Goal: Information Seeking & Learning: Learn about a topic

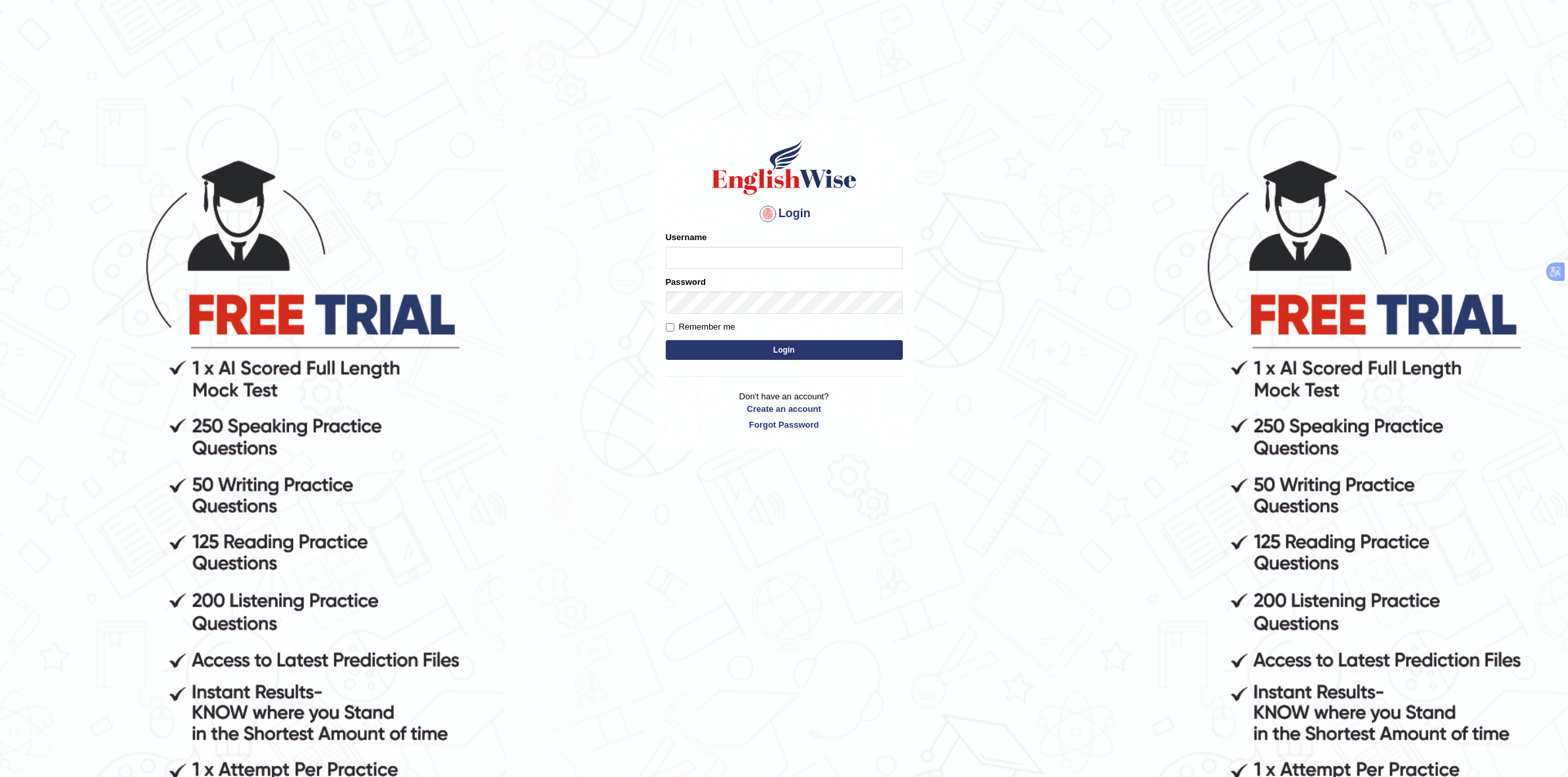
type input "Rakeshtharrai"
click at [752, 347] on button "Login" at bounding box center [784, 349] width 237 height 20
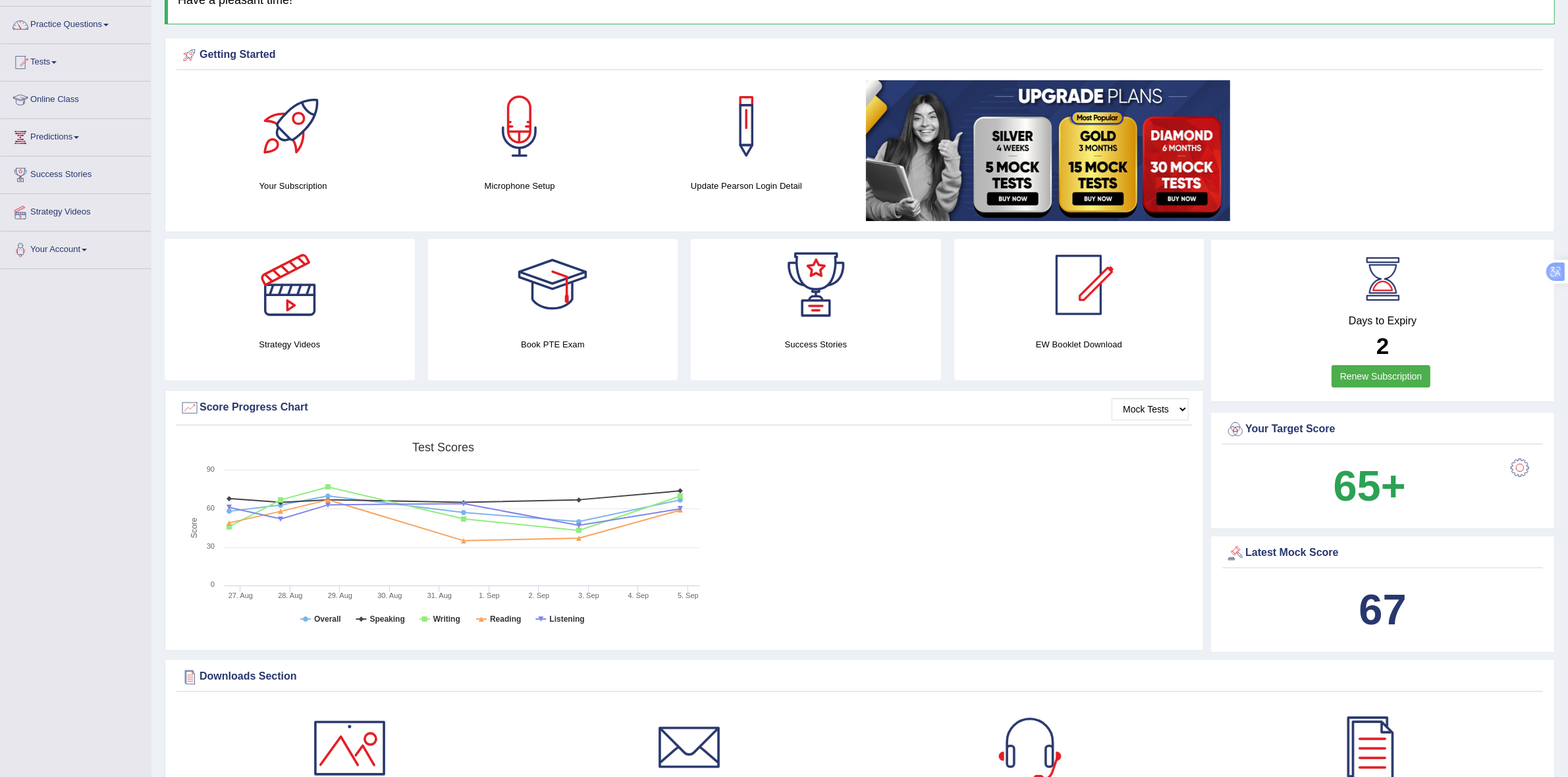
scroll to position [109, 0]
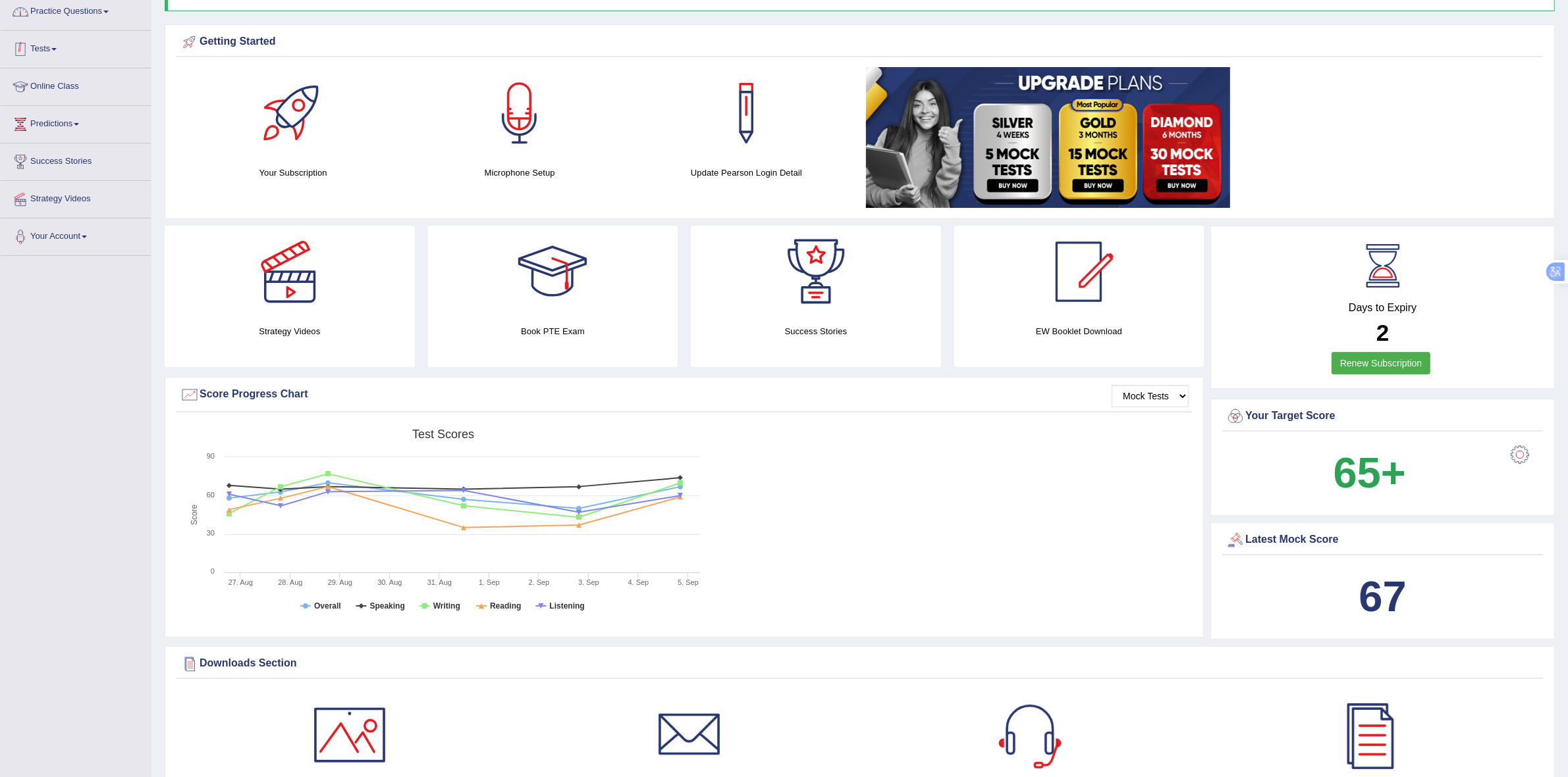
click at [77, 12] on link "Practice Questions" at bounding box center [76, 10] width 150 height 33
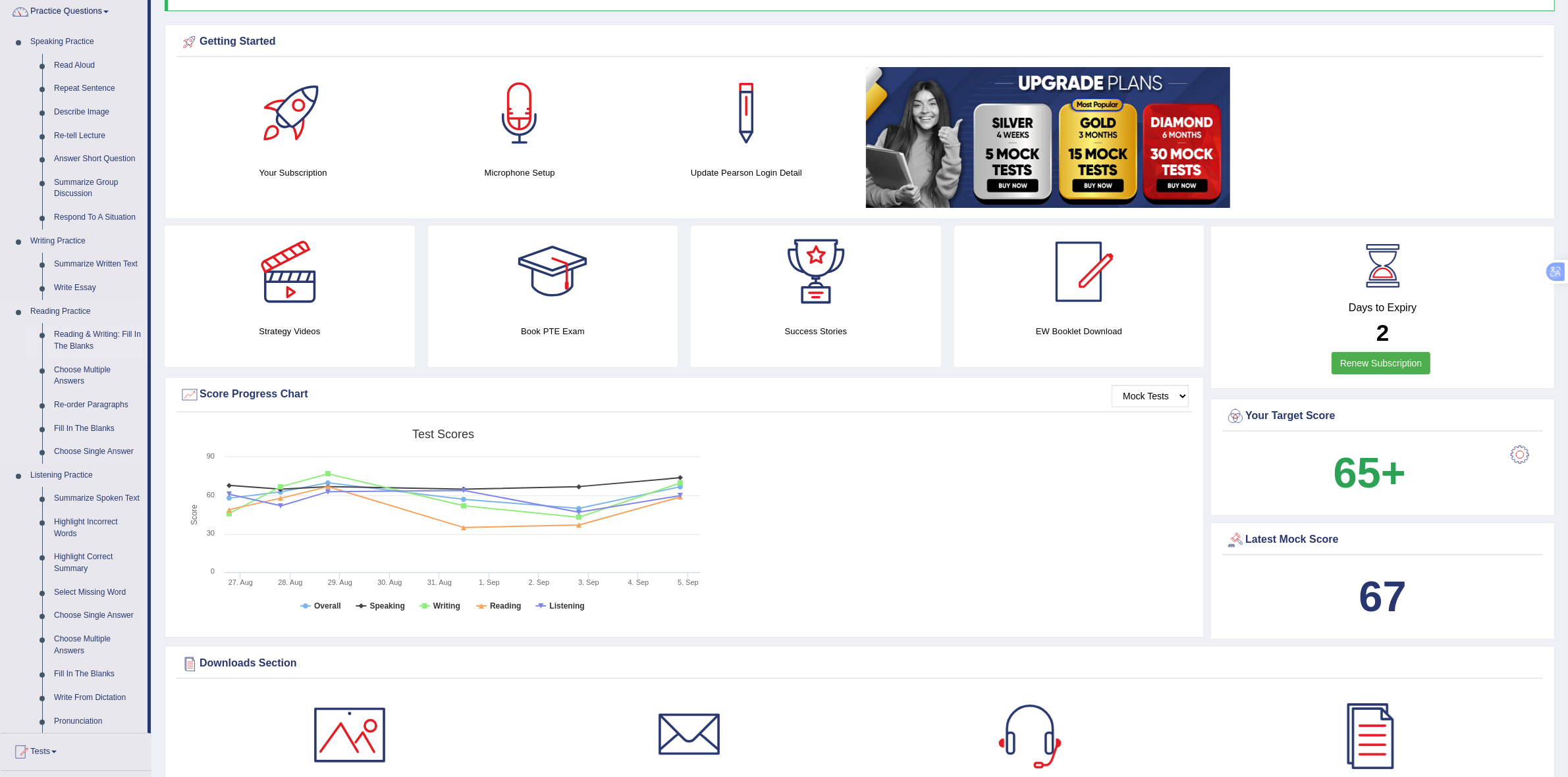
click at [84, 339] on link "Reading & Writing: Fill In The Blanks" at bounding box center [98, 340] width 99 height 35
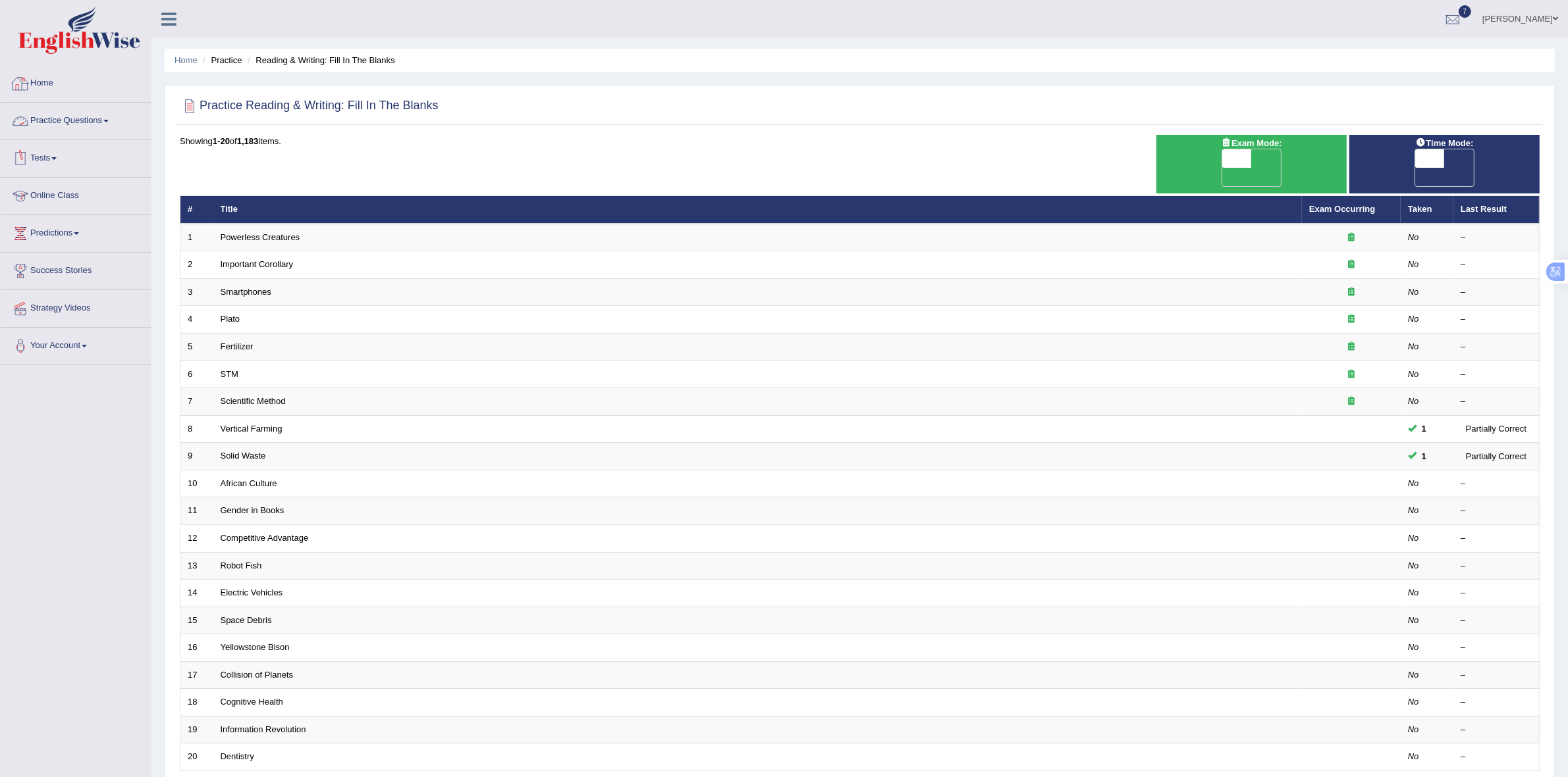
click at [50, 155] on link "Tests" at bounding box center [76, 157] width 150 height 33
click at [68, 187] on link "Take Practice Sectional Test" at bounding box center [86, 189] width 123 height 23
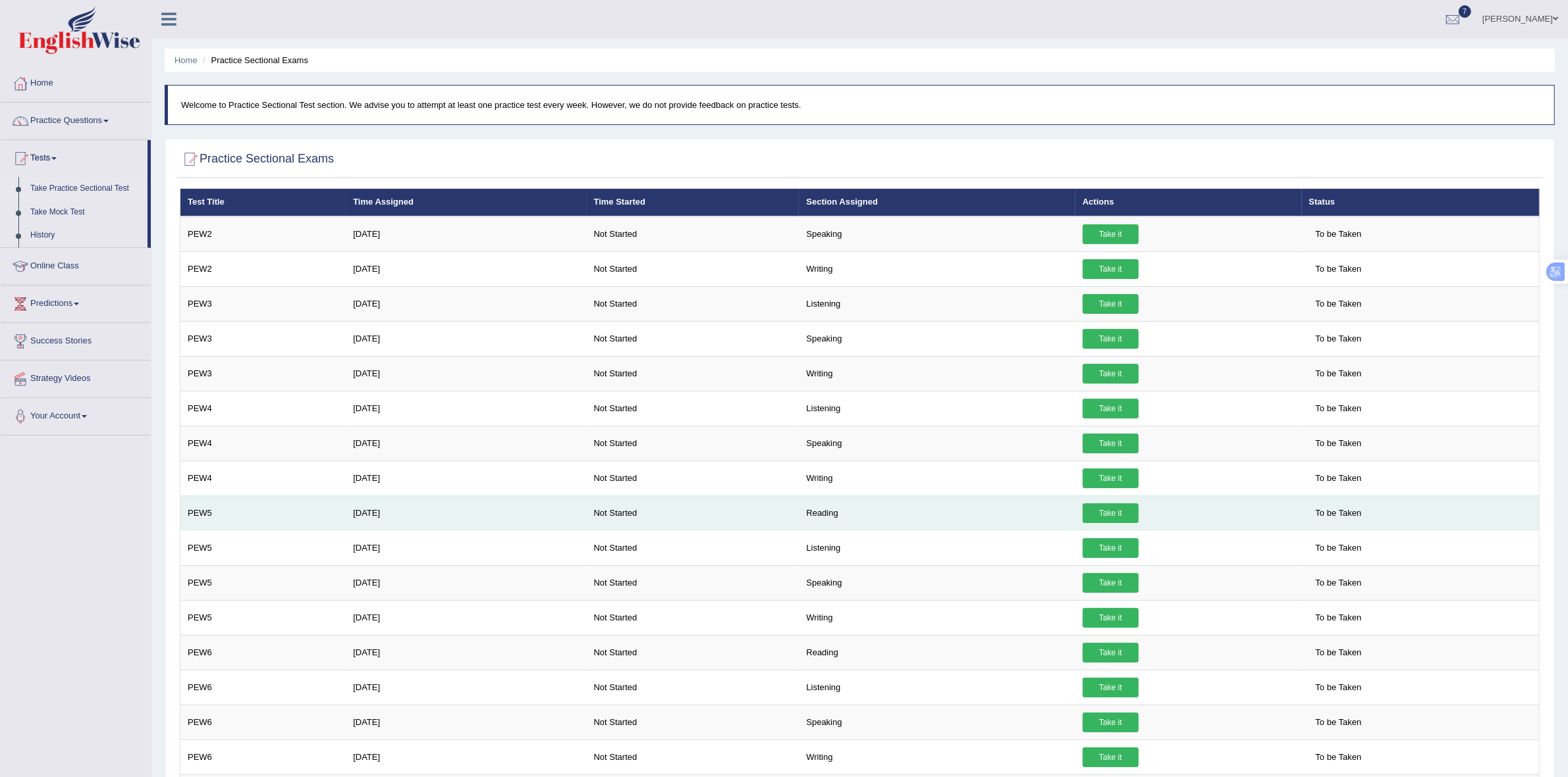
click at [1108, 523] on link "Take it" at bounding box center [1111, 513] width 56 height 20
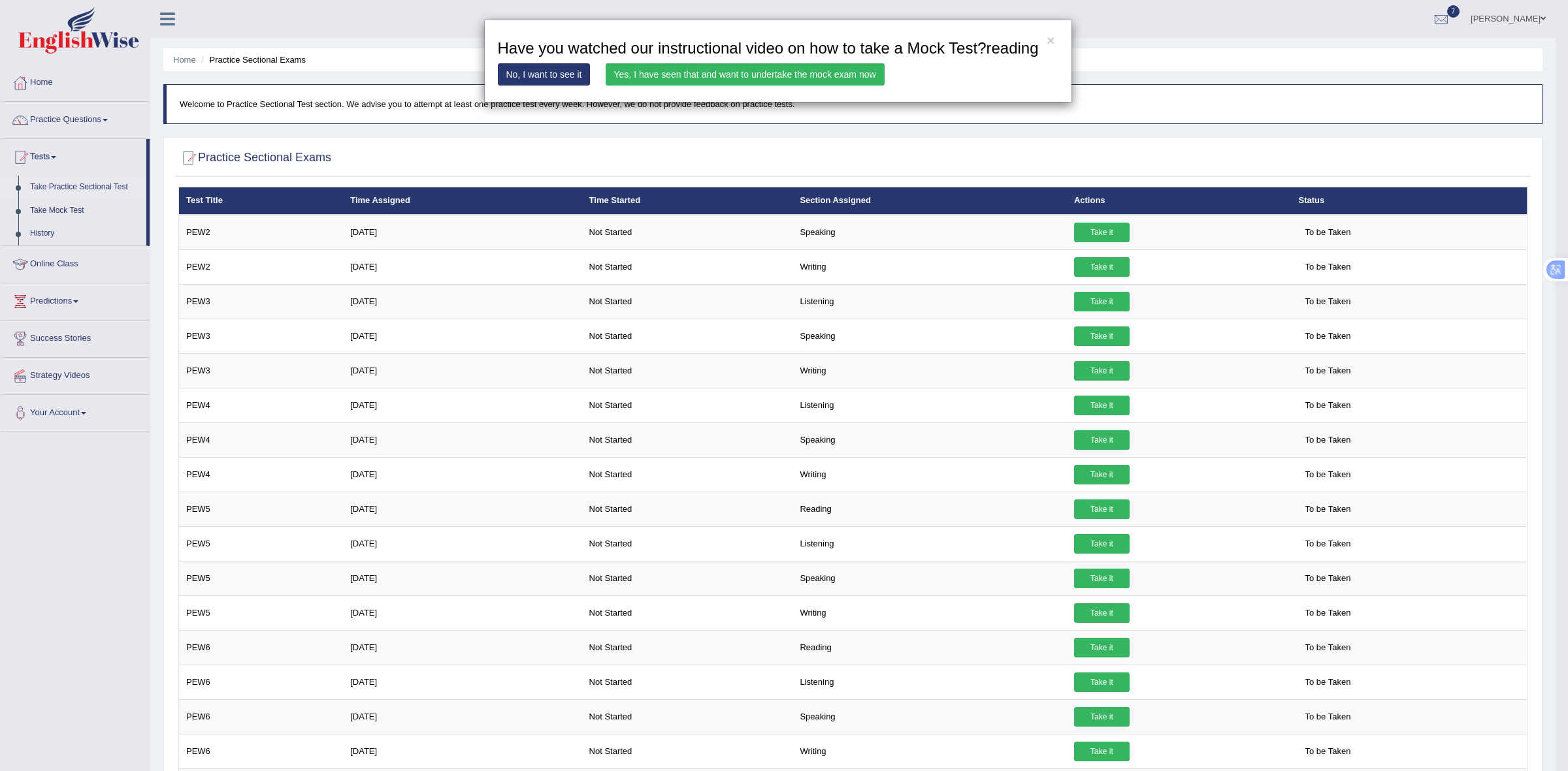
click at [859, 70] on link "Yes, I have seen that and want to undertake the mock exam now" at bounding box center [745, 74] width 279 height 22
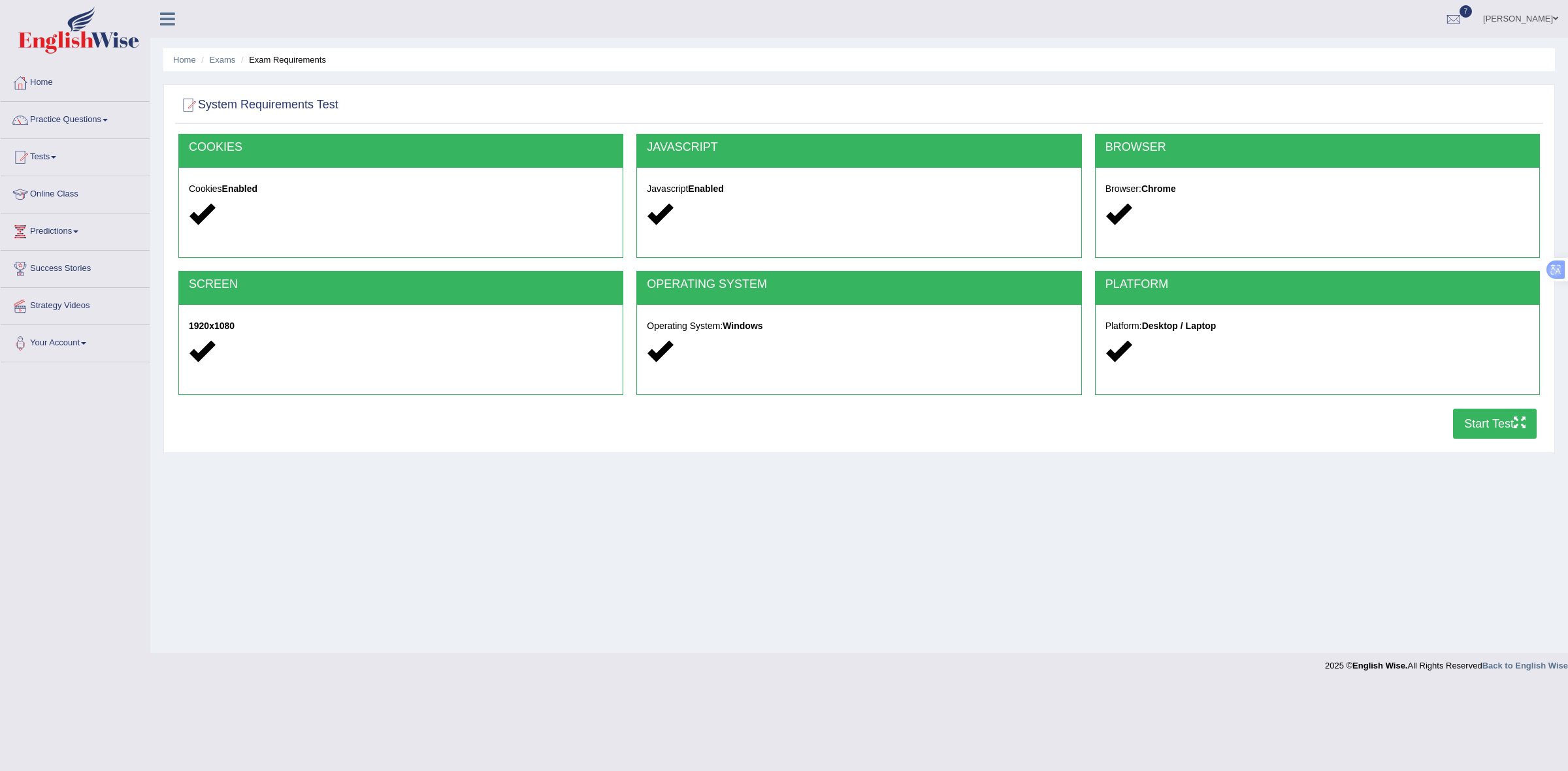
click at [1484, 418] on button "Start Test" at bounding box center [1494, 423] width 84 height 30
click at [72, 115] on link "Practice Questions" at bounding box center [75, 118] width 149 height 33
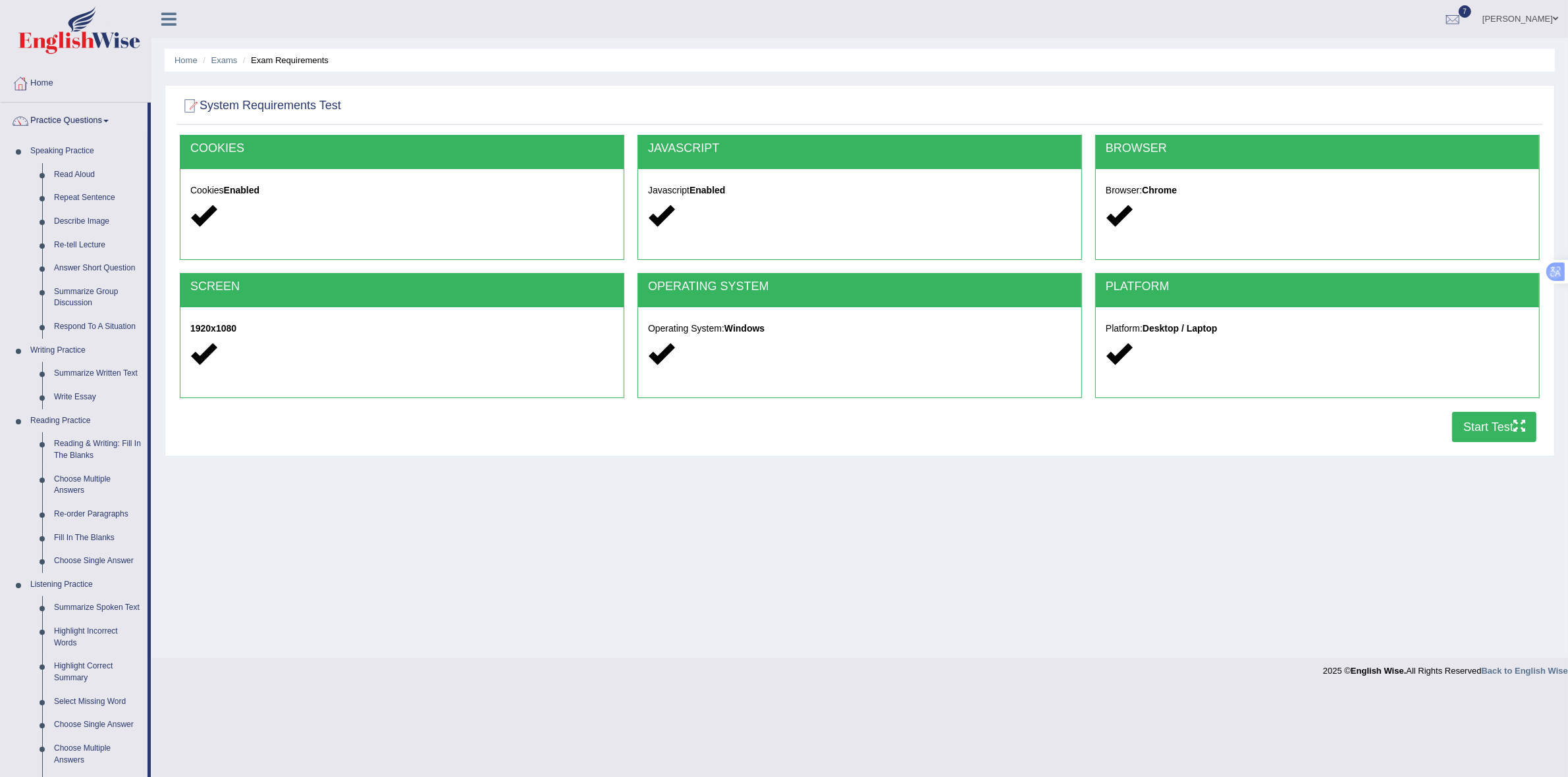
click at [216, 497] on div "Home Exams Exam Requirements System Requirements Test COOKIES Cookies Enabled J…" at bounding box center [859, 329] width 1417 height 658
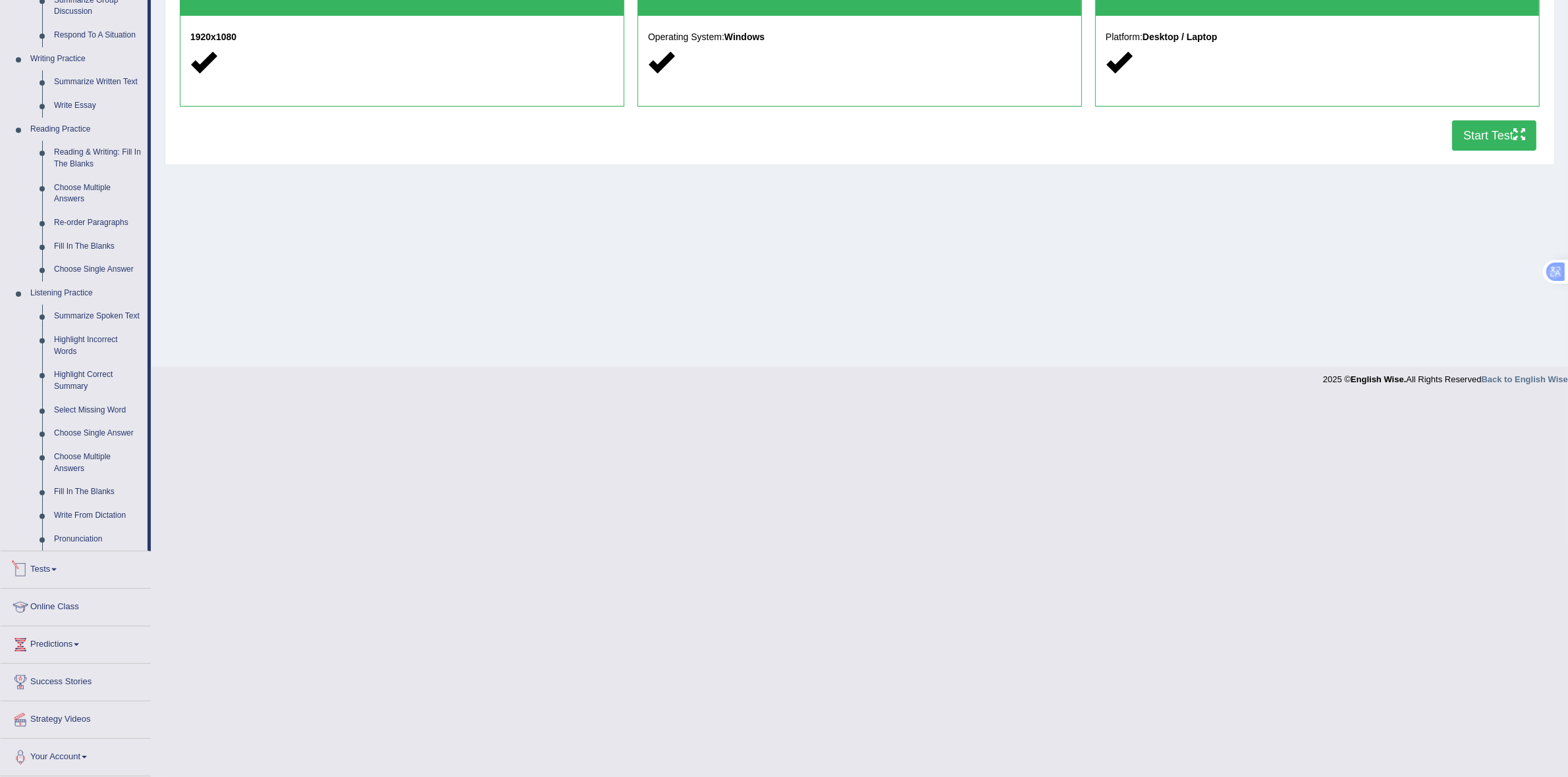
click at [41, 560] on link "Tests" at bounding box center [76, 568] width 150 height 33
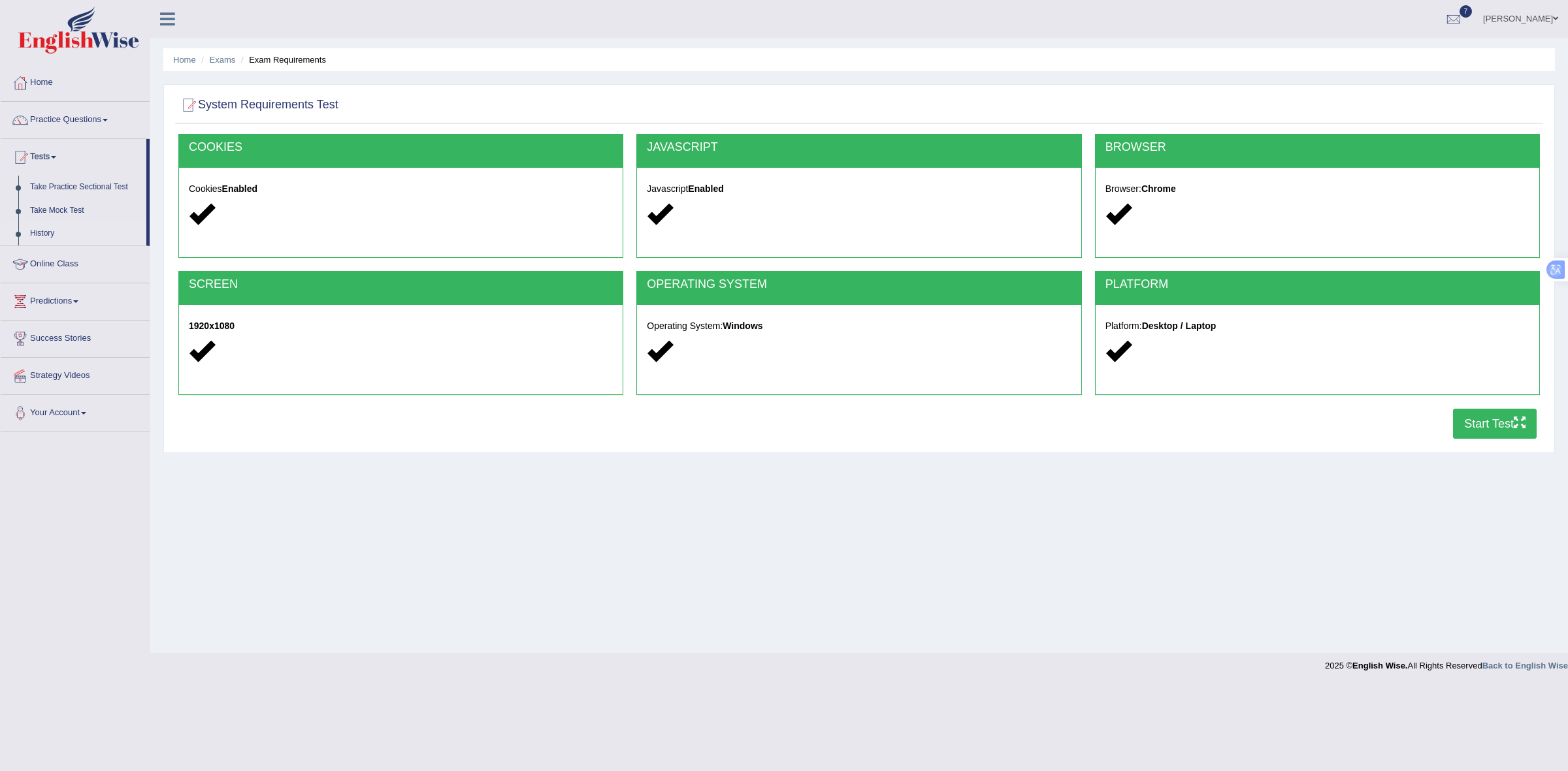
click at [44, 228] on link "History" at bounding box center [85, 234] width 122 height 23
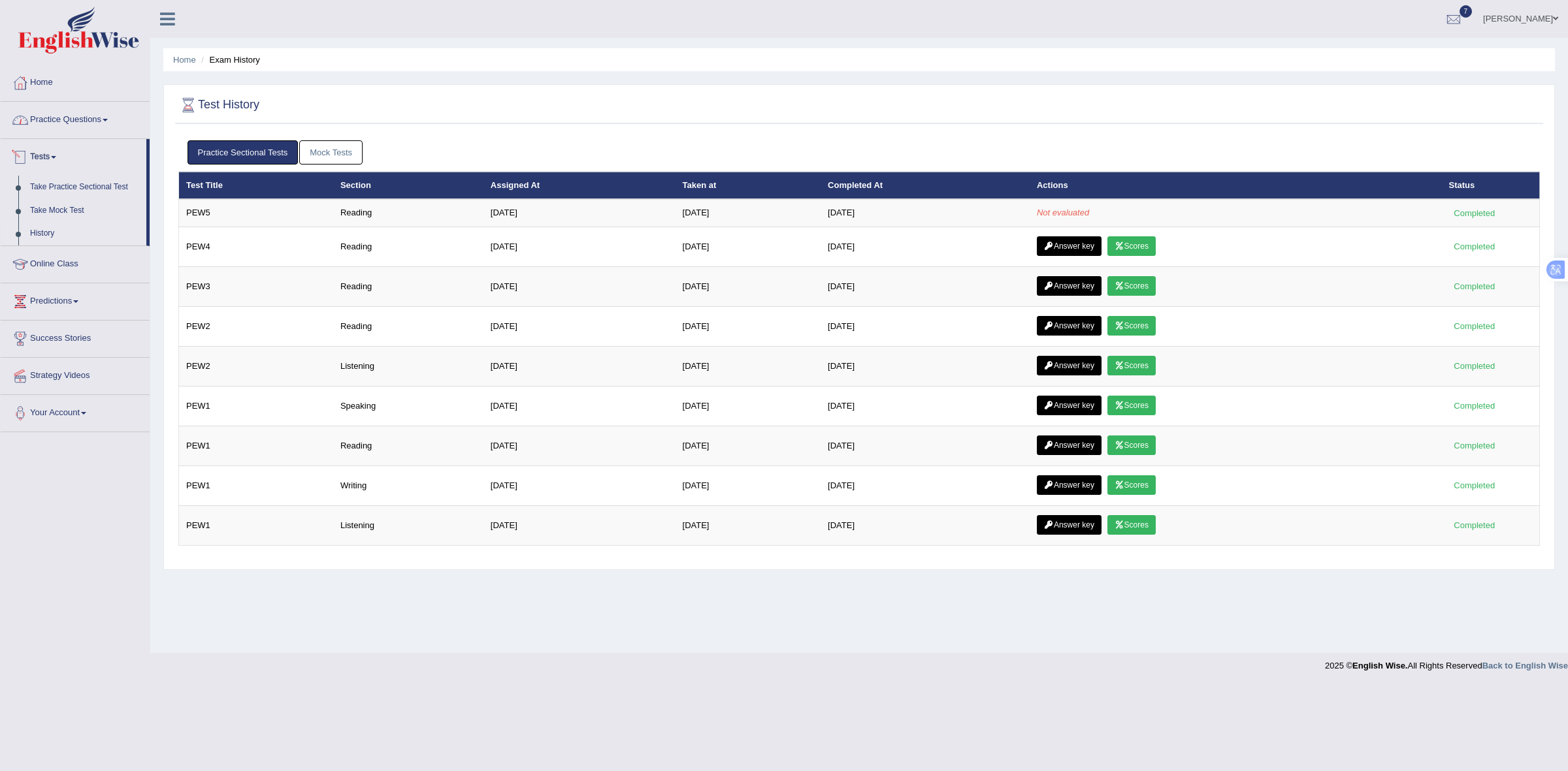
click at [84, 115] on link "Practice Questions" at bounding box center [75, 118] width 149 height 33
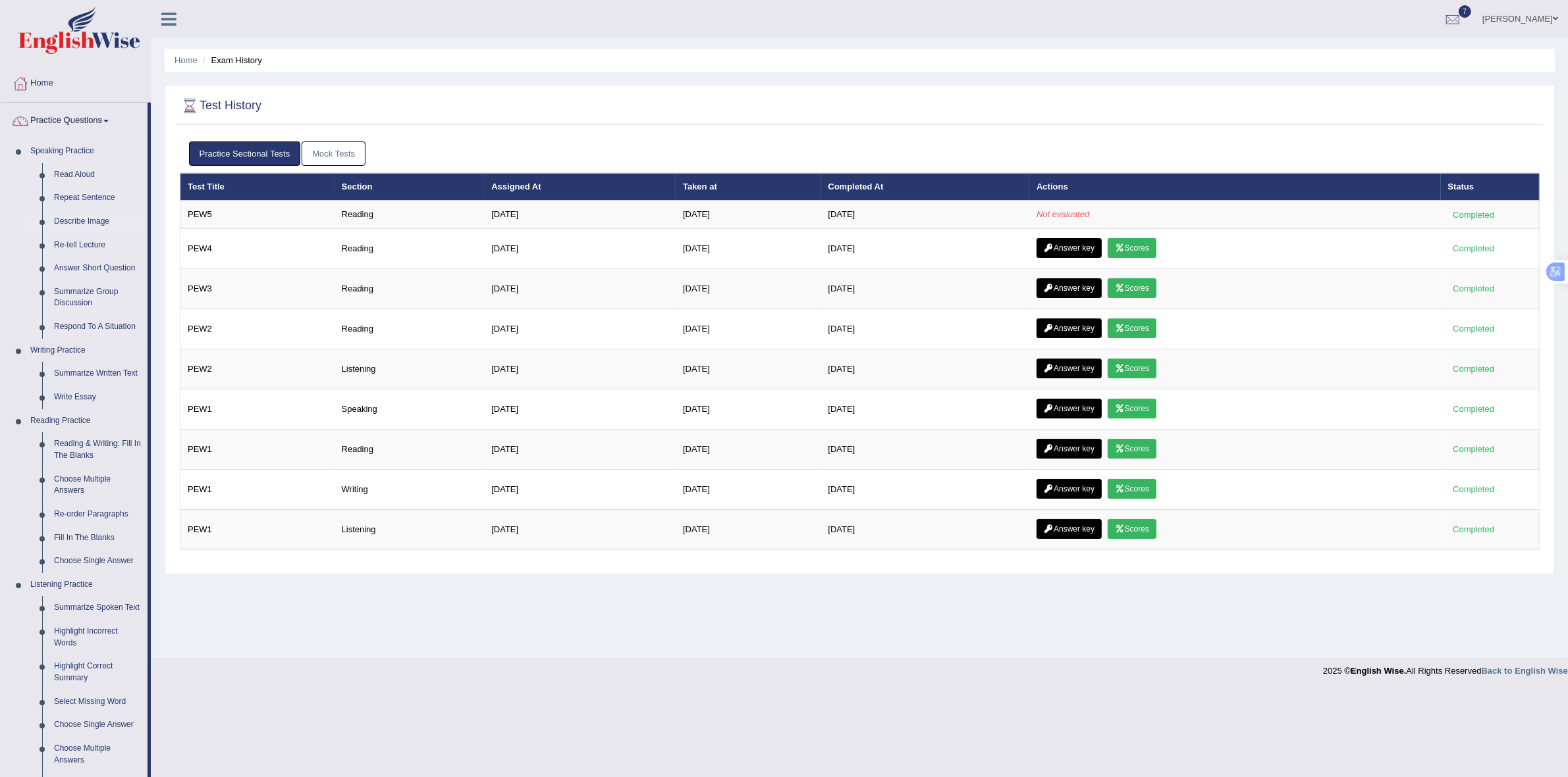
click at [77, 225] on link "Describe Image" at bounding box center [98, 222] width 99 height 23
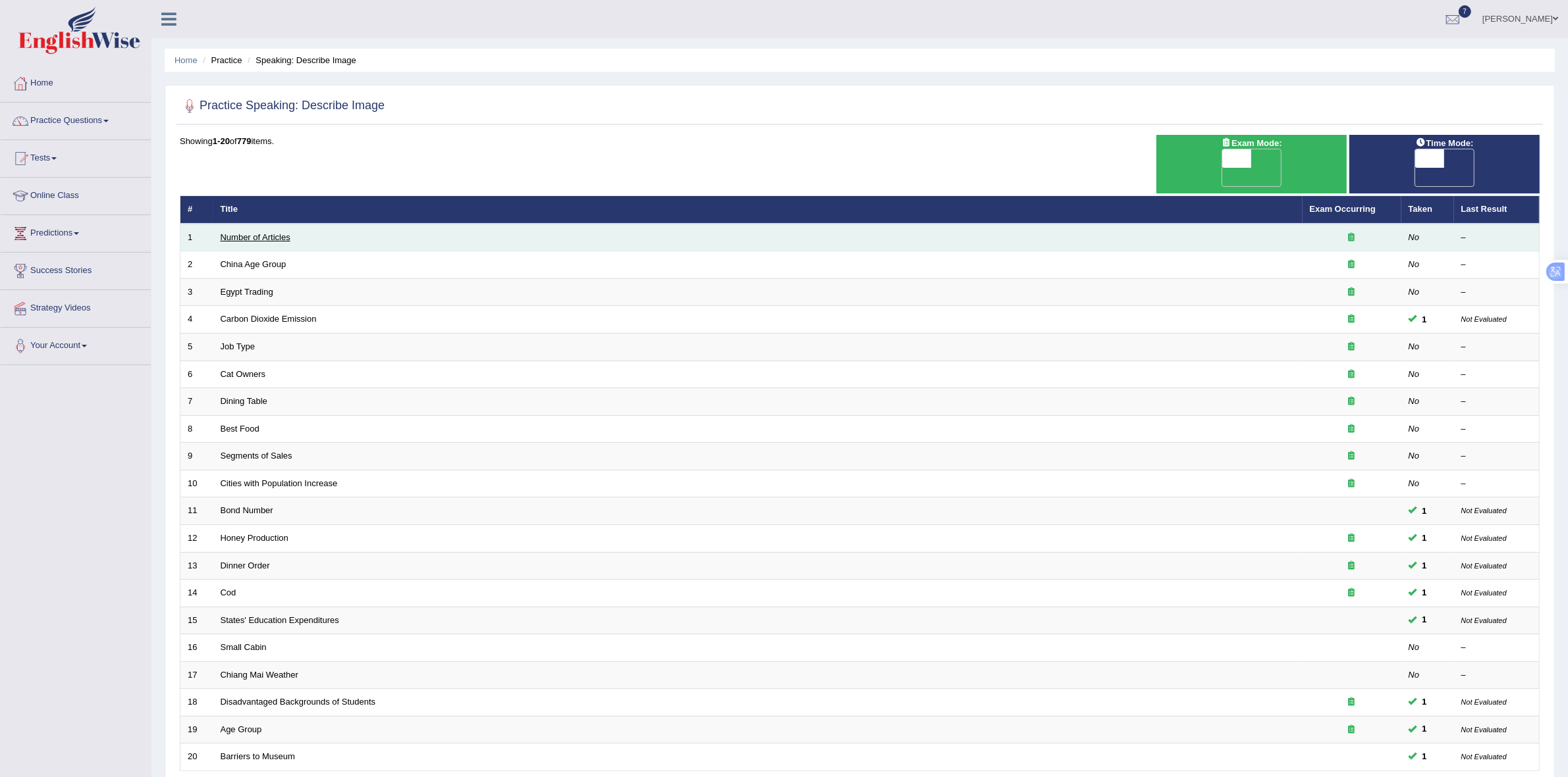
click at [272, 232] on link "Number of Articles" at bounding box center [255, 237] width 69 height 10
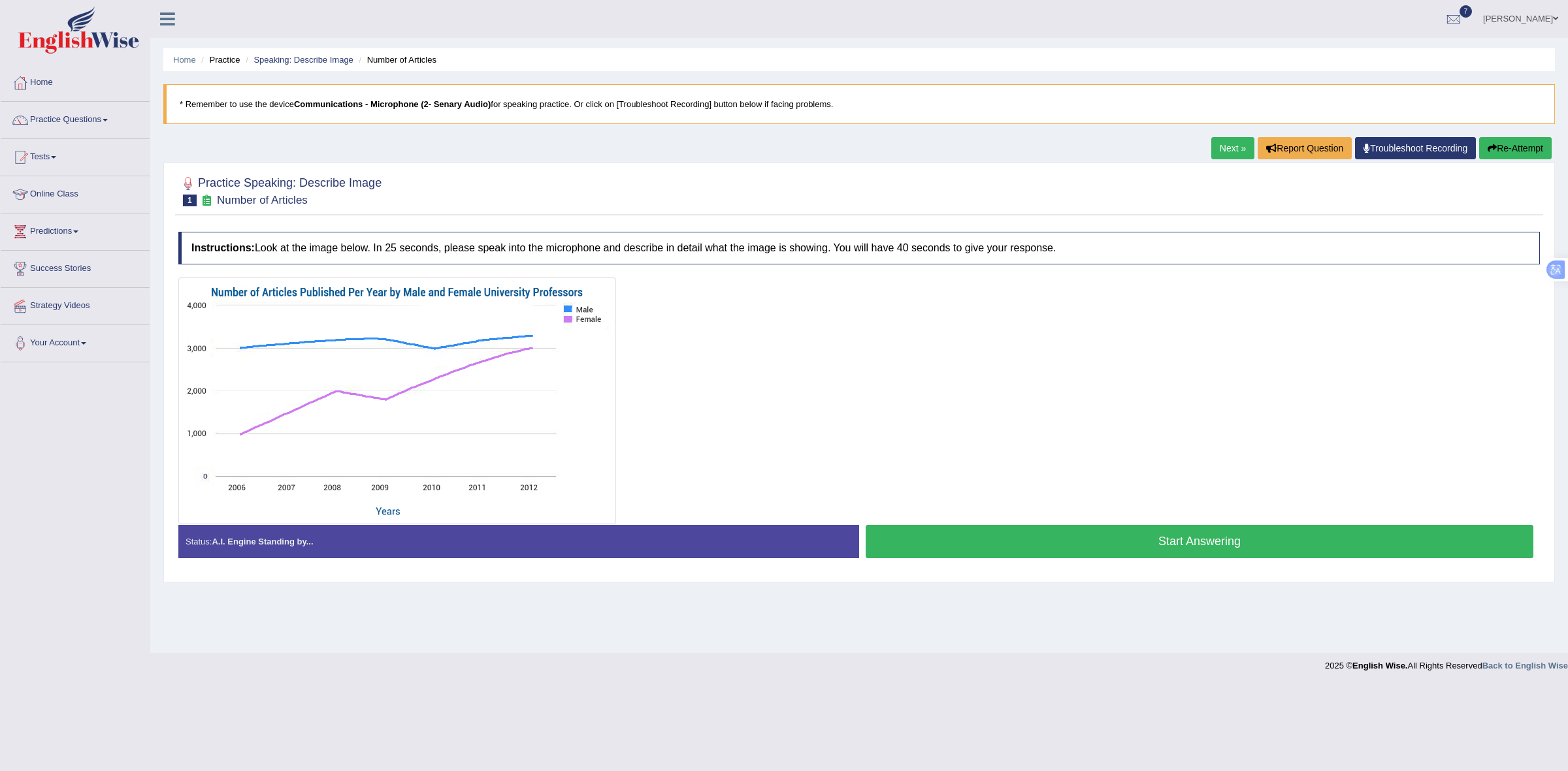
click at [1155, 537] on button "Start Answering" at bounding box center [1199, 541] width 667 height 33
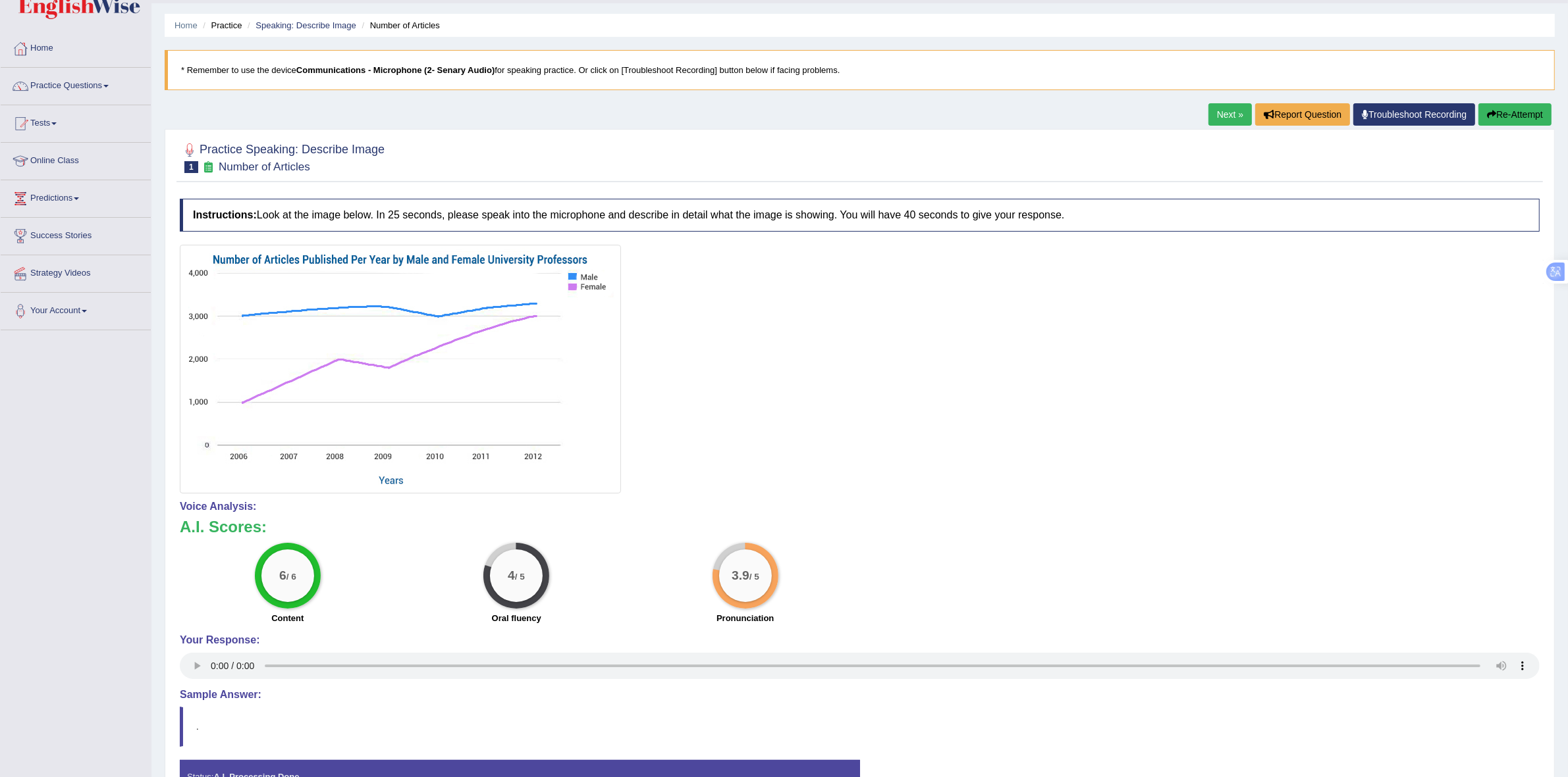
scroll to position [23, 0]
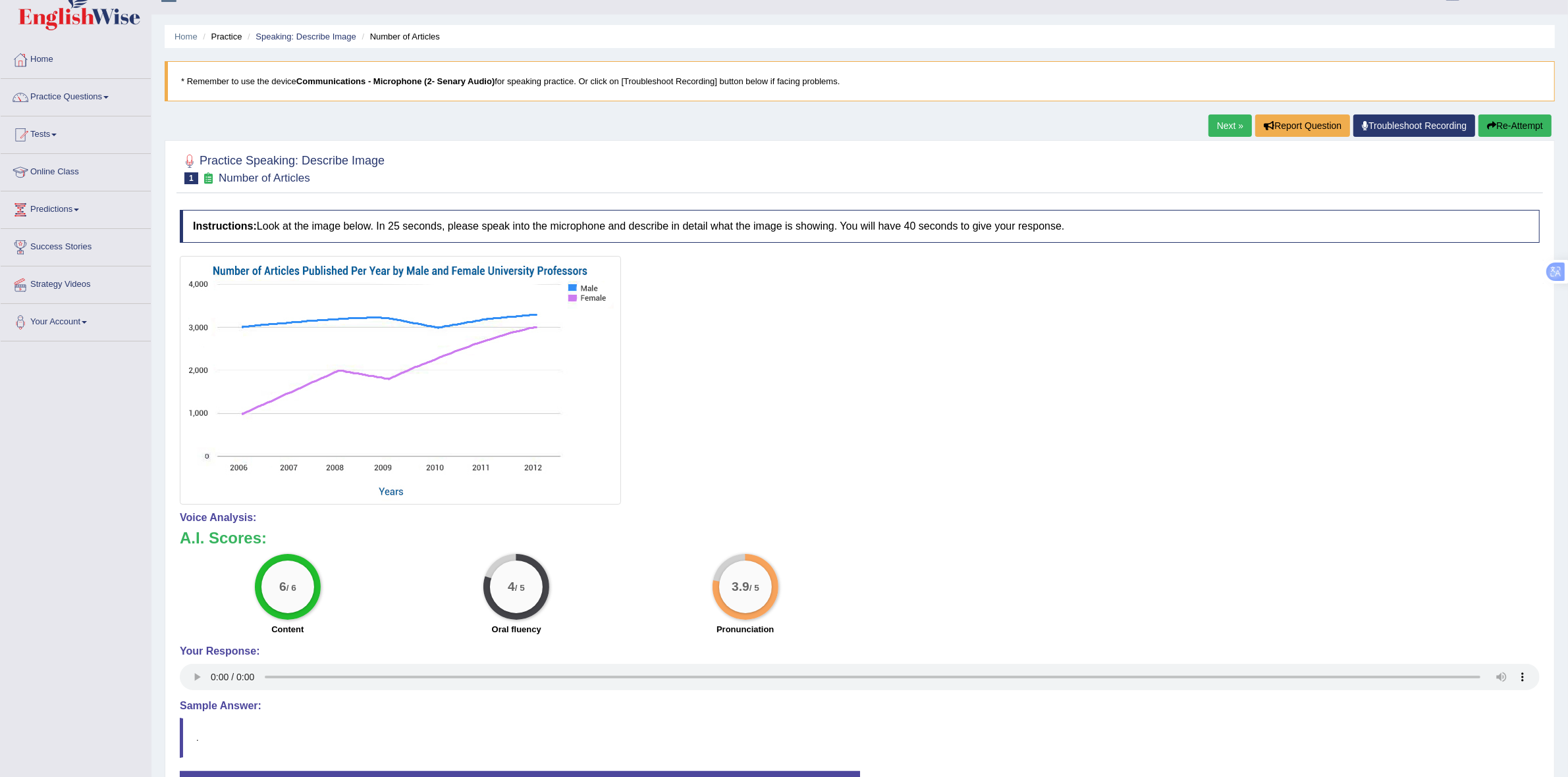
click at [1508, 127] on button "Re-Attempt" at bounding box center [1515, 126] width 73 height 23
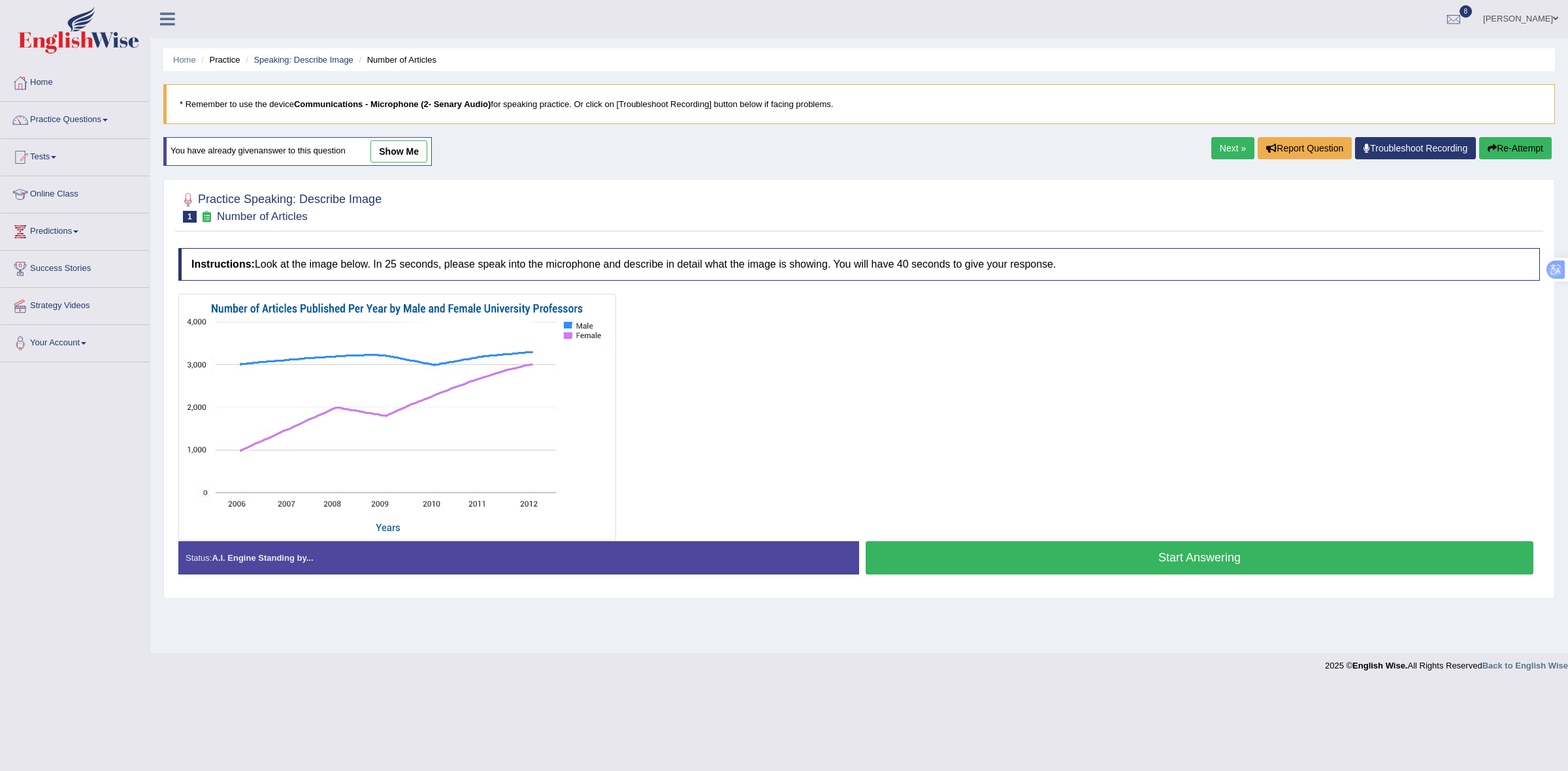
click at [1062, 563] on button "Start Answering" at bounding box center [1199, 557] width 667 height 33
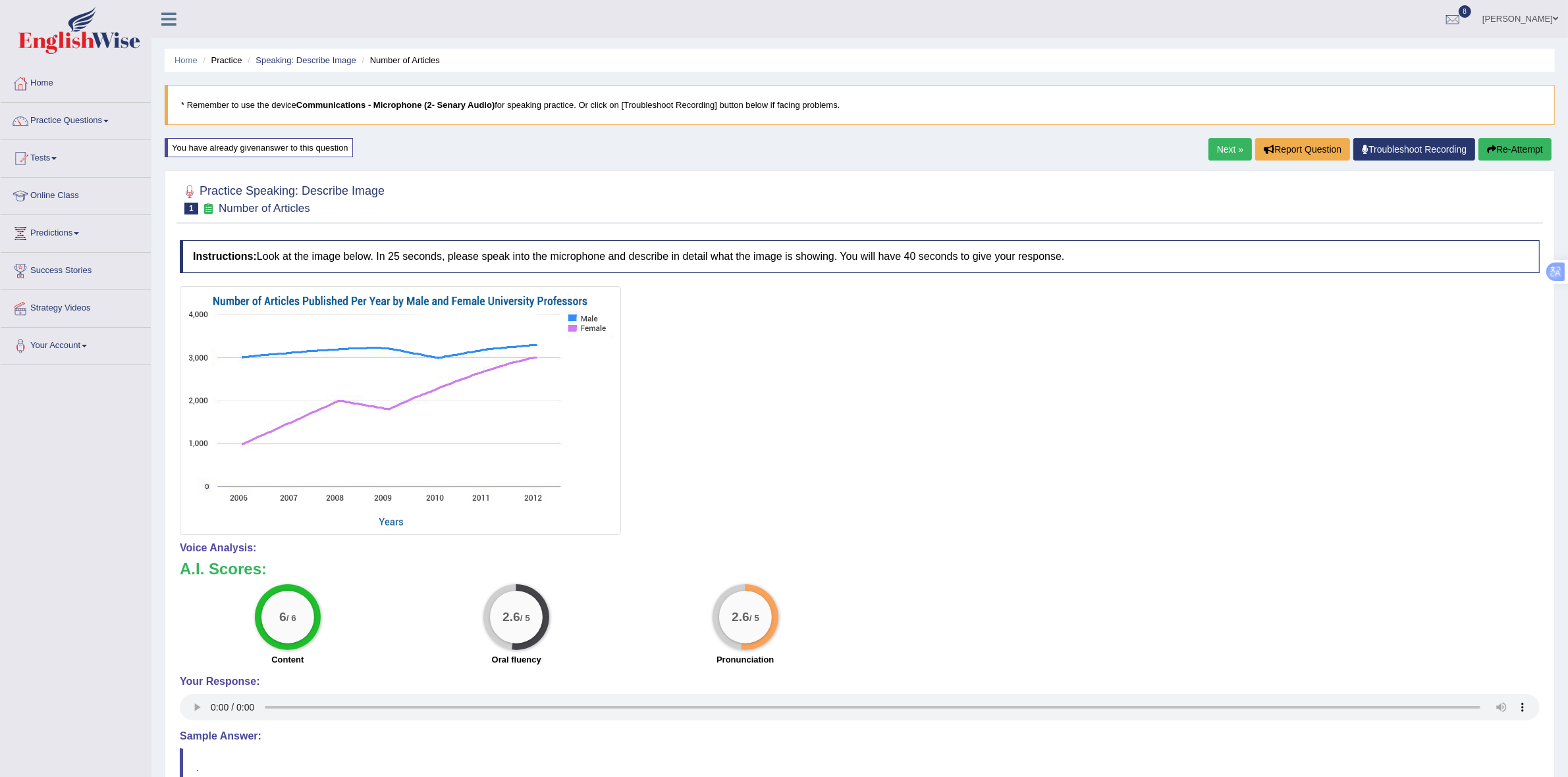
click at [1509, 146] on button "Re-Attempt" at bounding box center [1515, 149] width 73 height 23
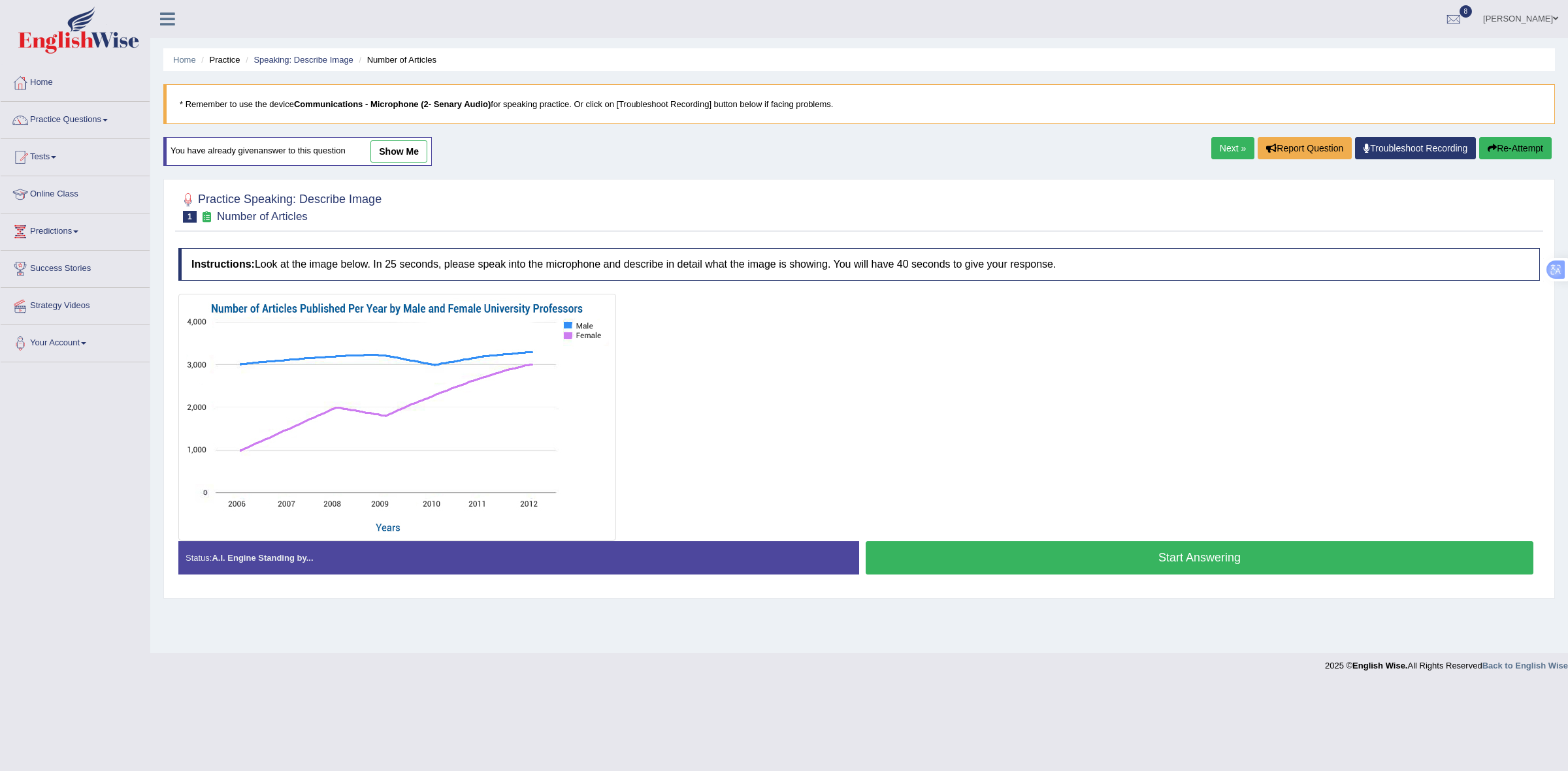
click at [988, 553] on button "Start Answering" at bounding box center [1199, 557] width 667 height 33
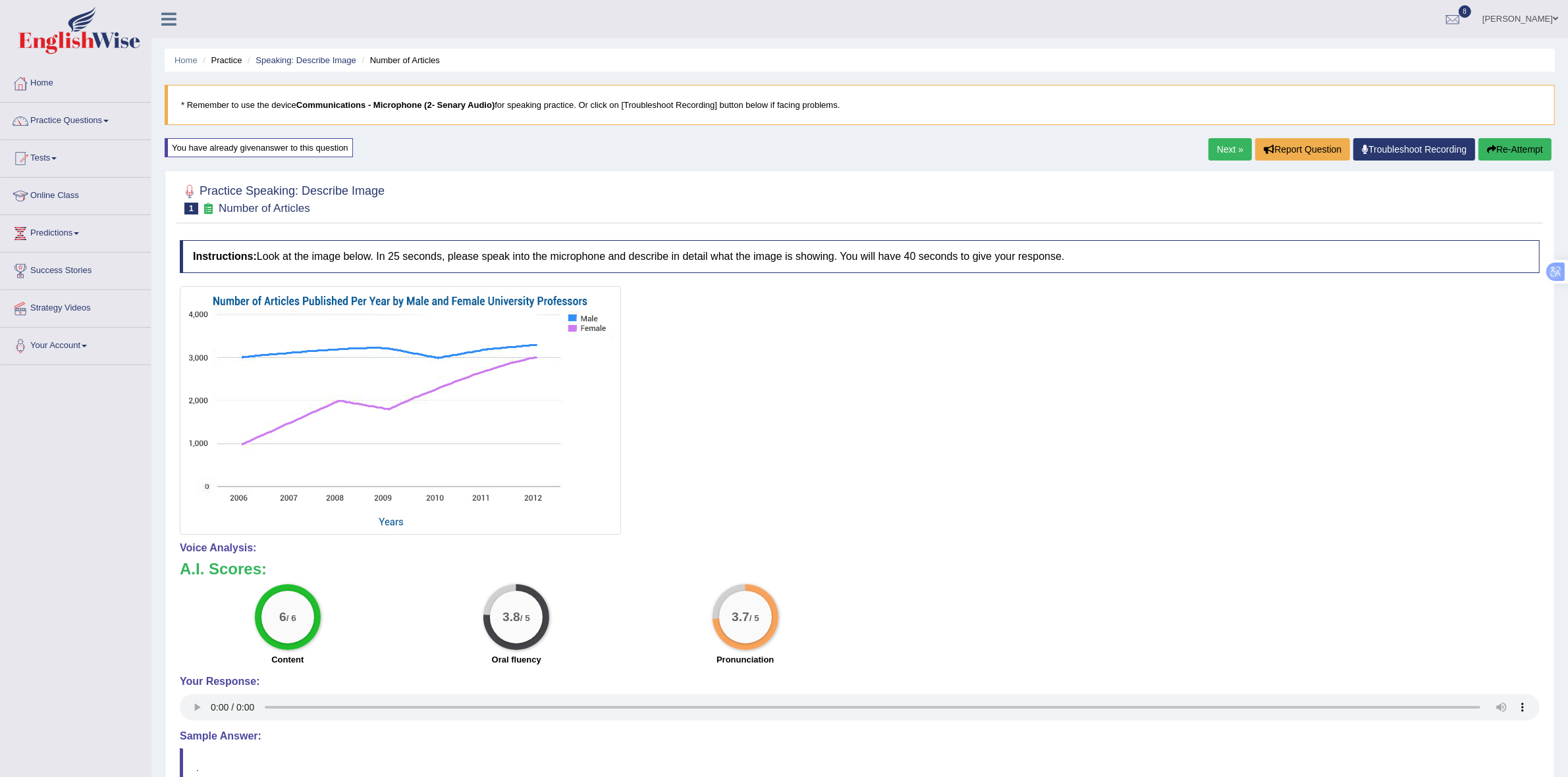
click at [1510, 158] on button "Re-Attempt" at bounding box center [1515, 149] width 73 height 23
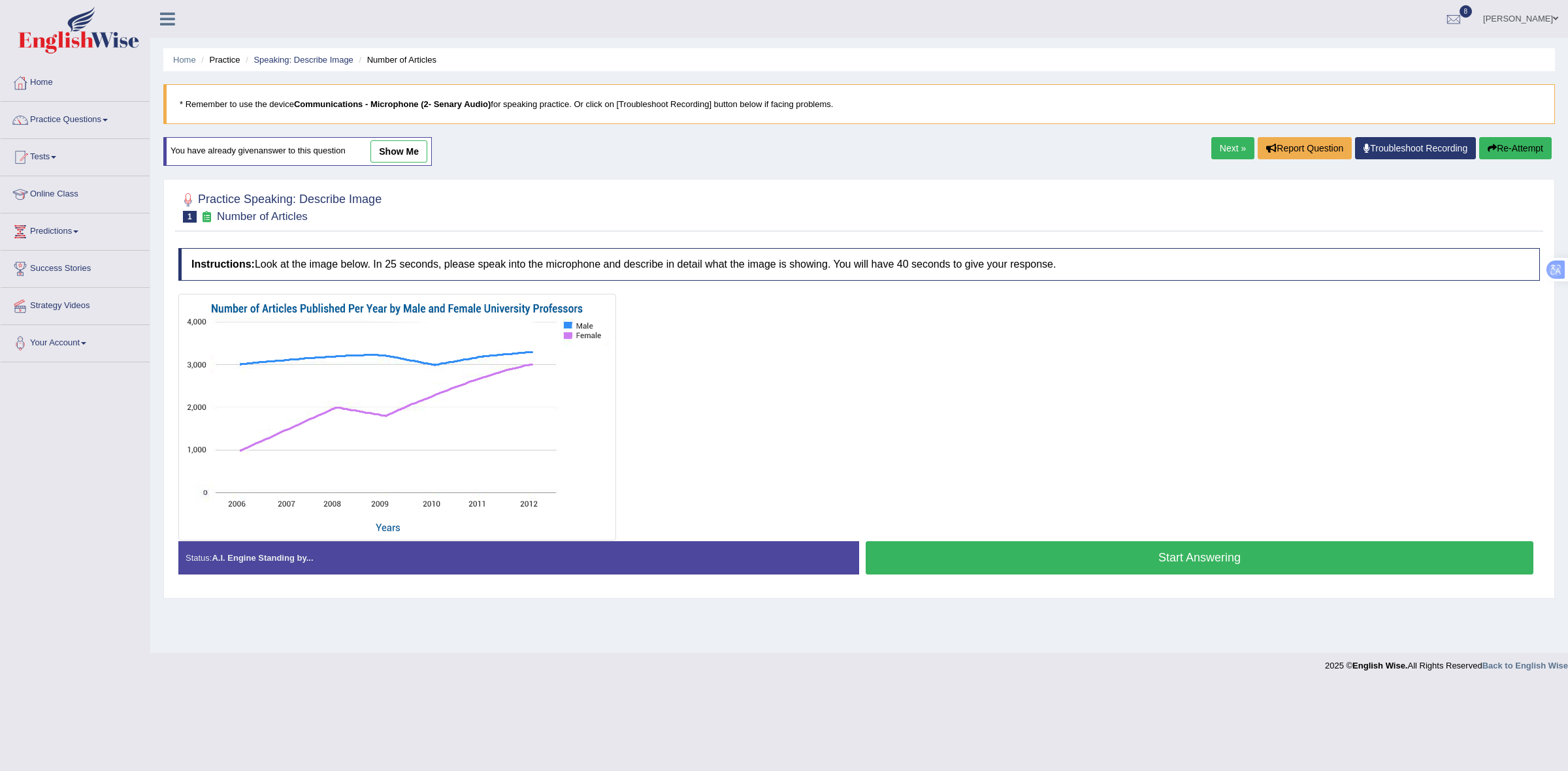
click at [949, 553] on button "Start Answering" at bounding box center [1199, 557] width 667 height 33
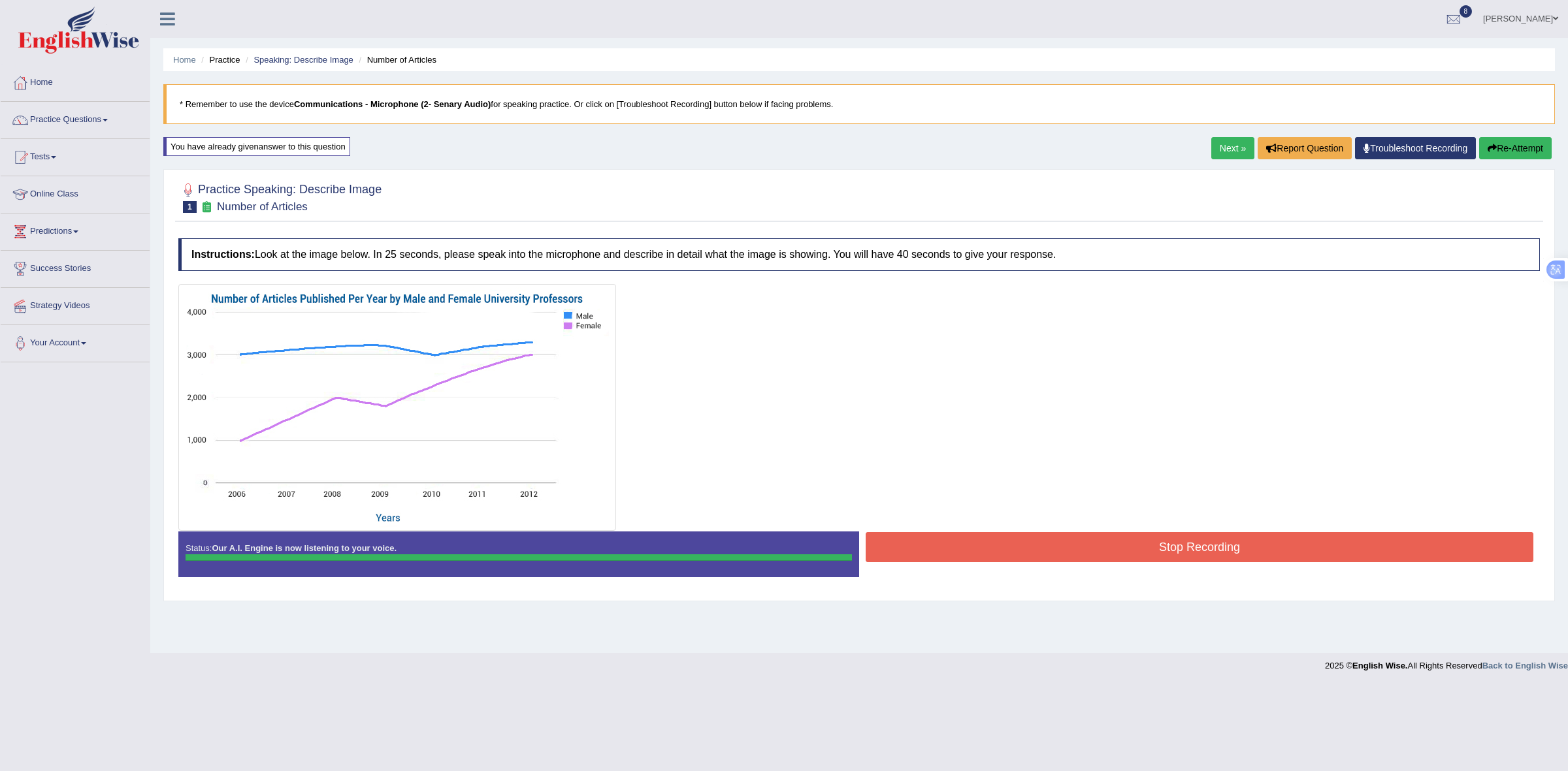
click at [959, 549] on button "Stop Recording" at bounding box center [1199, 547] width 667 height 30
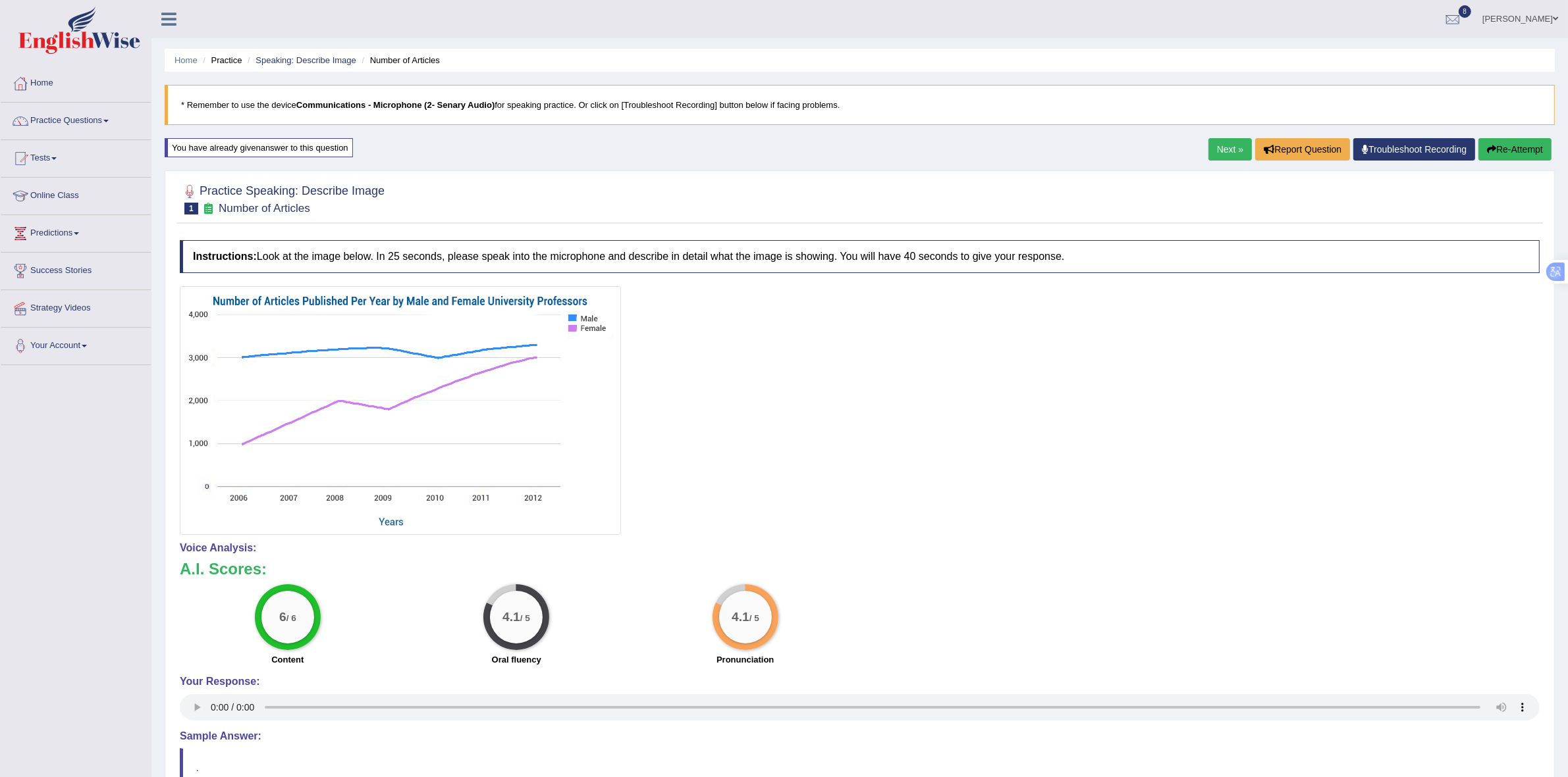
click at [1216, 141] on link "Next »" at bounding box center [1230, 149] width 44 height 23
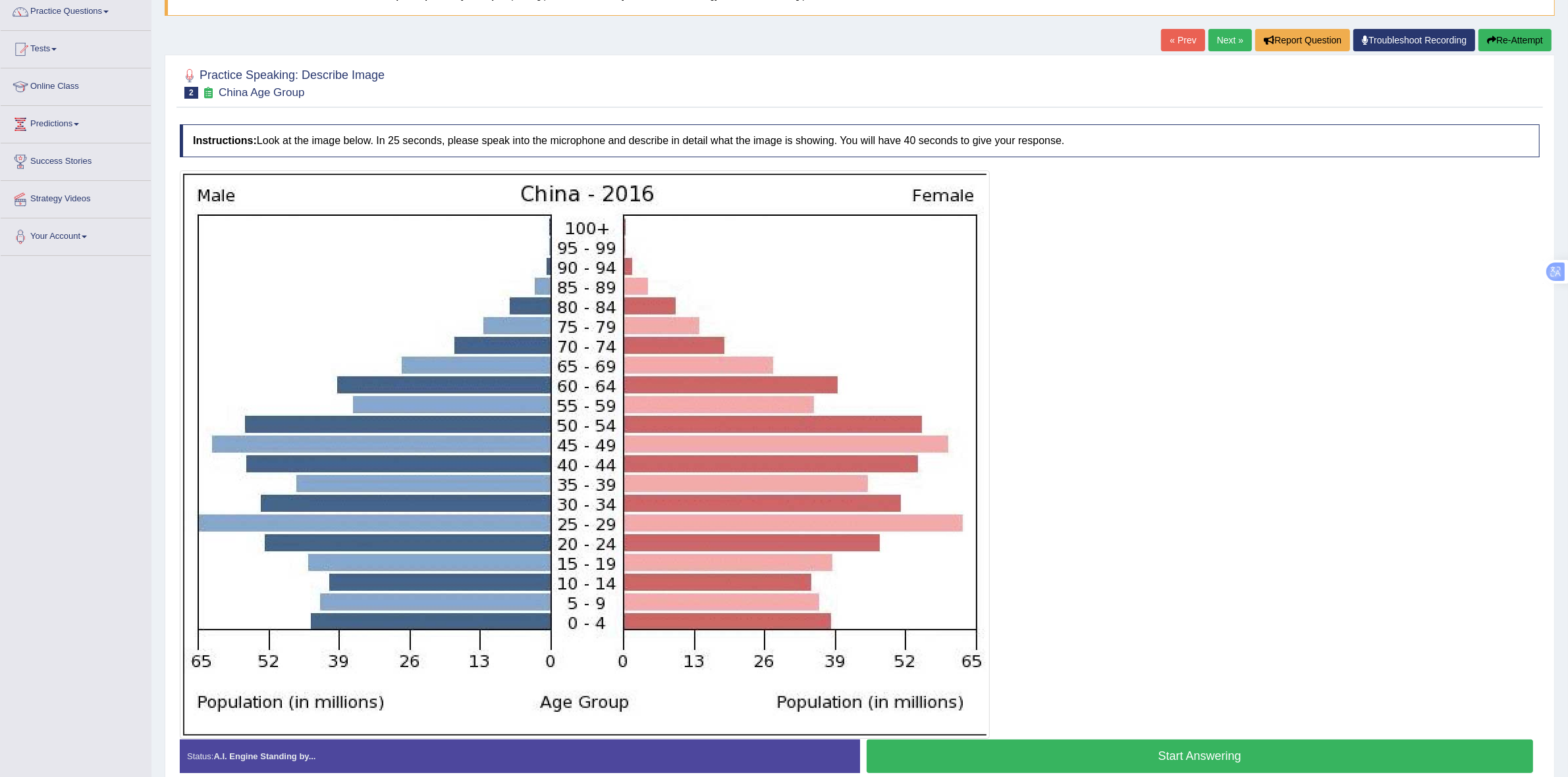
scroll to position [165, 0]
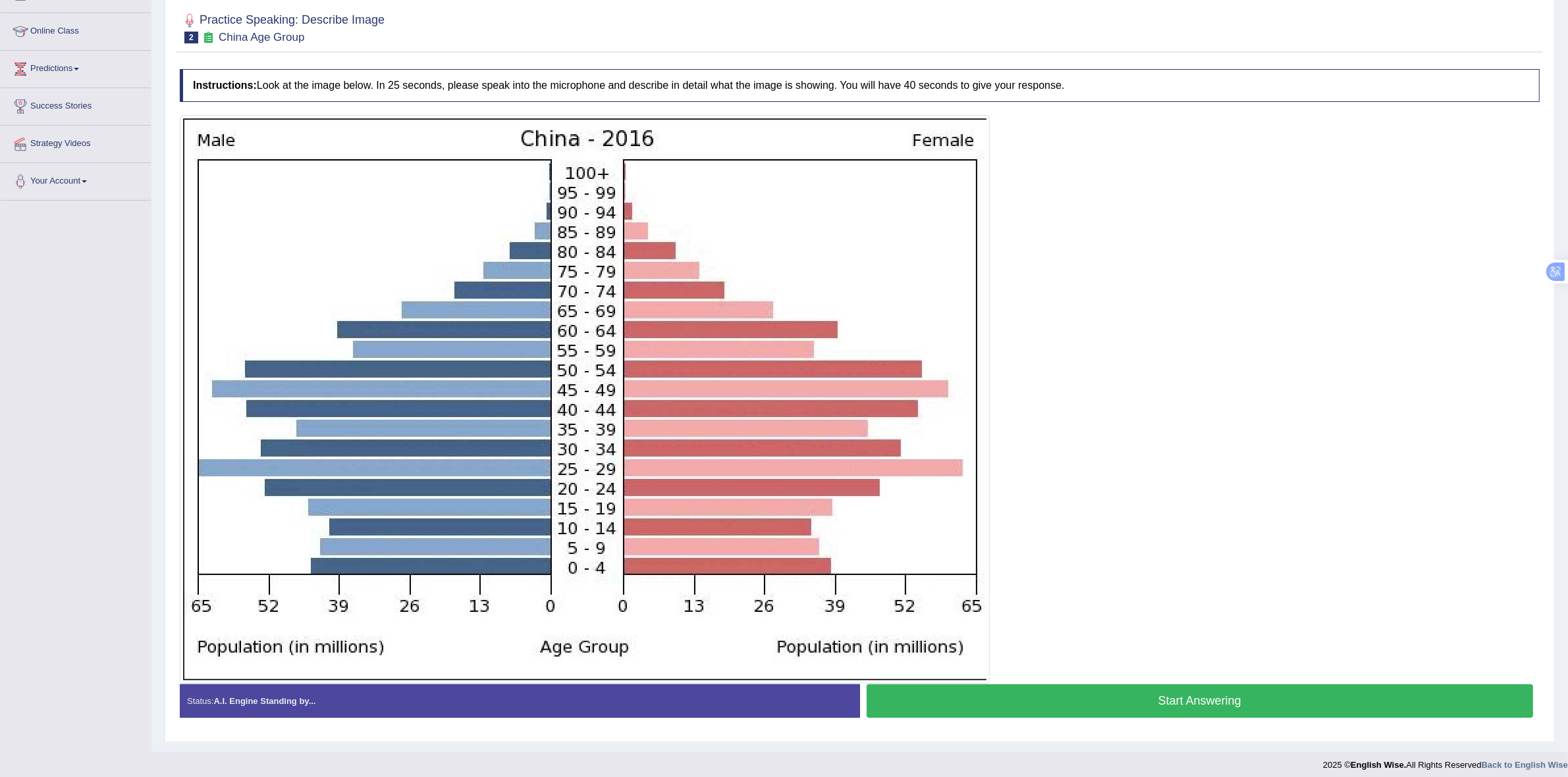
click at [1093, 699] on button "Start Answering" at bounding box center [1200, 701] width 667 height 34
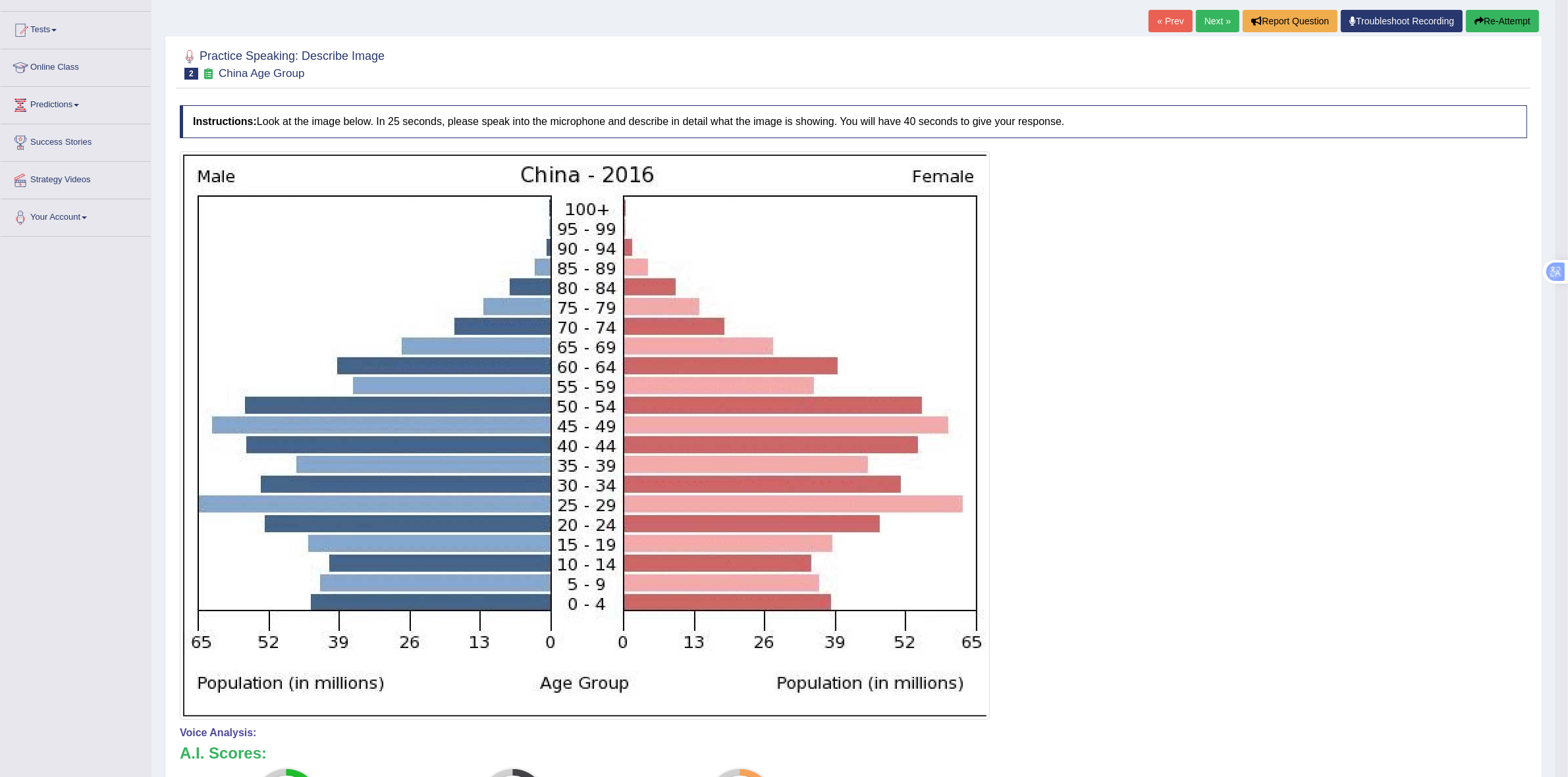
scroll to position [109, 0]
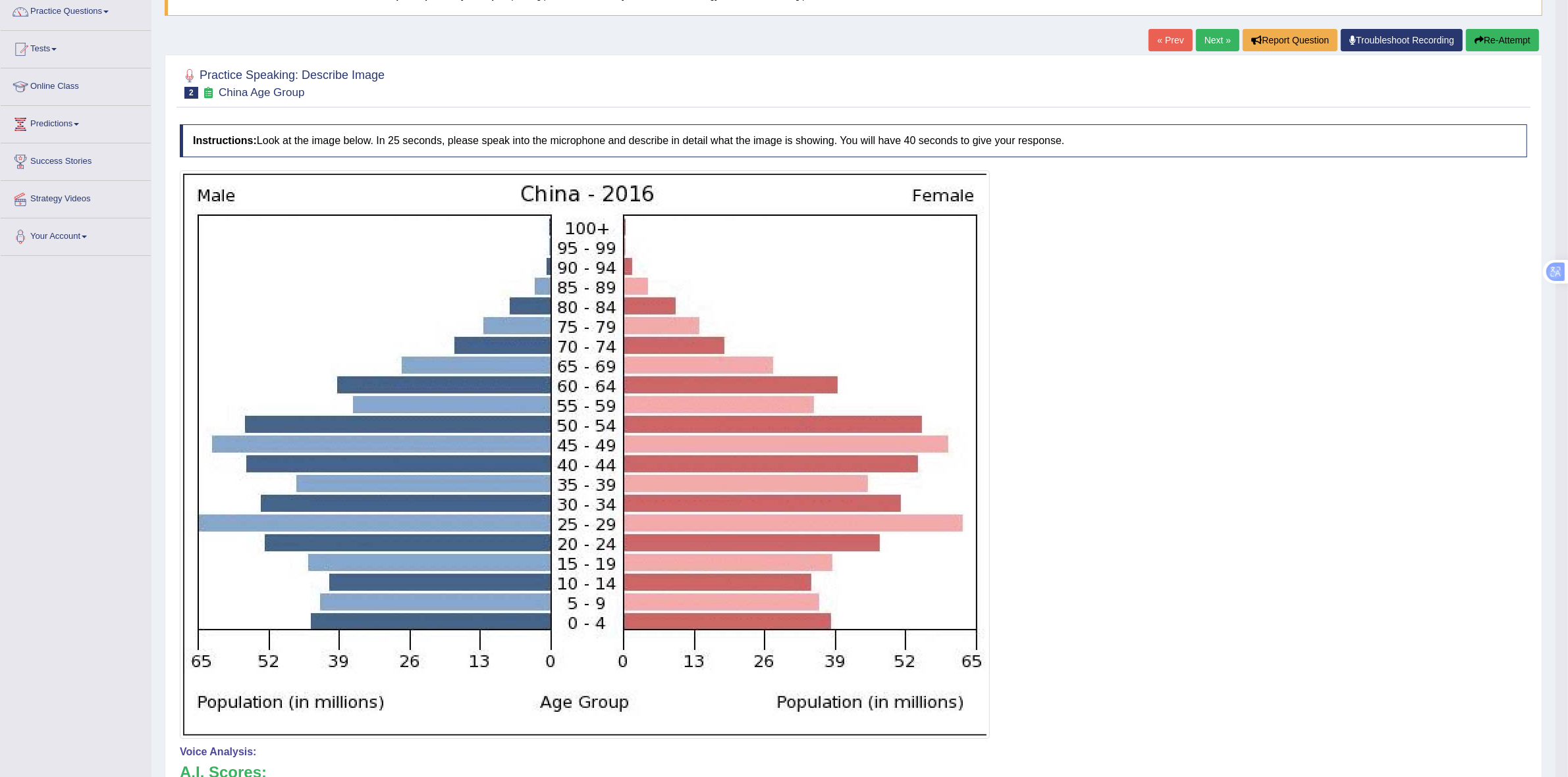
click at [1521, 38] on button "Re-Attempt" at bounding box center [1502, 40] width 73 height 23
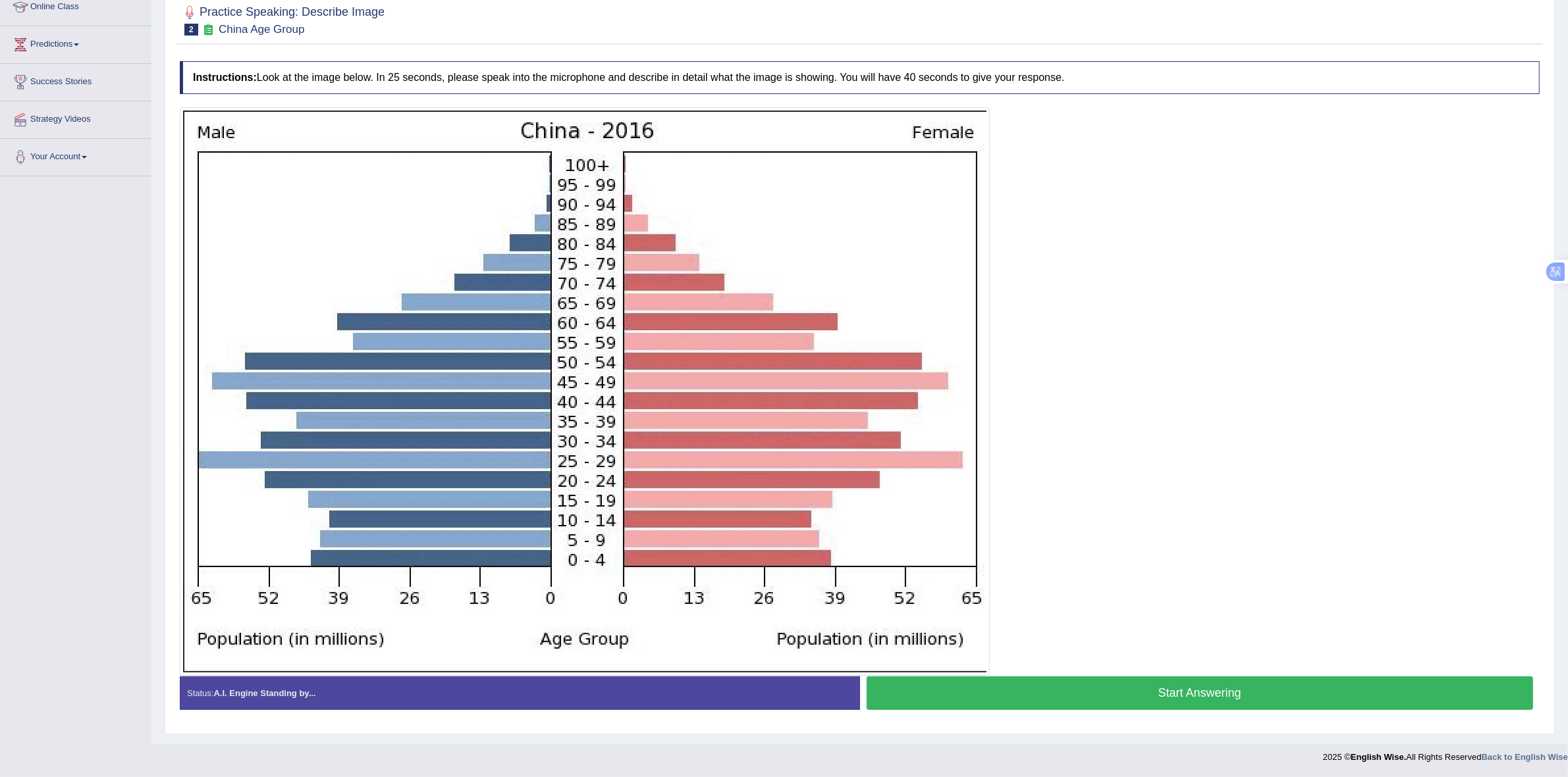
click at [1036, 690] on button "Start Answering" at bounding box center [1200, 693] width 667 height 34
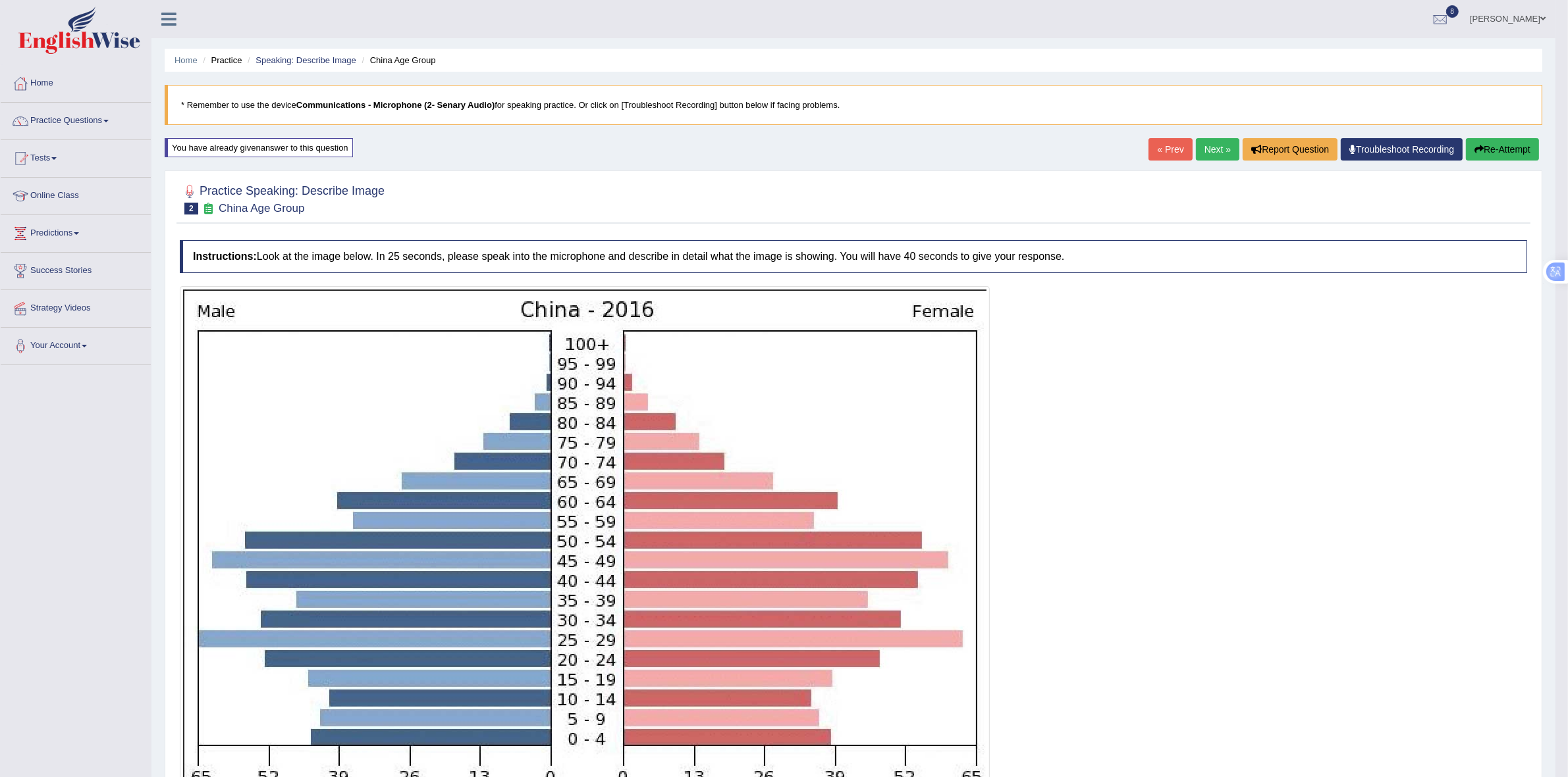
click at [1220, 156] on link "Next »" at bounding box center [1218, 149] width 44 height 23
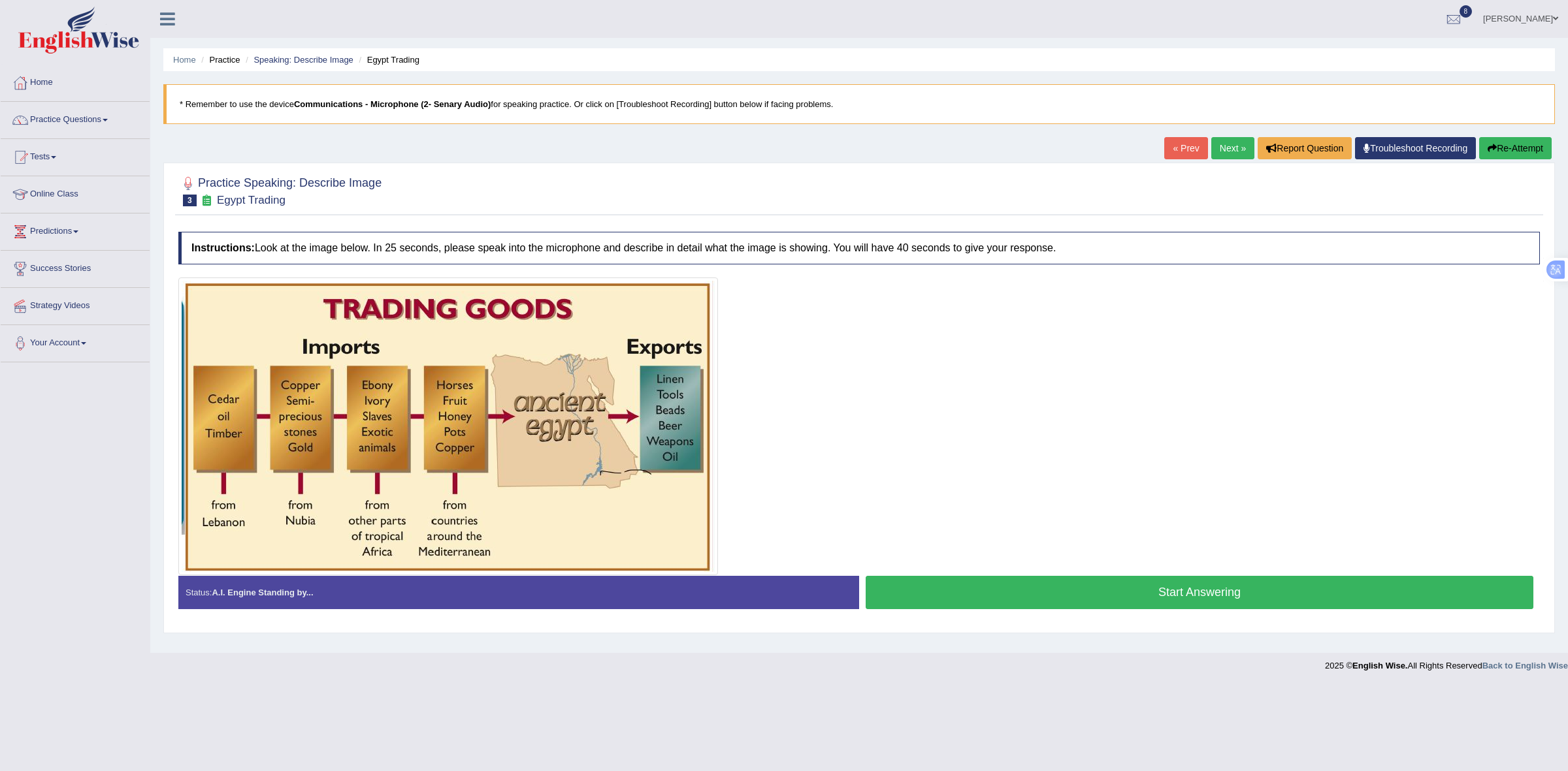
click at [964, 595] on button "Start Answering" at bounding box center [1199, 592] width 667 height 33
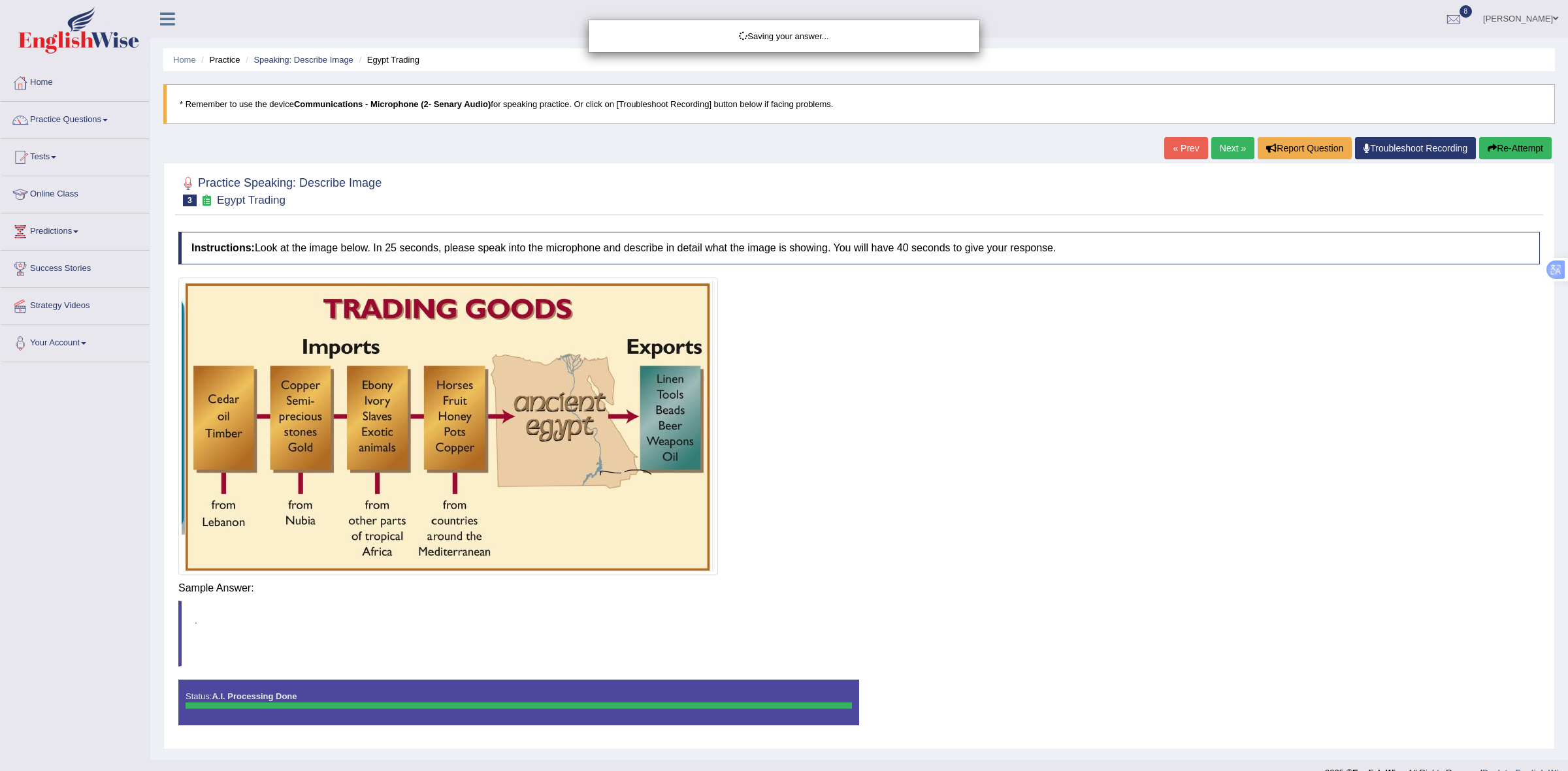
click at [988, 588] on div "Saving your answer..." at bounding box center [784, 386] width 1568 height 771
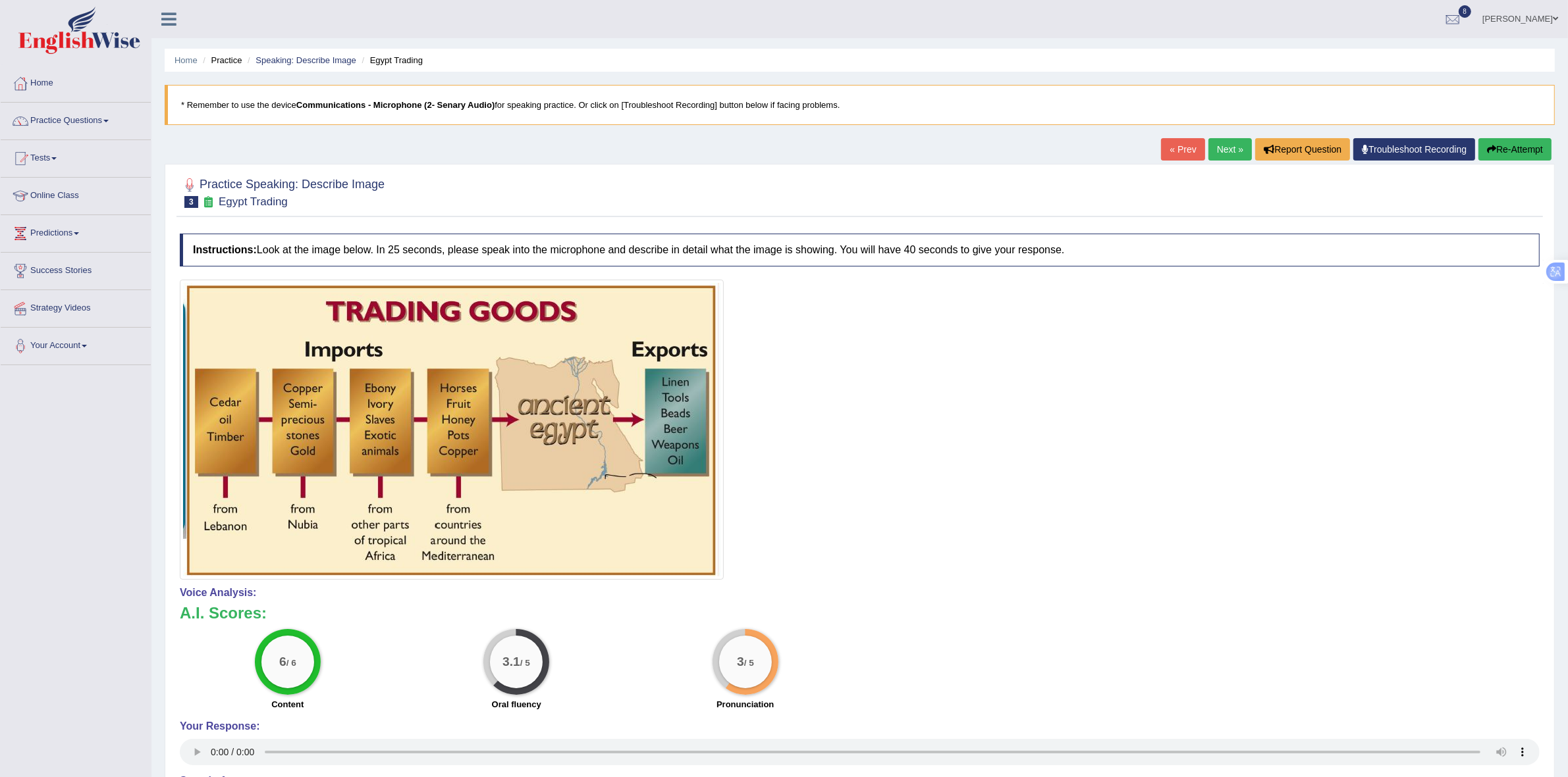
click at [1518, 152] on button "Re-Attempt" at bounding box center [1515, 149] width 73 height 23
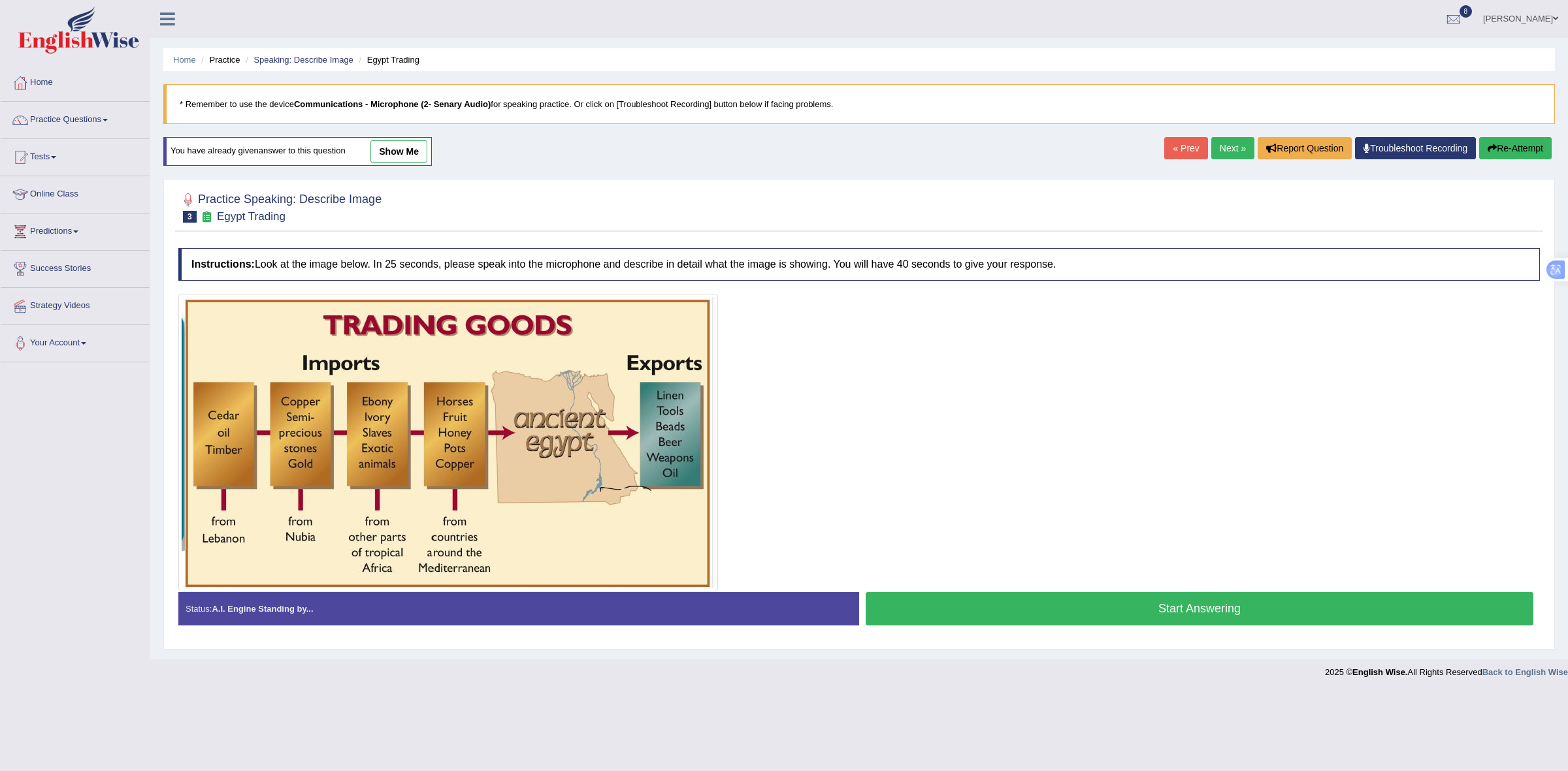
click at [1052, 608] on button "Start Answering" at bounding box center [1199, 608] width 667 height 33
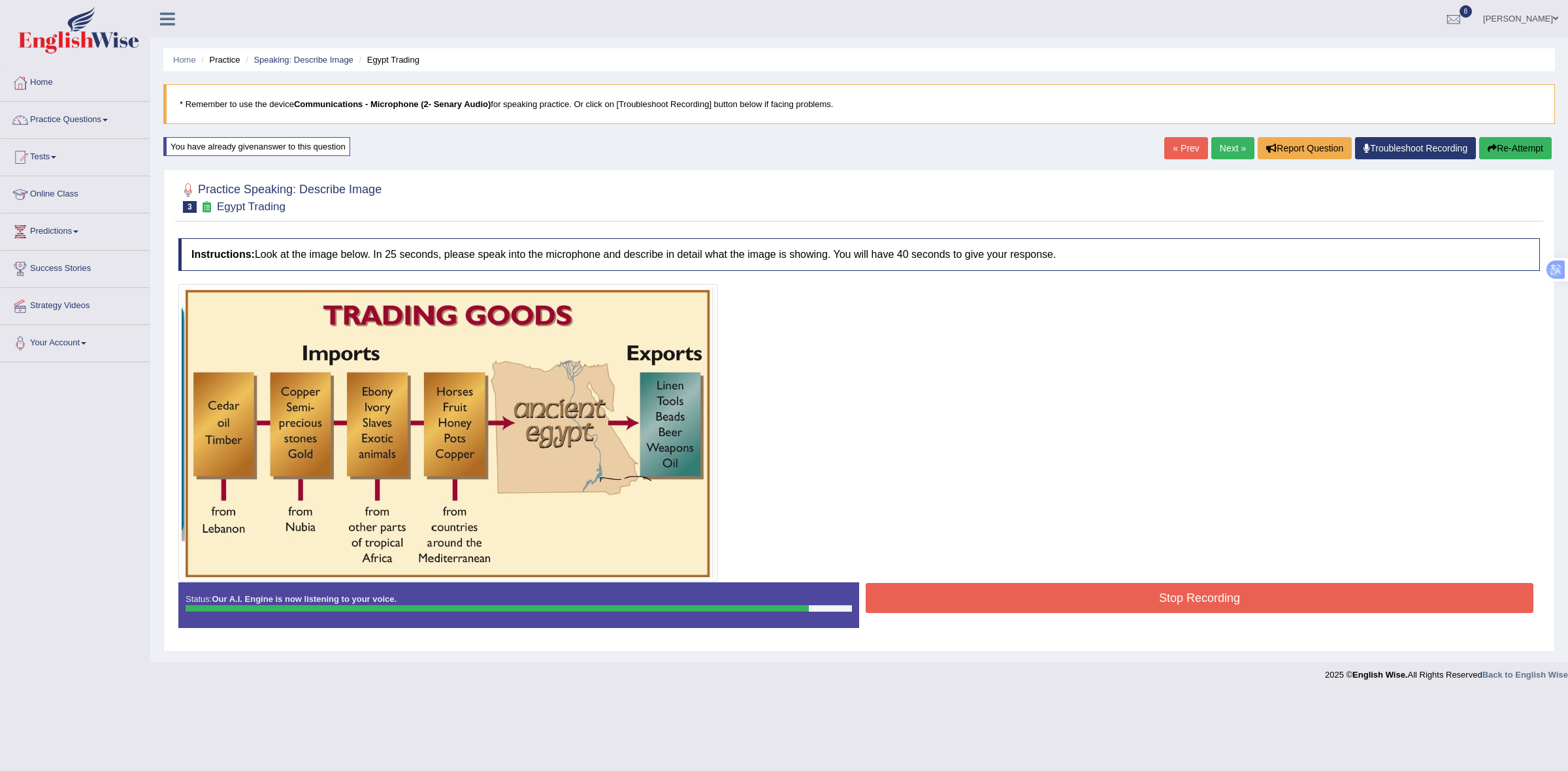
click at [985, 601] on button "Stop Recording" at bounding box center [1199, 598] width 667 height 30
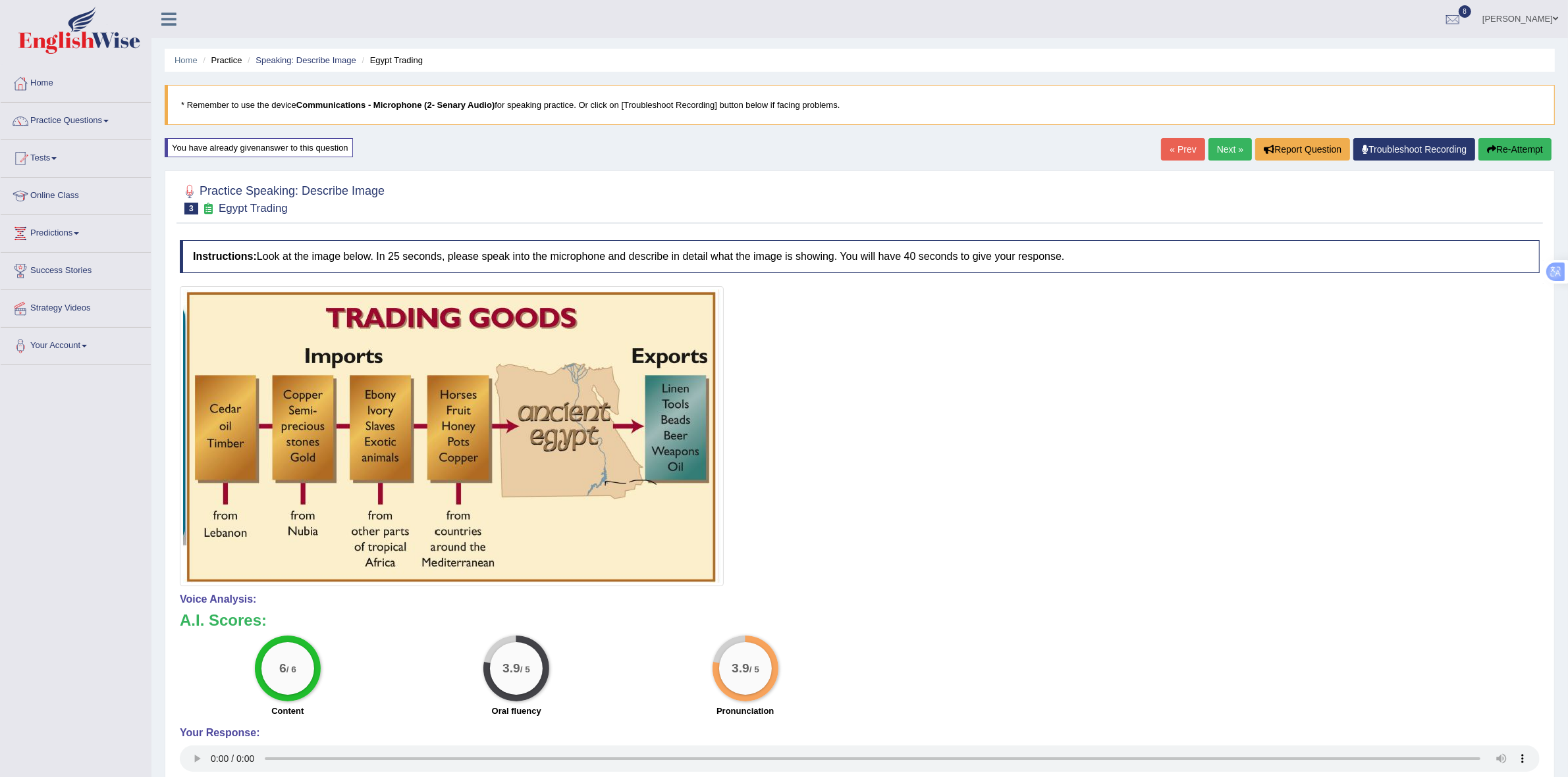
click at [1512, 152] on button "Re-Attempt" at bounding box center [1515, 149] width 73 height 23
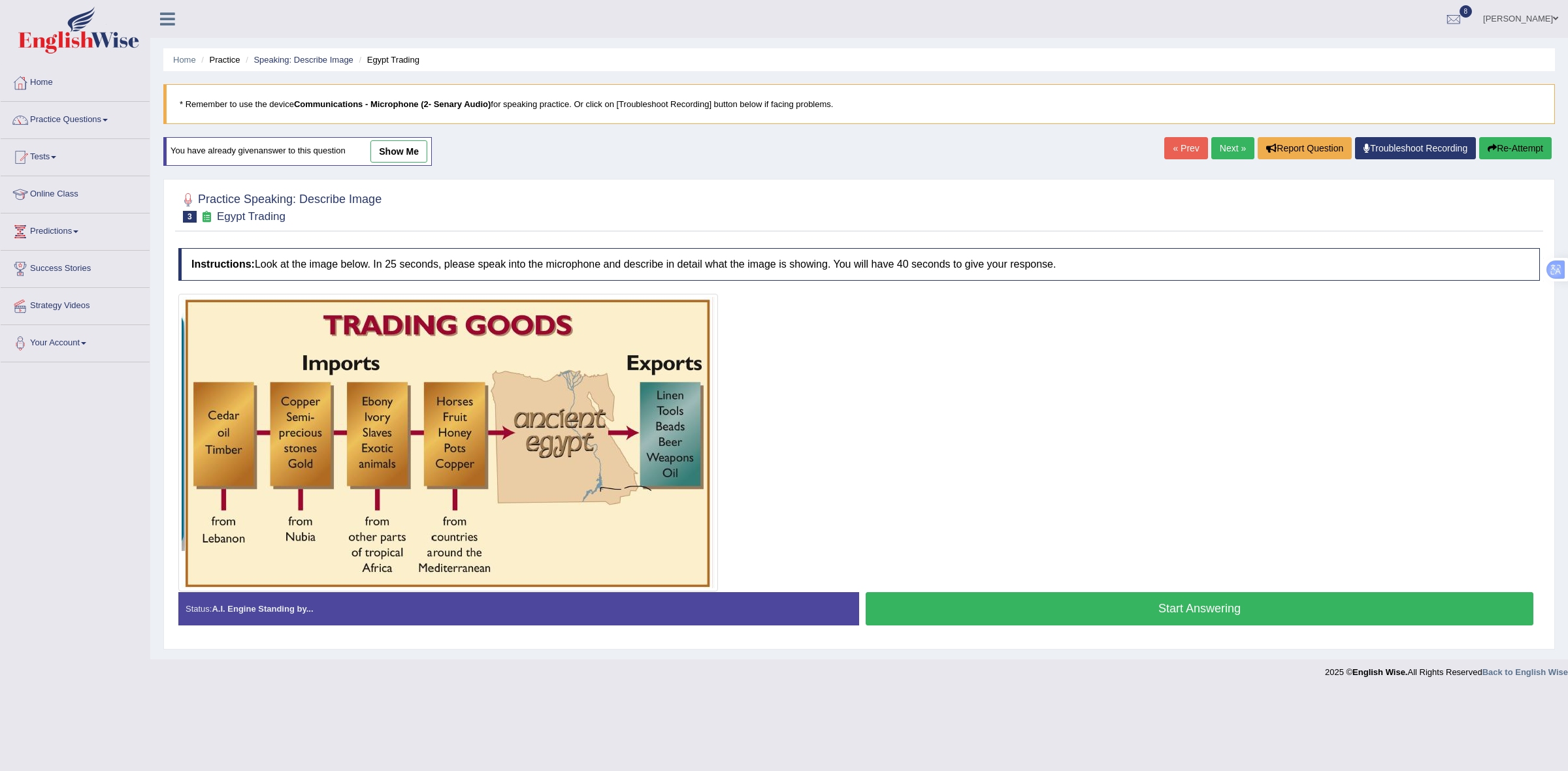
drag, startPoint x: 998, startPoint y: 614, endPoint x: 998, endPoint y: 598, distance: 16.0
click at [998, 614] on button "Start Answering" at bounding box center [1199, 608] width 667 height 33
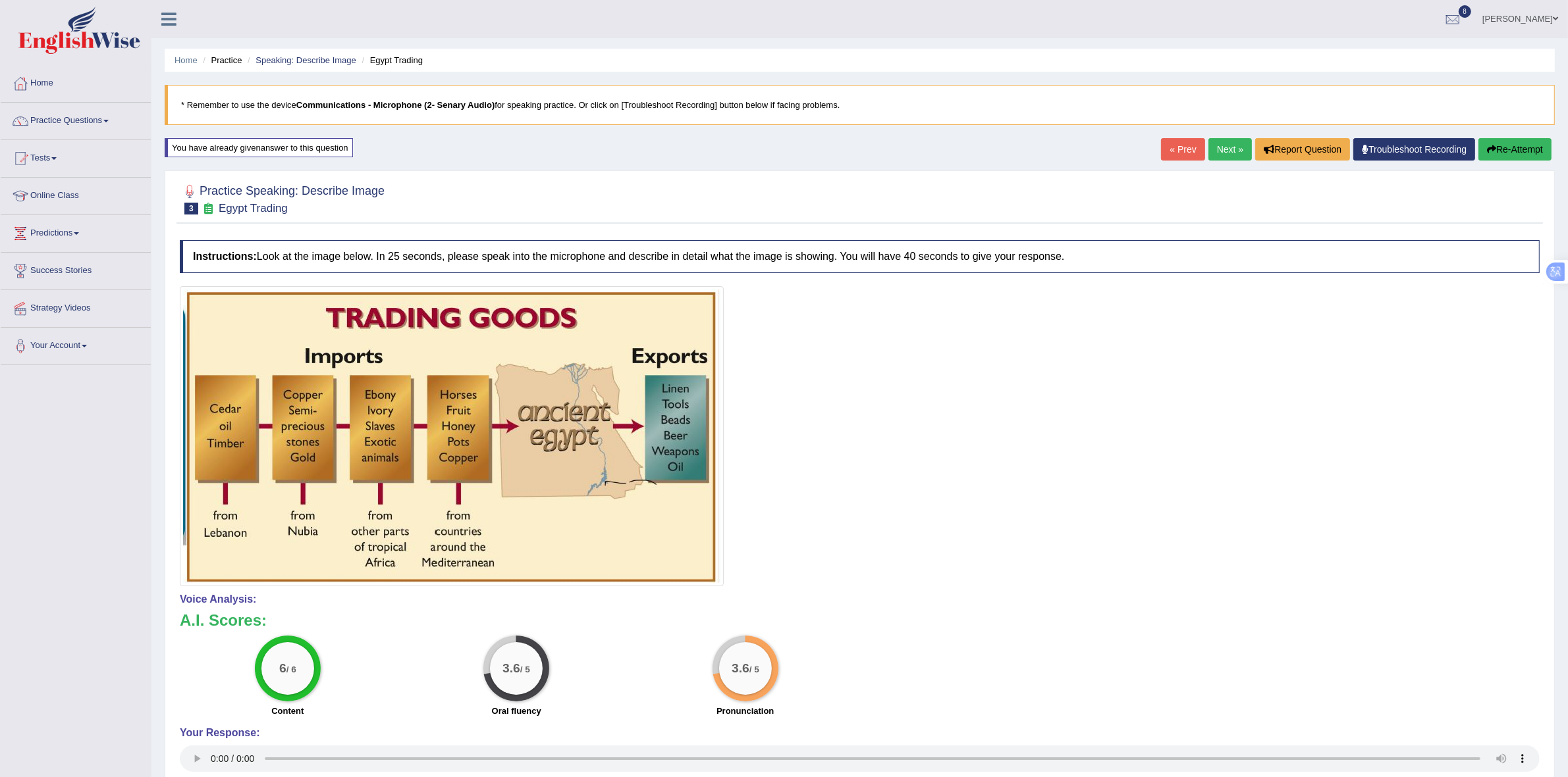
click at [1530, 147] on button "Re-Attempt" at bounding box center [1515, 149] width 73 height 23
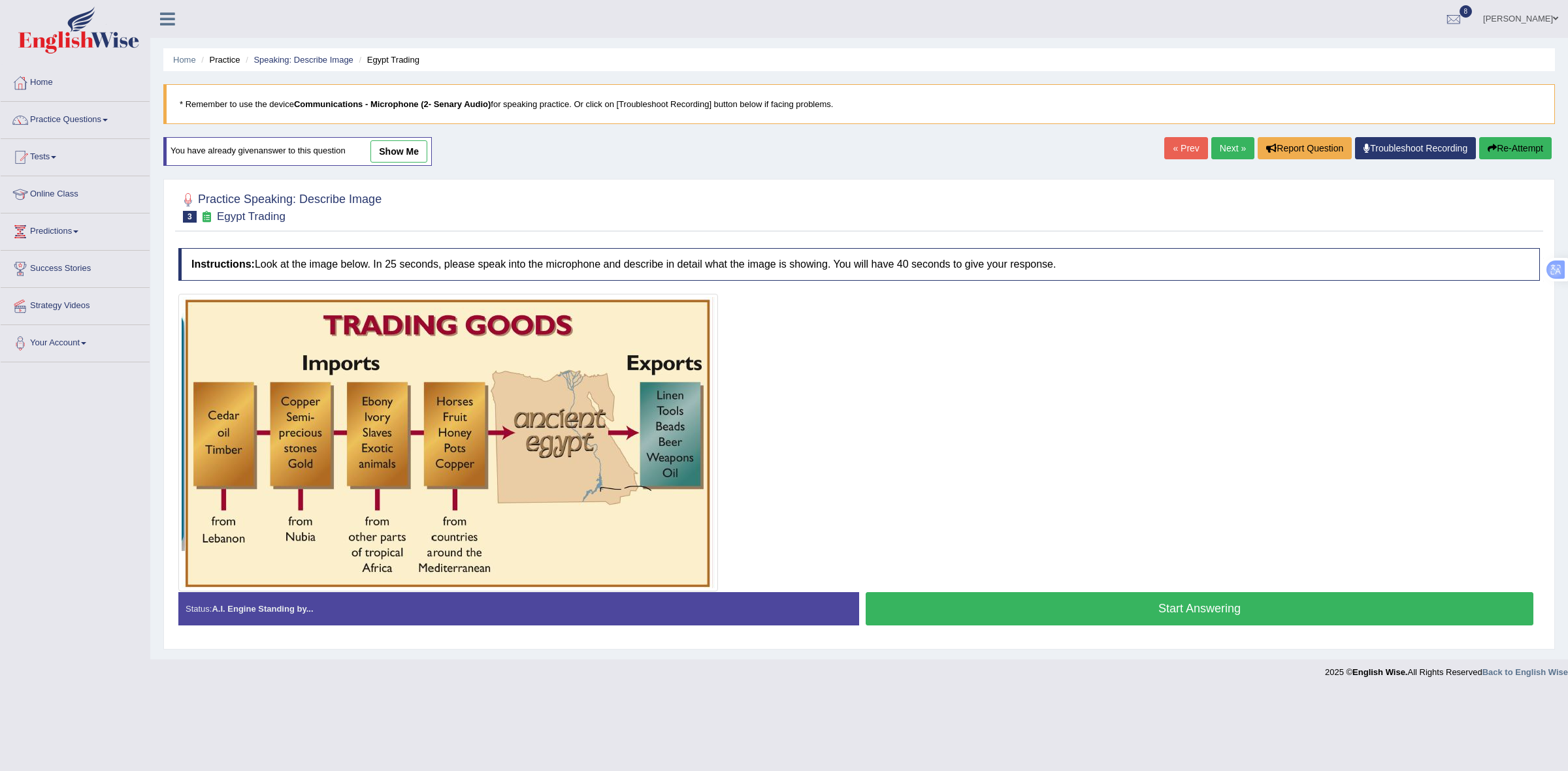
click at [976, 612] on button "Start Answering" at bounding box center [1199, 608] width 667 height 33
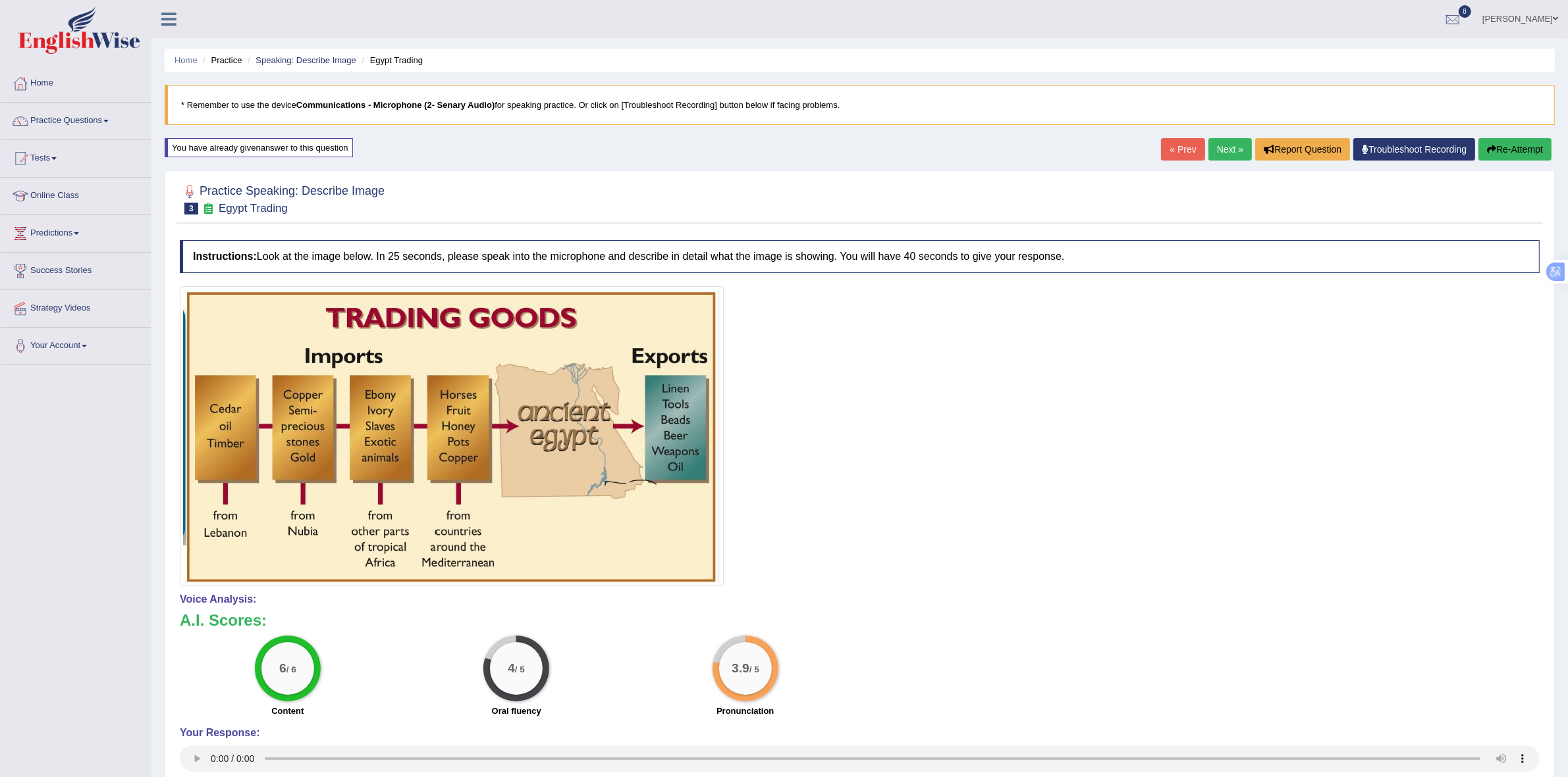
click at [1224, 144] on link "Next »" at bounding box center [1230, 149] width 44 height 23
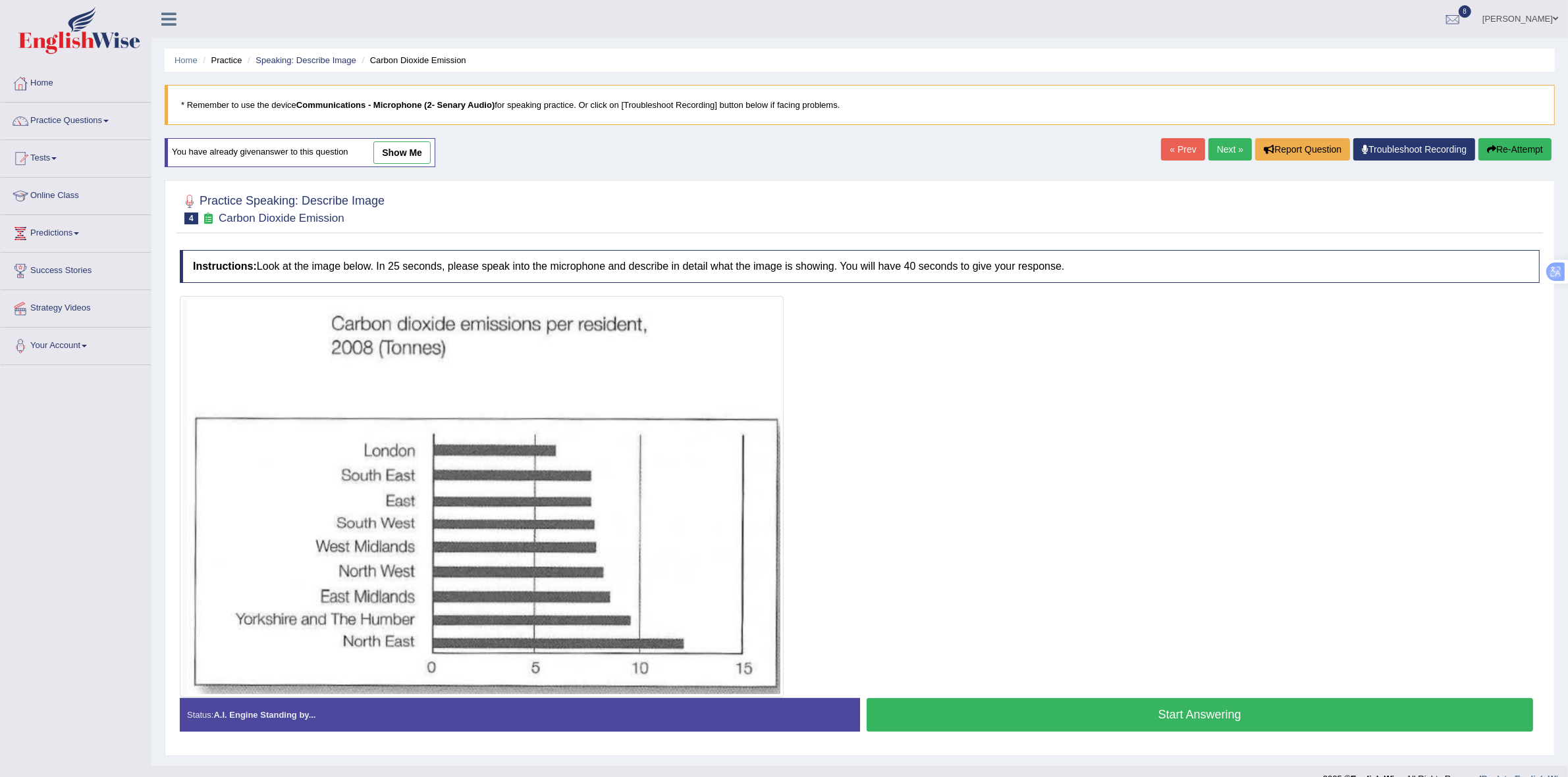
scroll to position [23, 0]
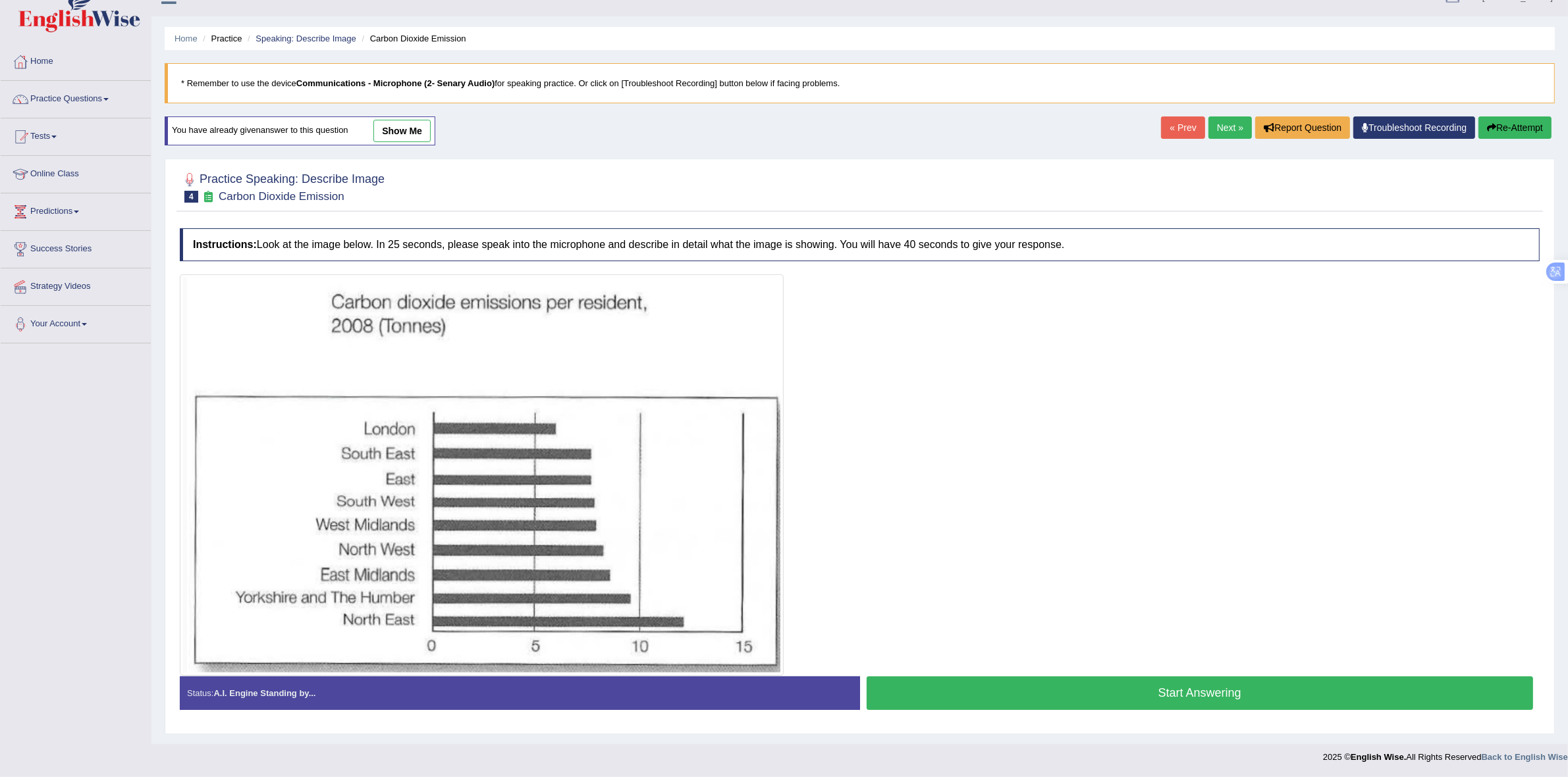
click at [980, 692] on button "Start Answering" at bounding box center [1200, 693] width 667 height 34
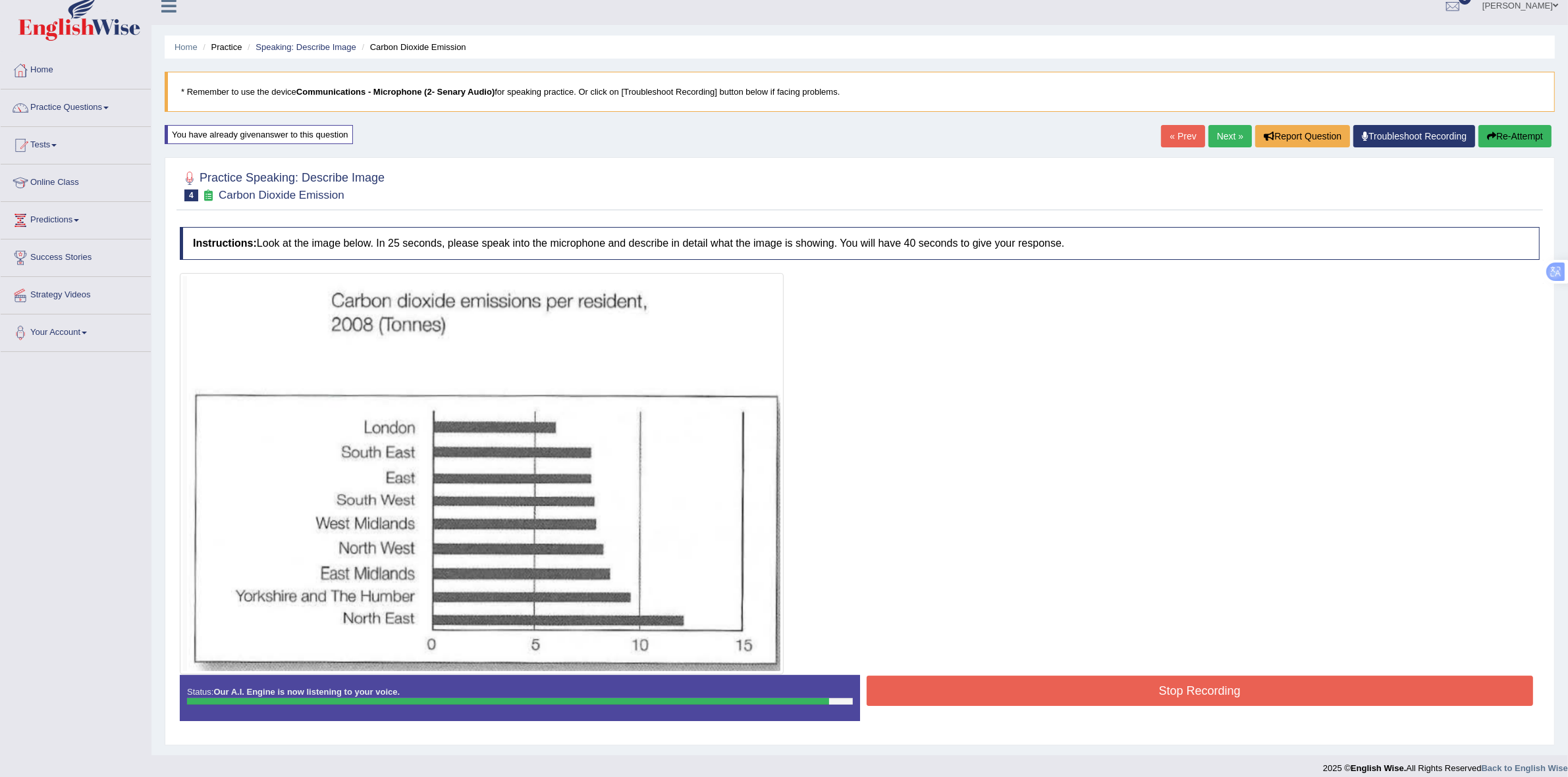
click at [935, 686] on button "Stop Recording" at bounding box center [1200, 691] width 667 height 30
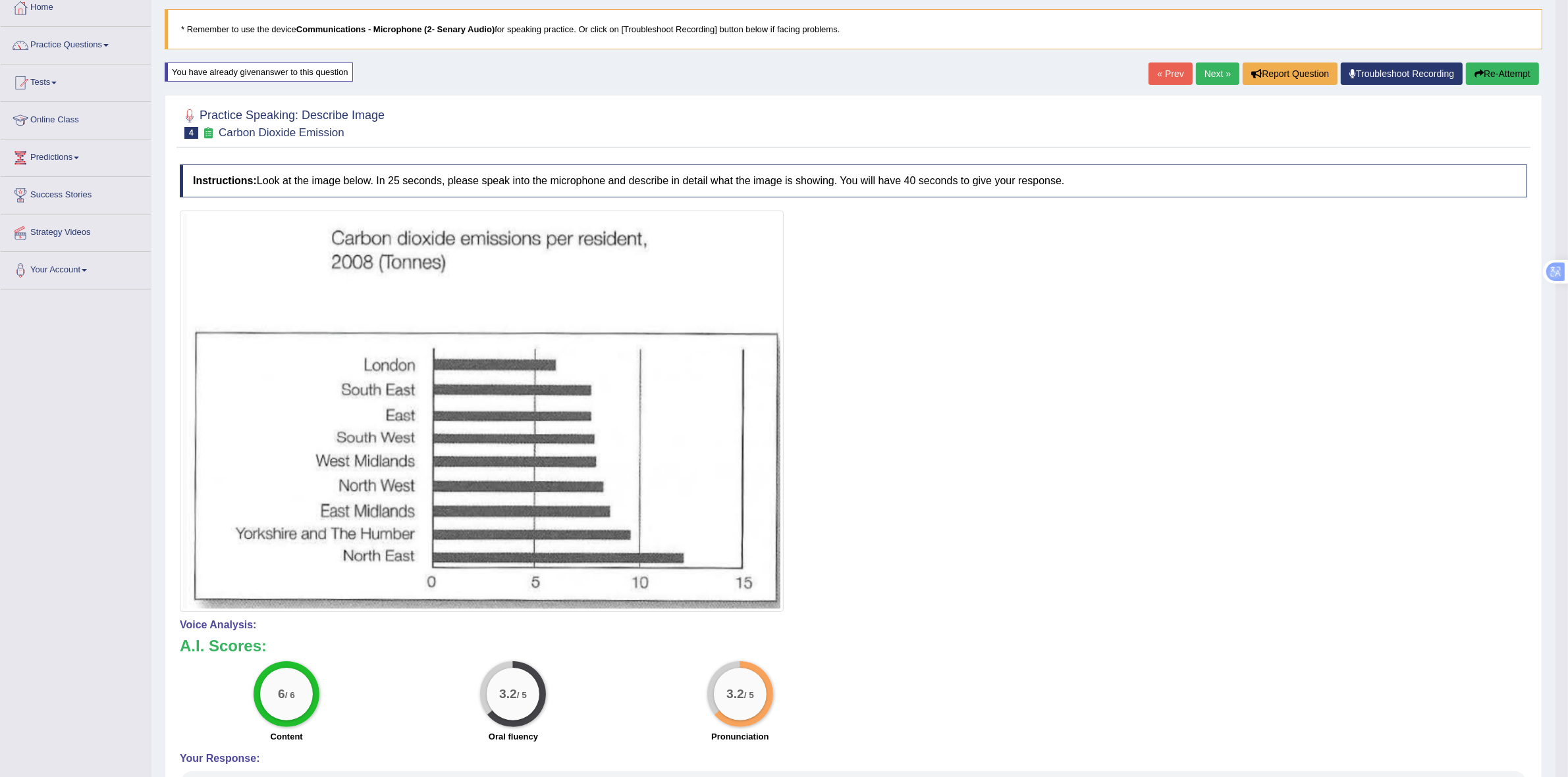
scroll to position [49, 0]
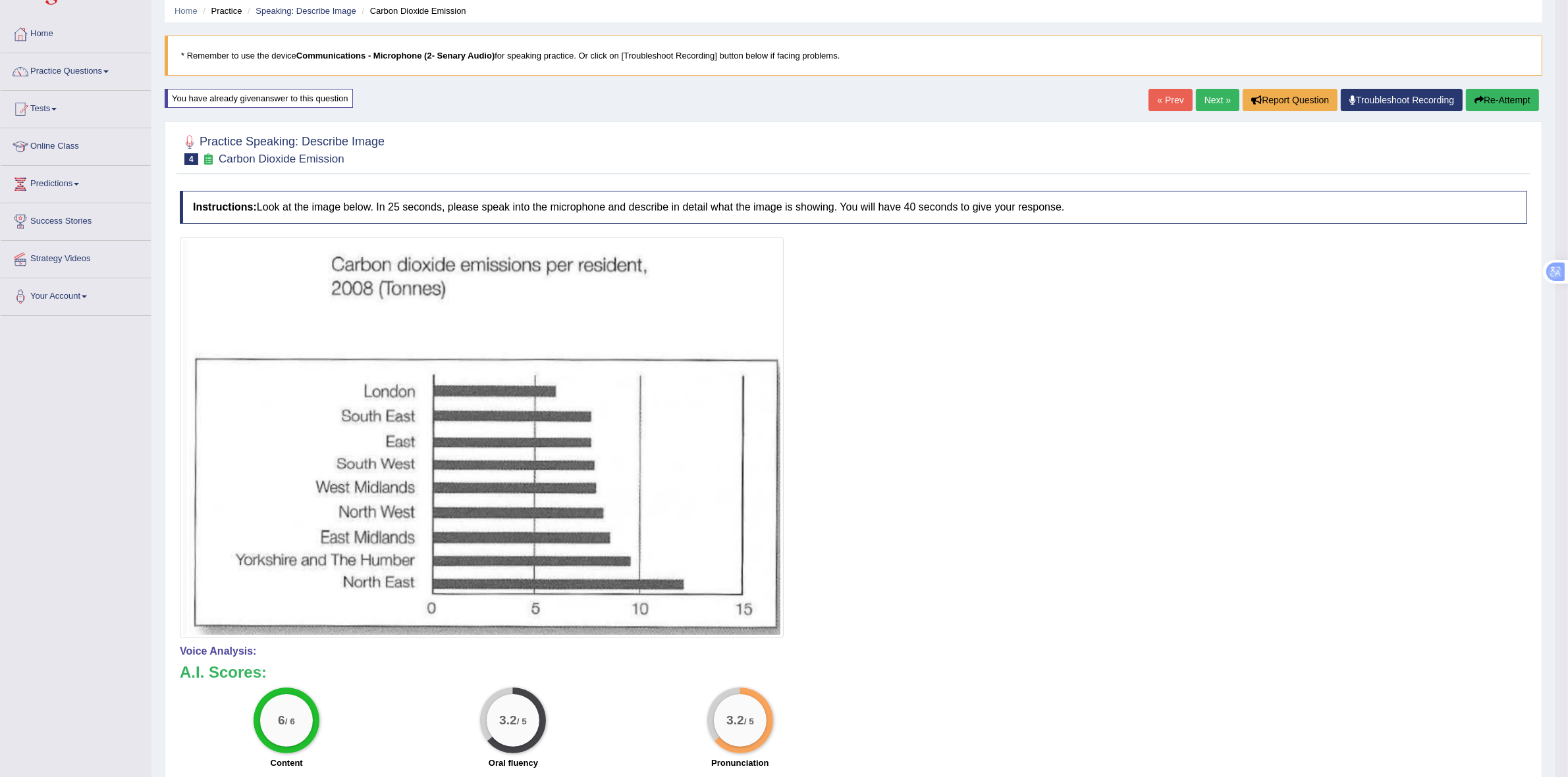
click at [1205, 101] on link "Next »" at bounding box center [1218, 100] width 44 height 23
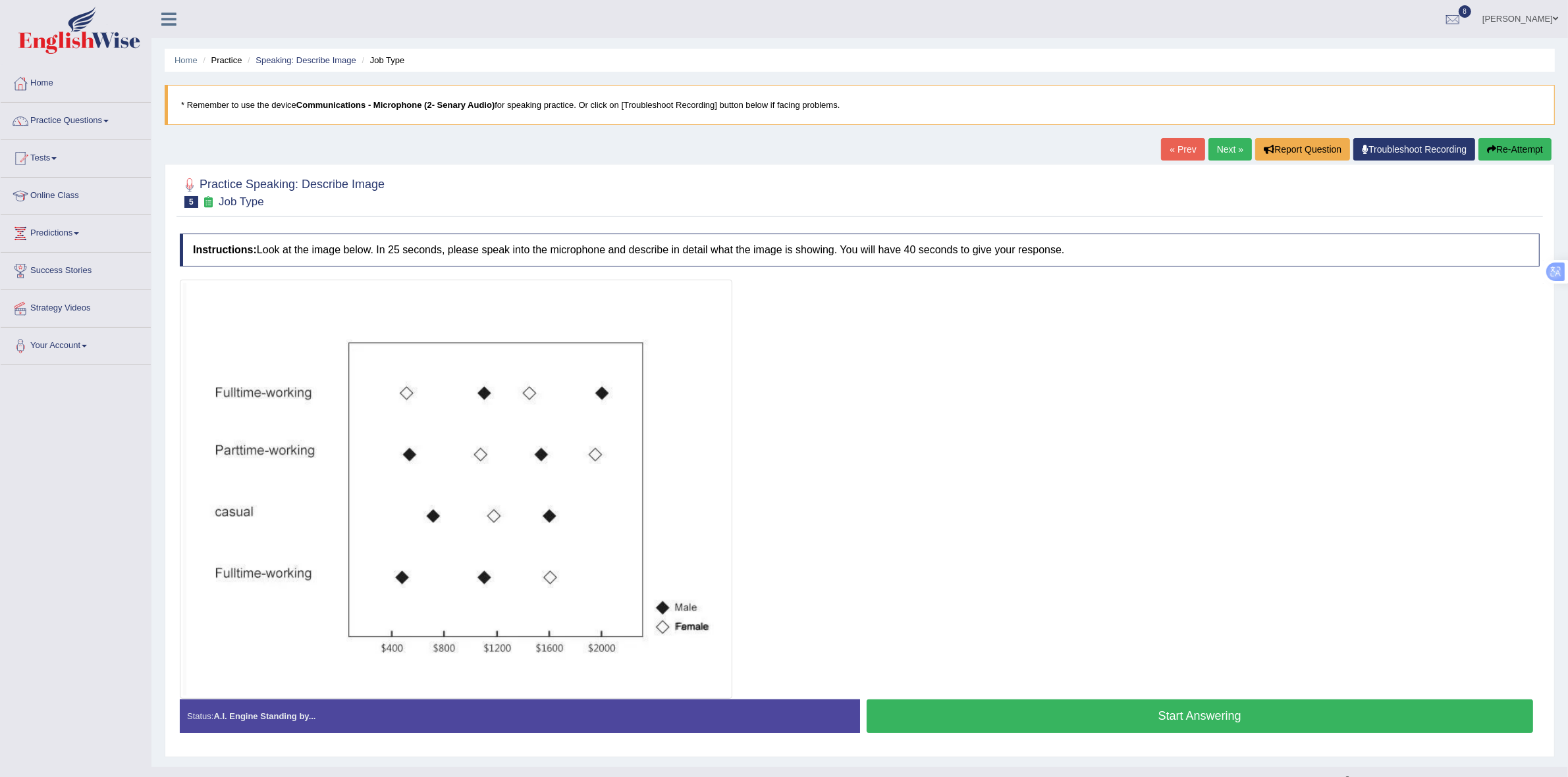
click at [1034, 710] on button "Start Answering" at bounding box center [1200, 716] width 667 height 34
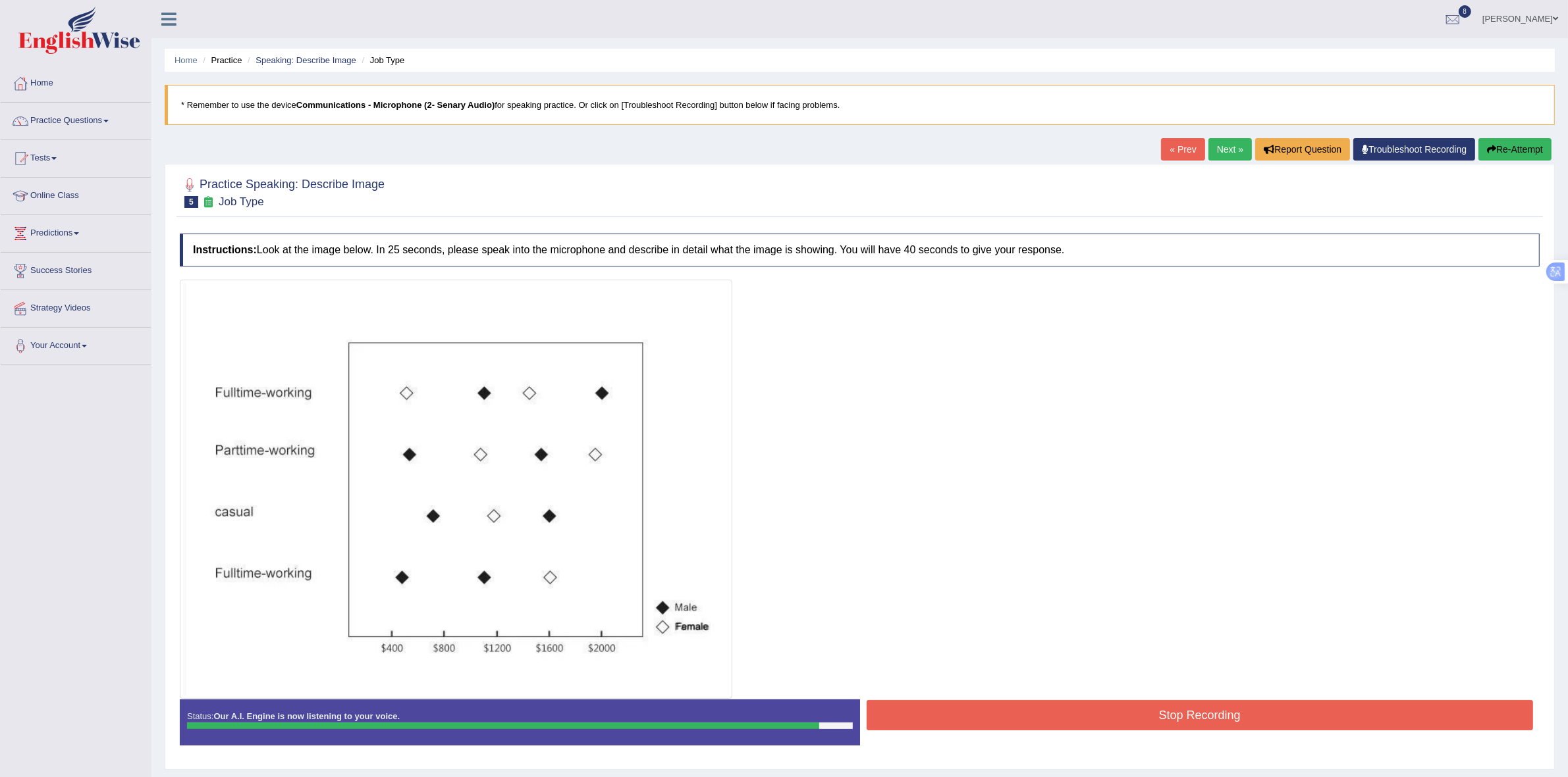
click at [1040, 719] on button "Stop Recording" at bounding box center [1200, 715] width 667 height 30
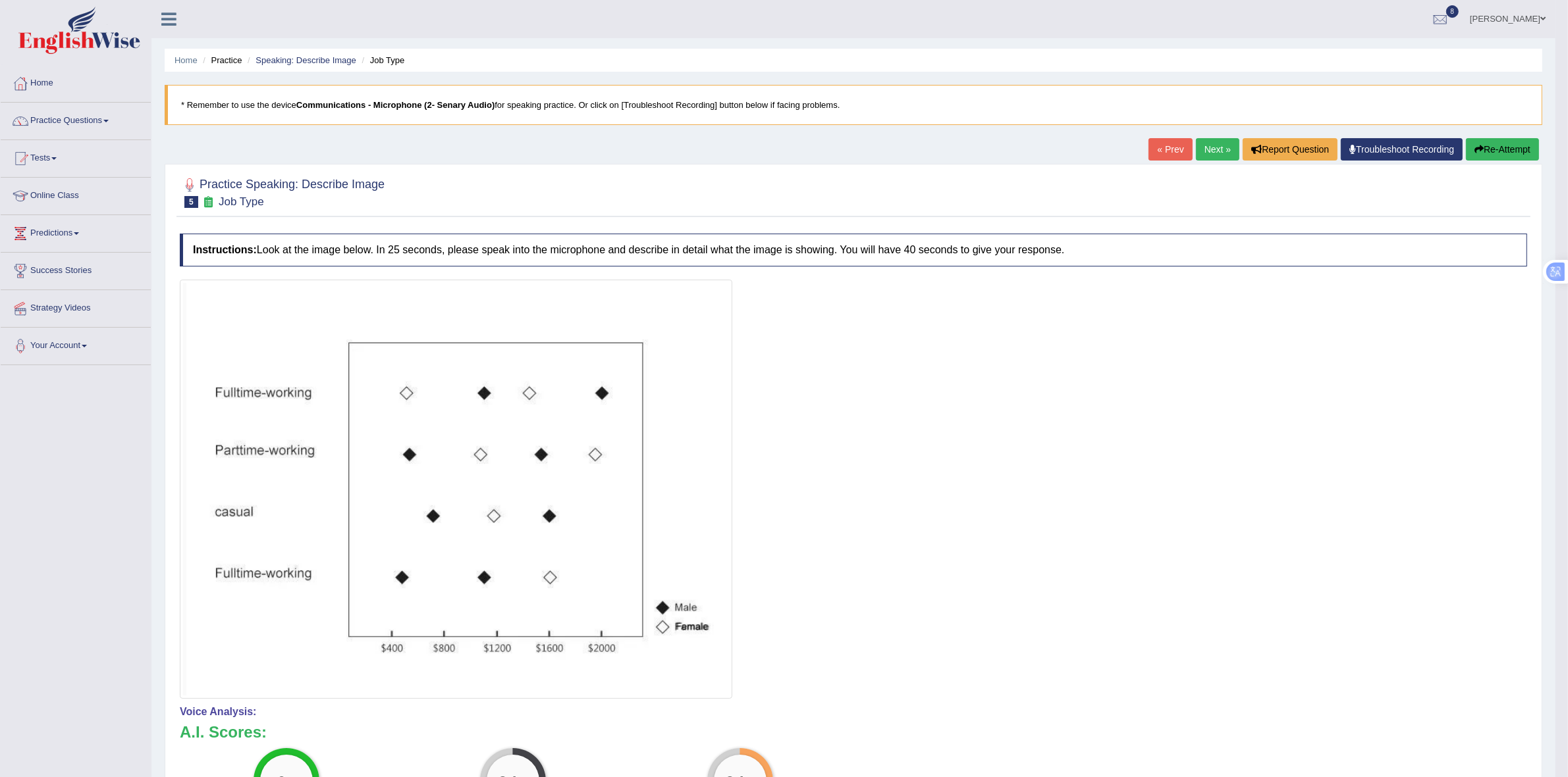
click at [1212, 137] on div "Home Practice Speaking: Describe Image Job Type * Remember to use the device Co…" at bounding box center [853, 523] width 1404 height 1047
click at [1205, 148] on link "Next »" at bounding box center [1218, 149] width 44 height 23
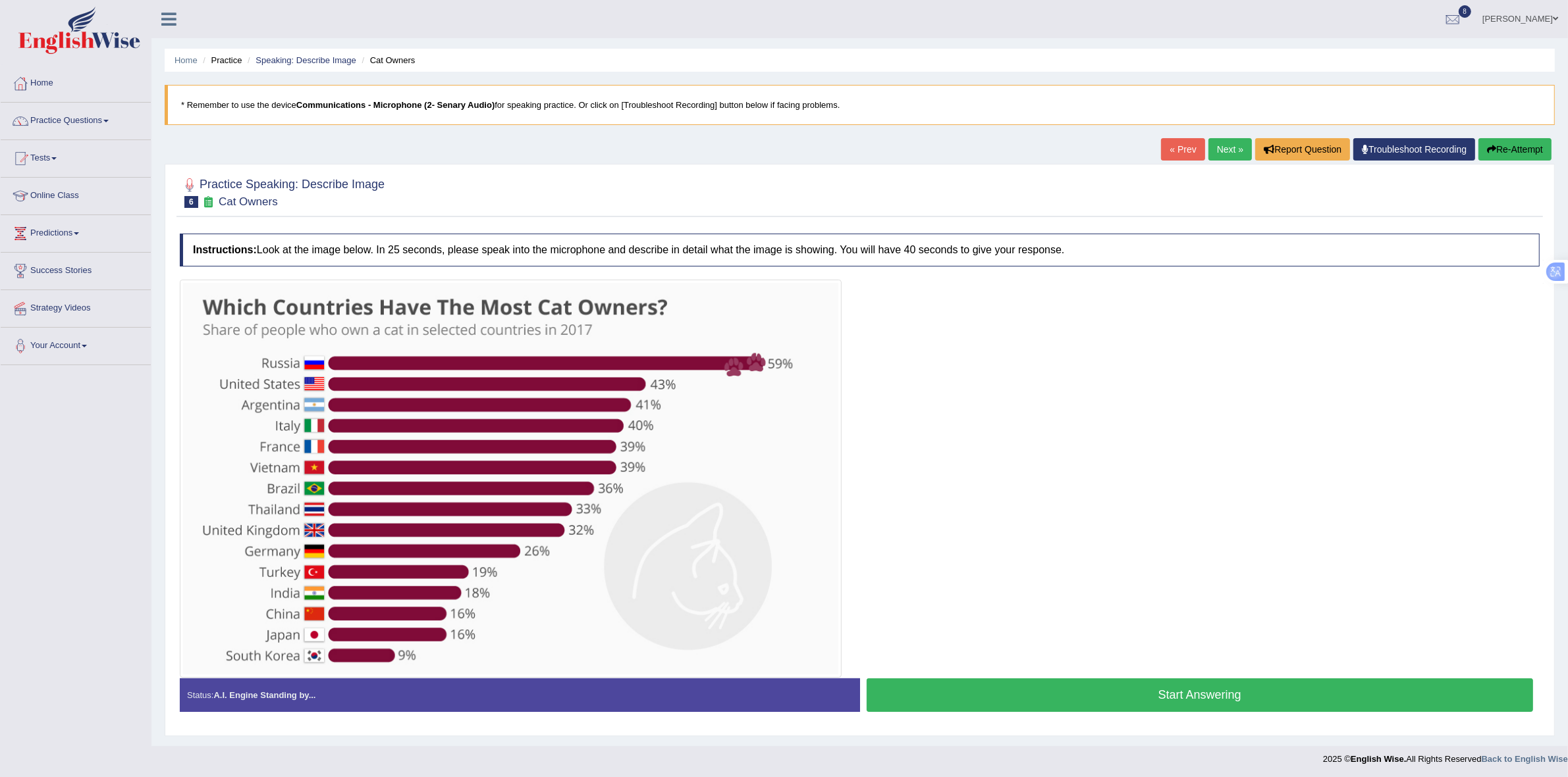
click at [980, 704] on button "Start Answering" at bounding box center [1200, 695] width 667 height 34
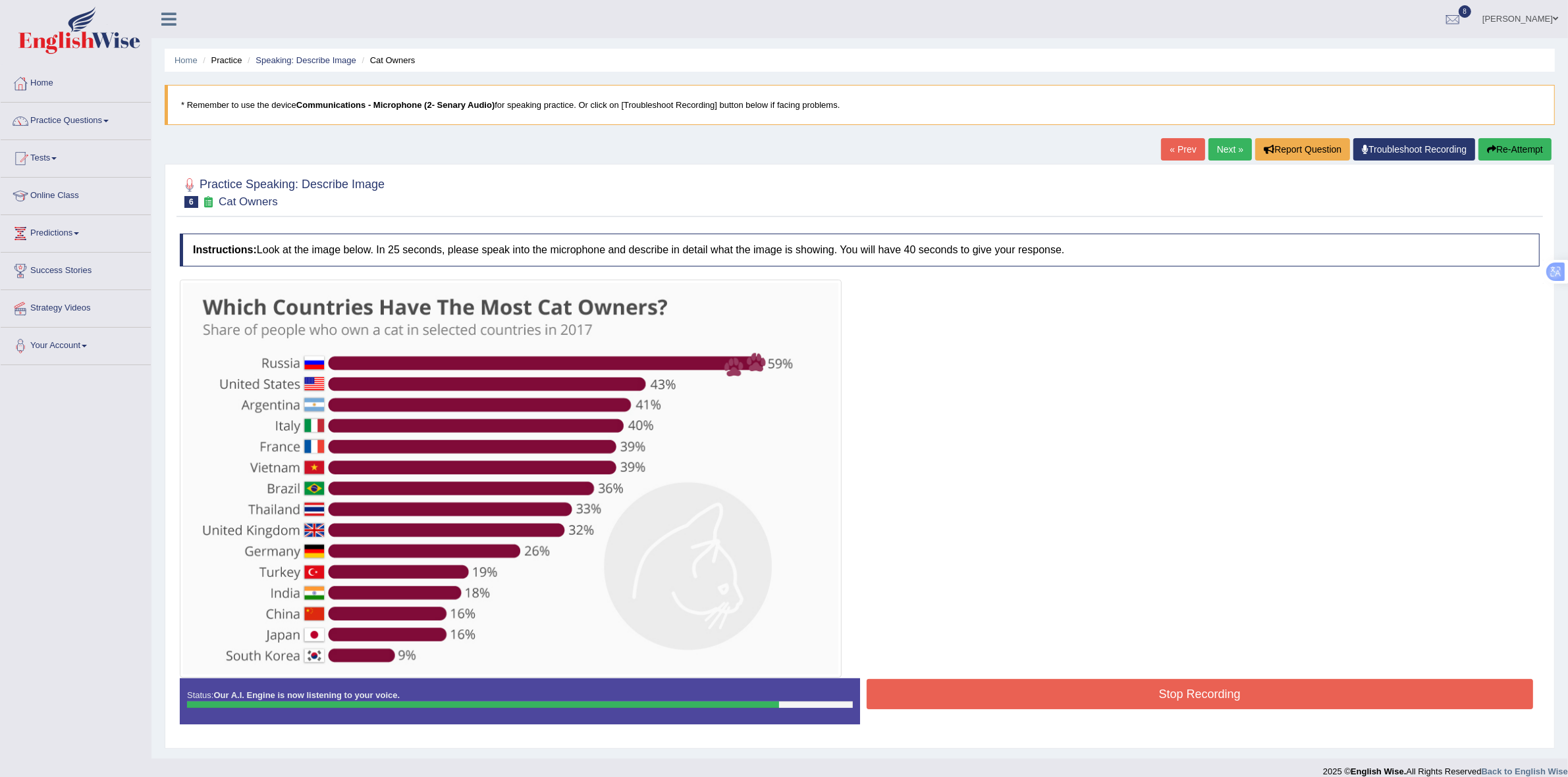
click at [1077, 683] on button "Stop Recording" at bounding box center [1200, 694] width 667 height 30
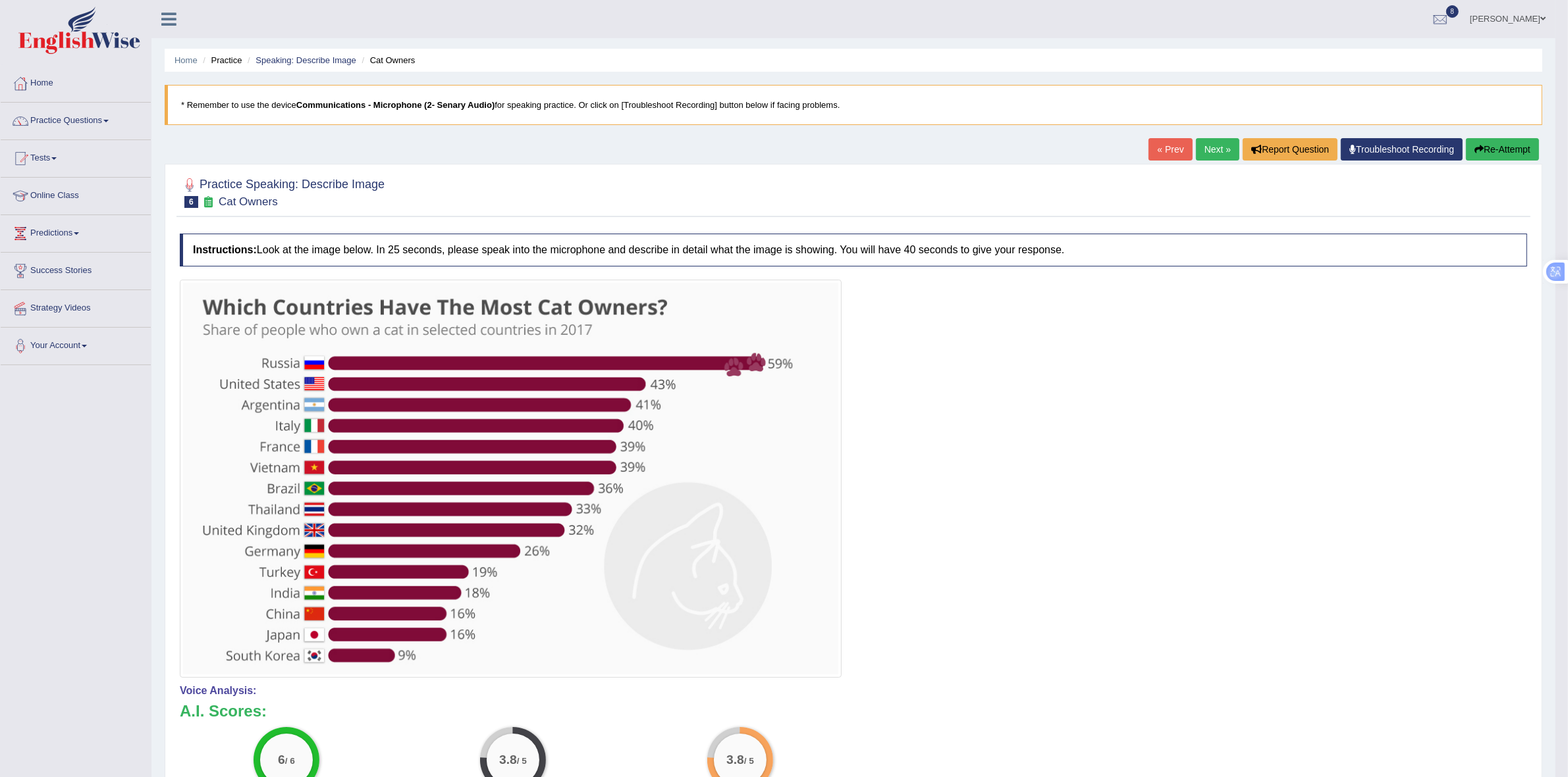
click at [1209, 145] on link "Next »" at bounding box center [1218, 149] width 44 height 23
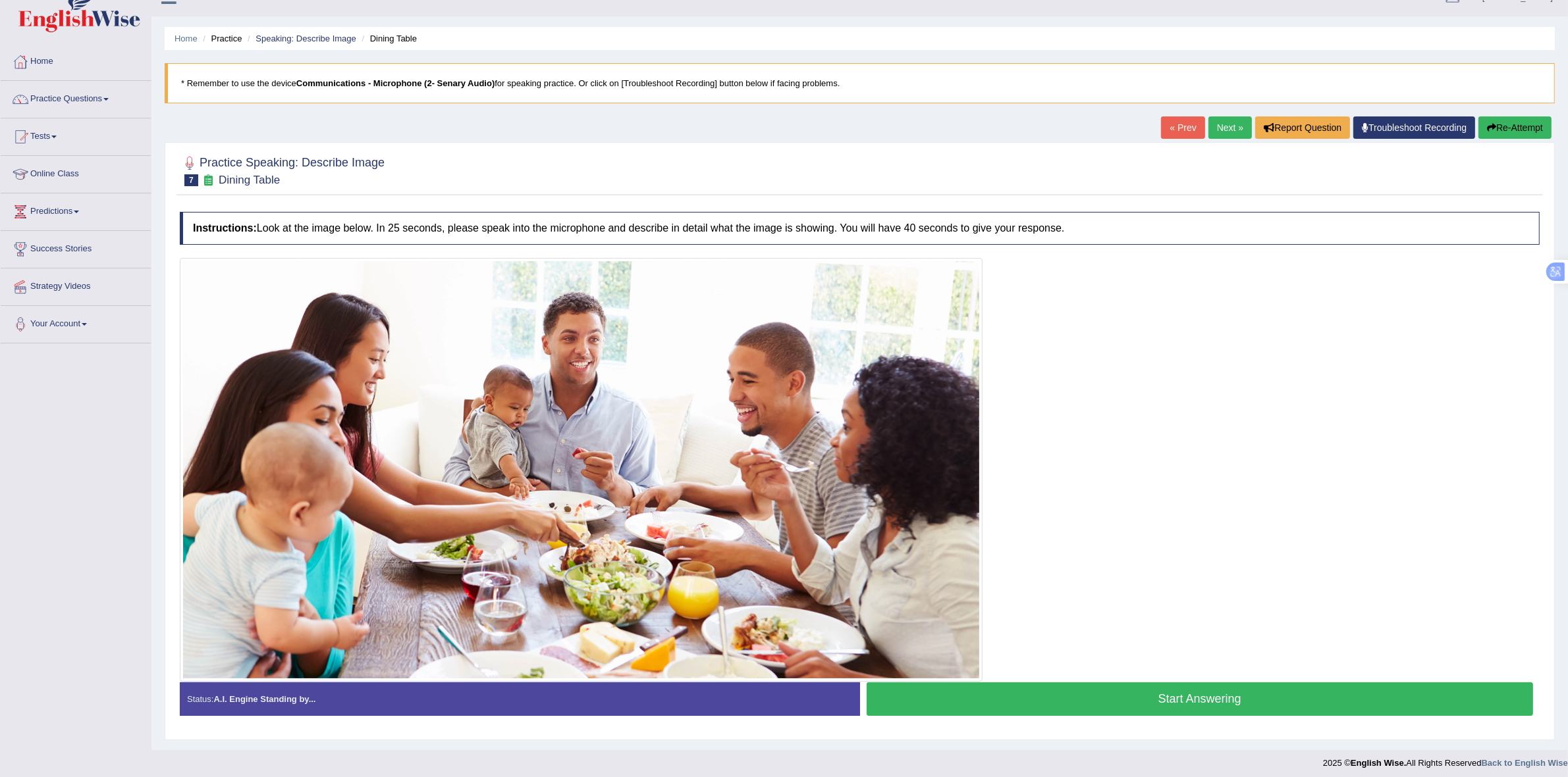
scroll to position [28, 0]
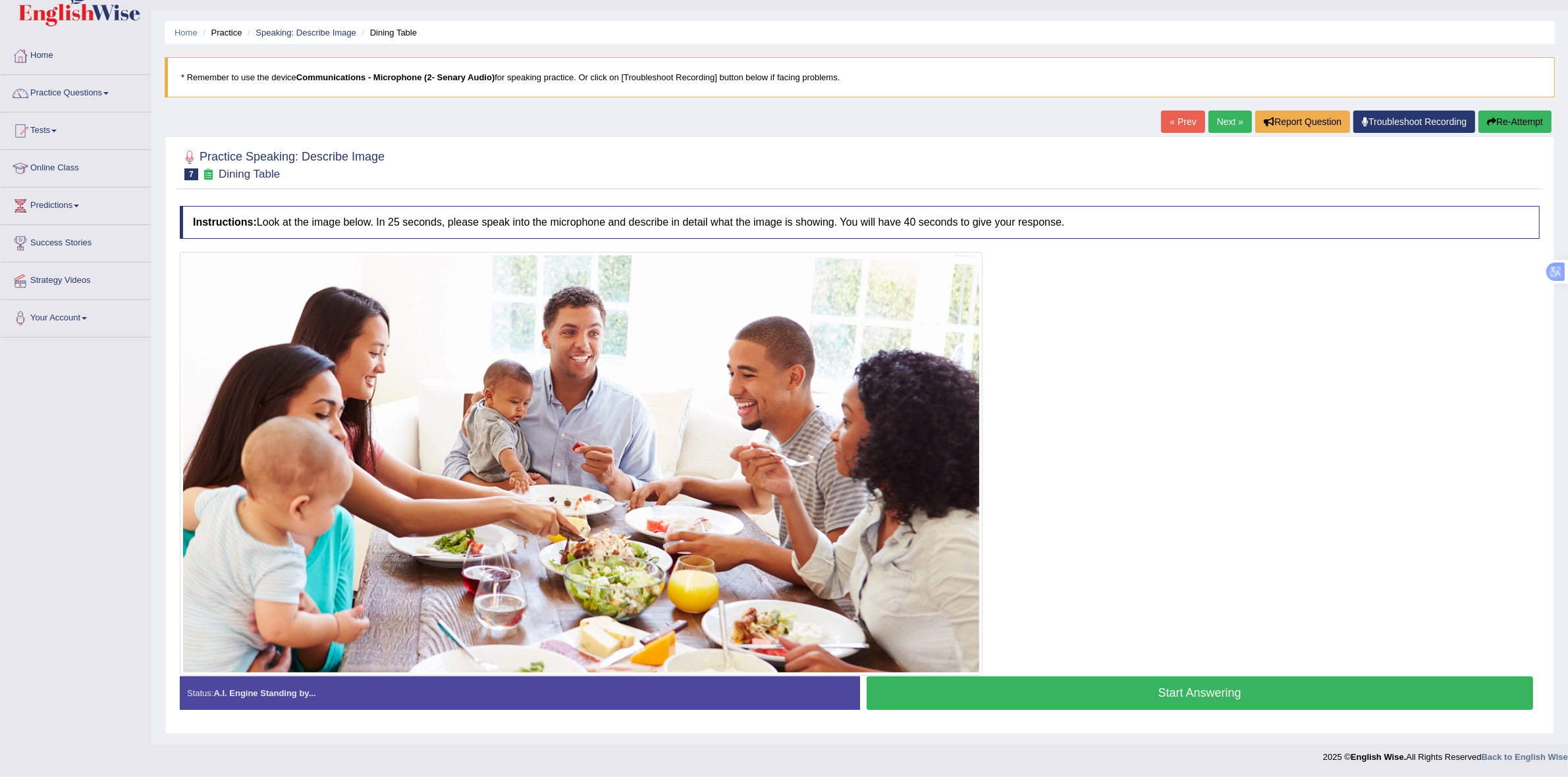
click at [1081, 689] on button "Start Answering" at bounding box center [1200, 693] width 667 height 34
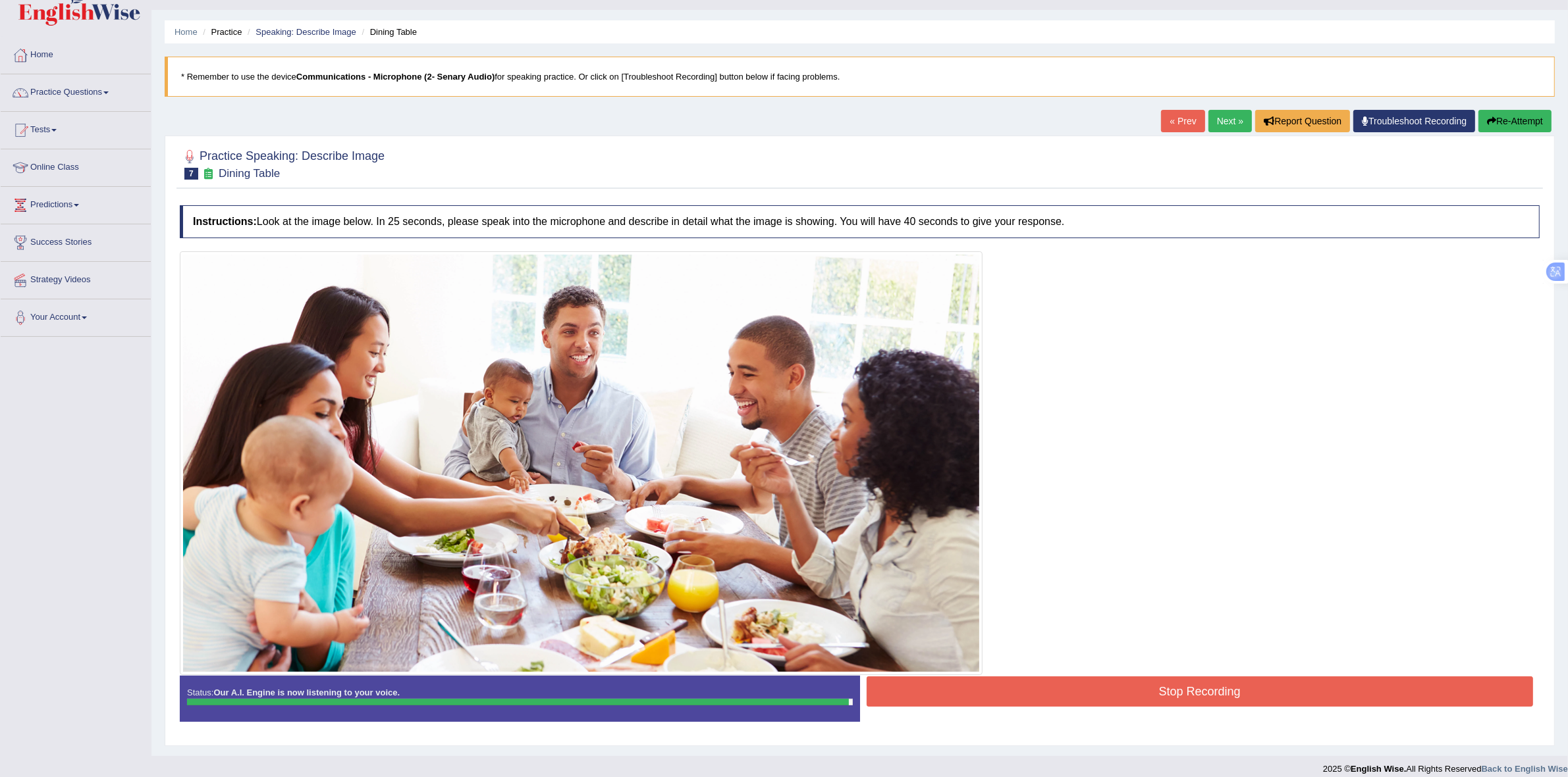
click at [1065, 695] on button "Stop Recording" at bounding box center [1200, 691] width 667 height 30
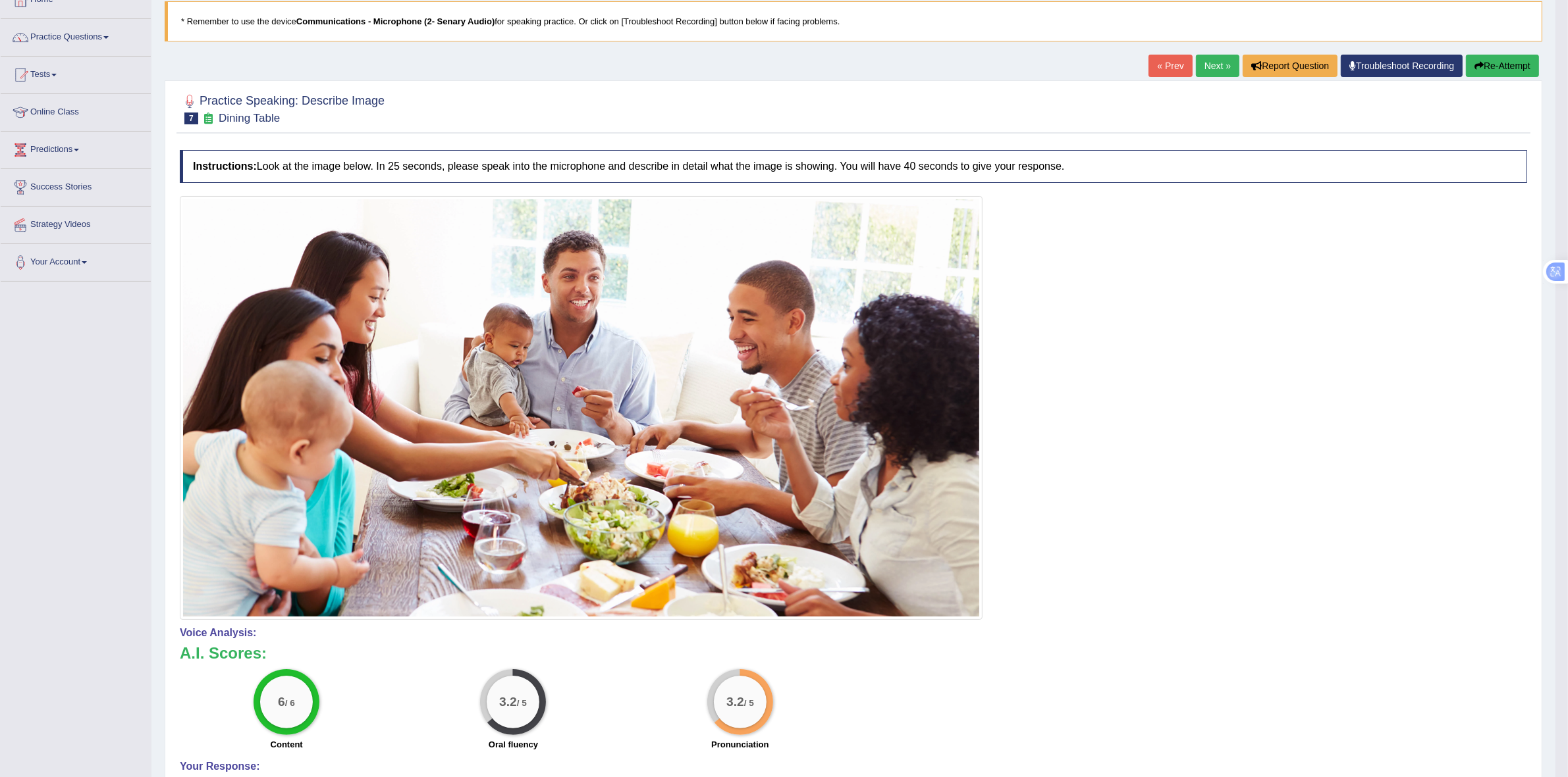
scroll to position [65, 0]
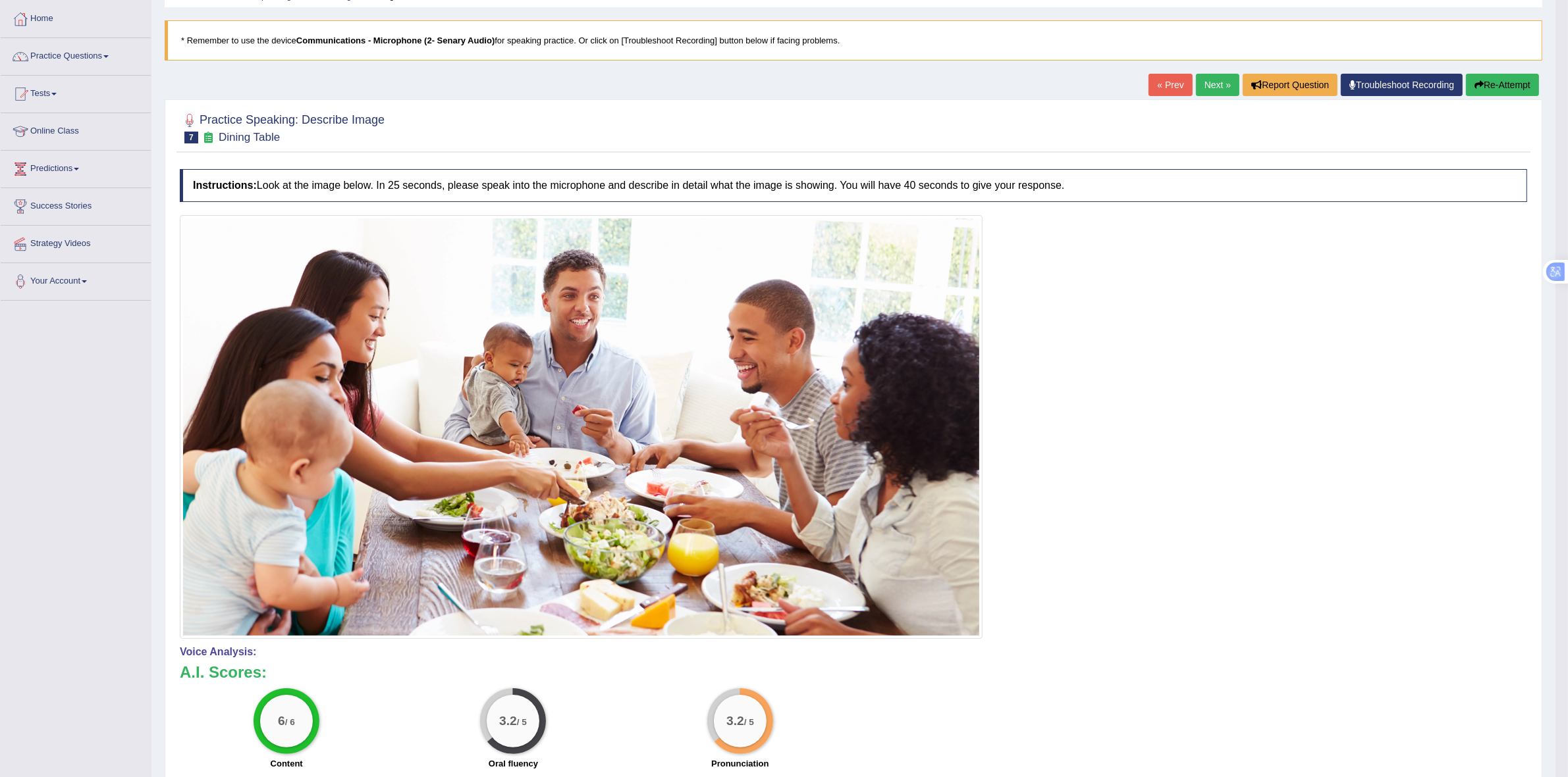
click at [1208, 87] on link "Next »" at bounding box center [1218, 84] width 44 height 23
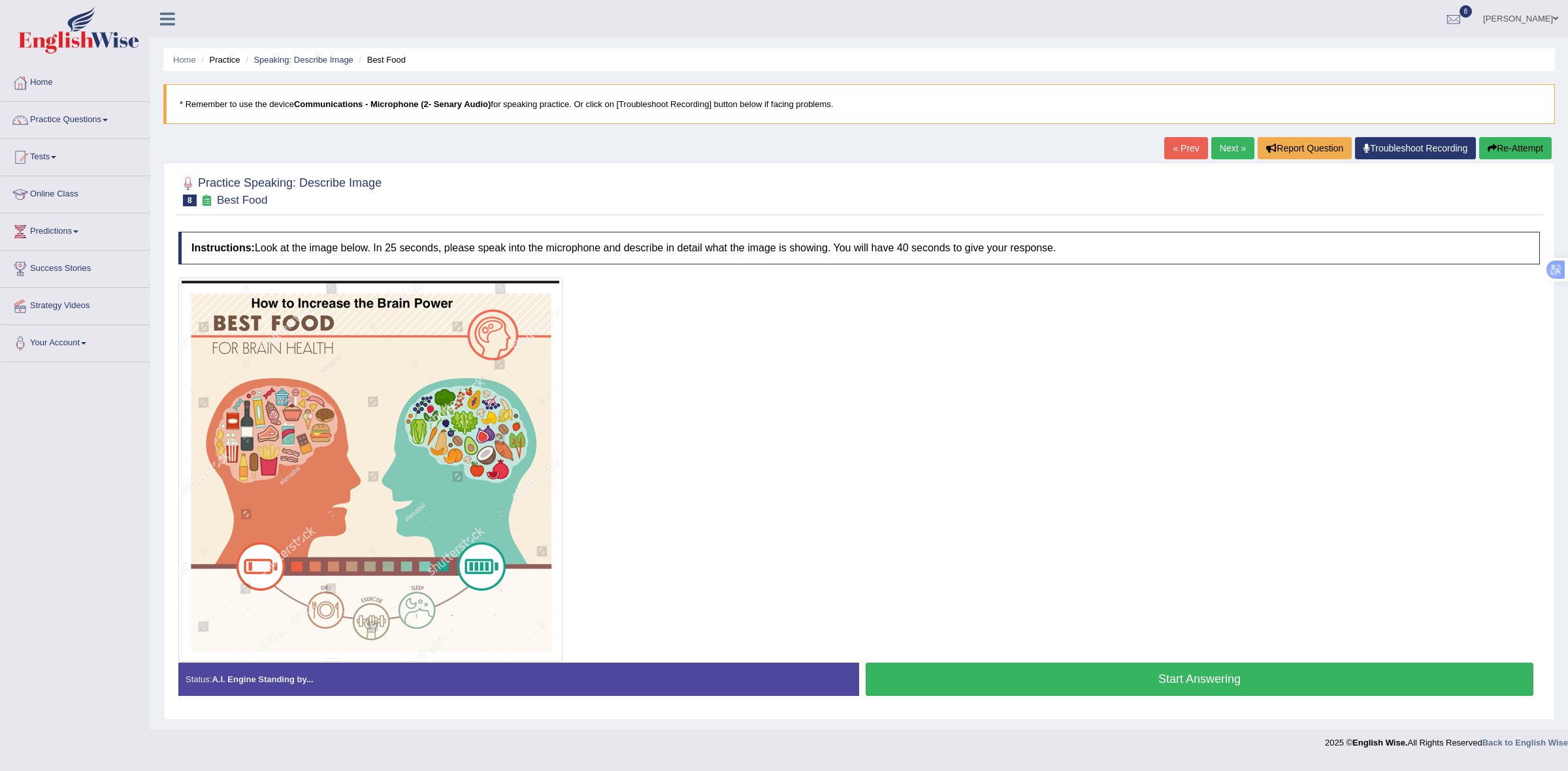
click at [1122, 683] on button "Start Answering" at bounding box center [1199, 679] width 667 height 33
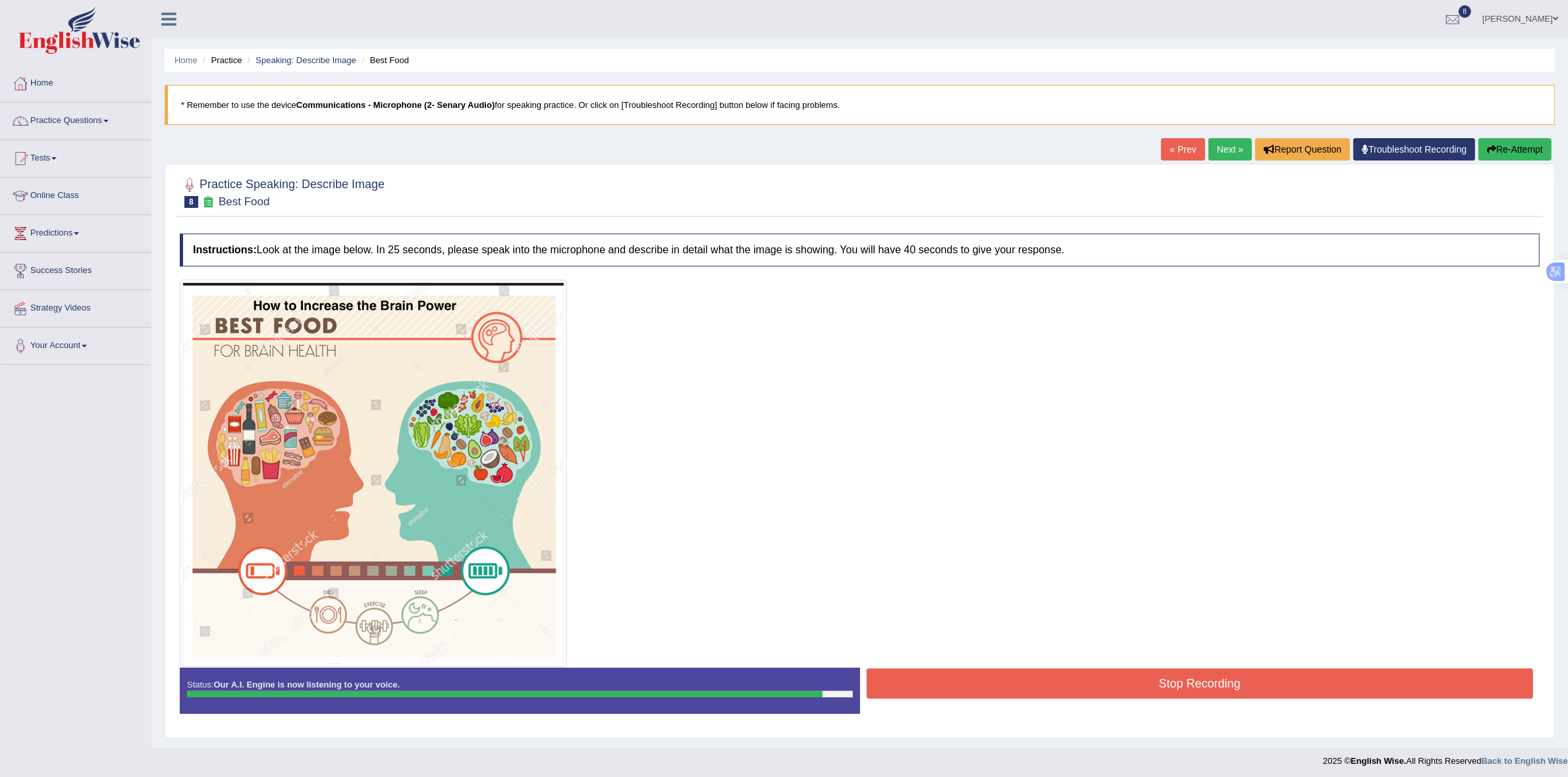
click at [916, 688] on button "Stop Recording" at bounding box center [1200, 683] width 667 height 30
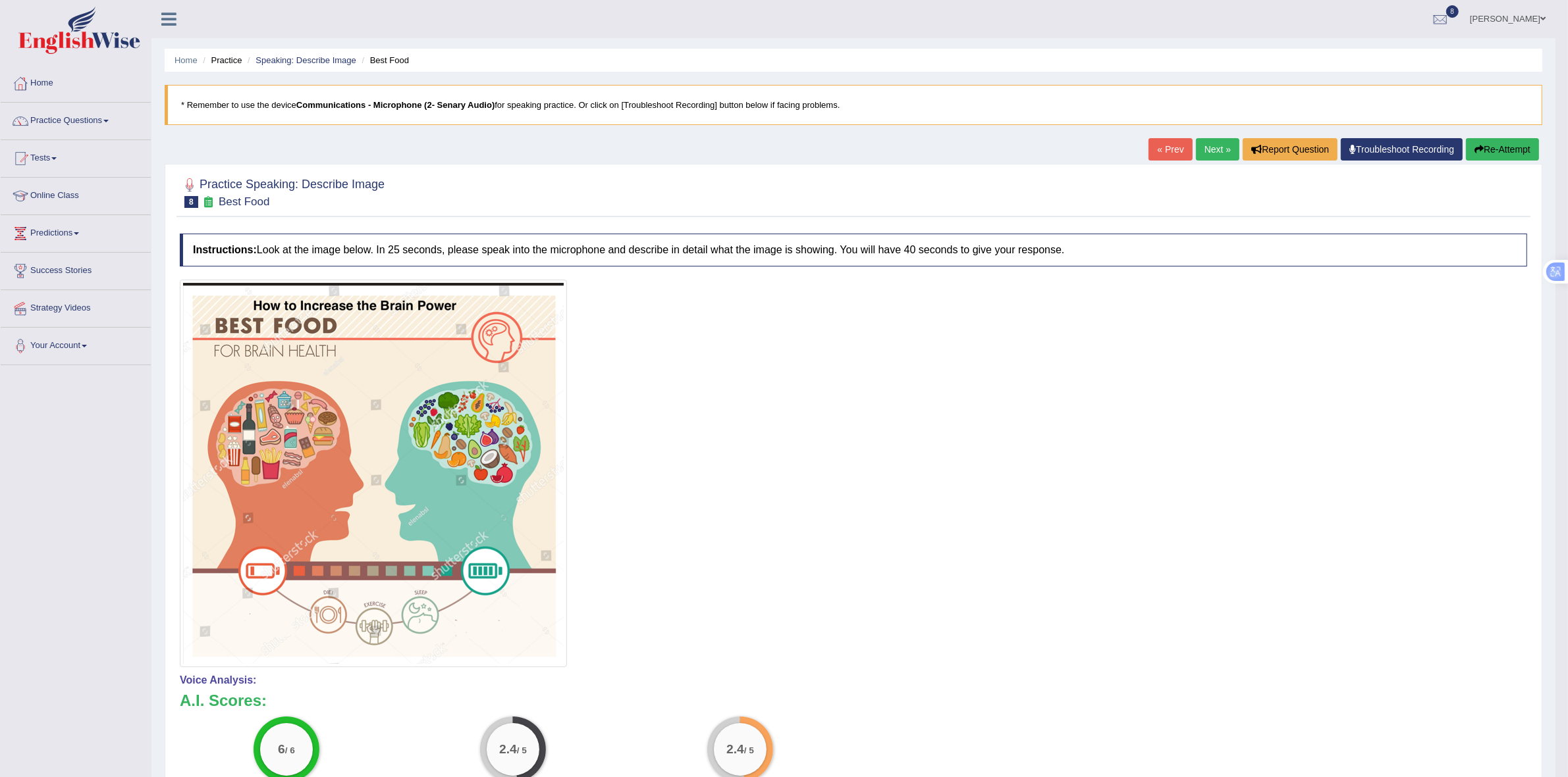
click at [1506, 144] on button "Re-Attempt" at bounding box center [1502, 149] width 73 height 23
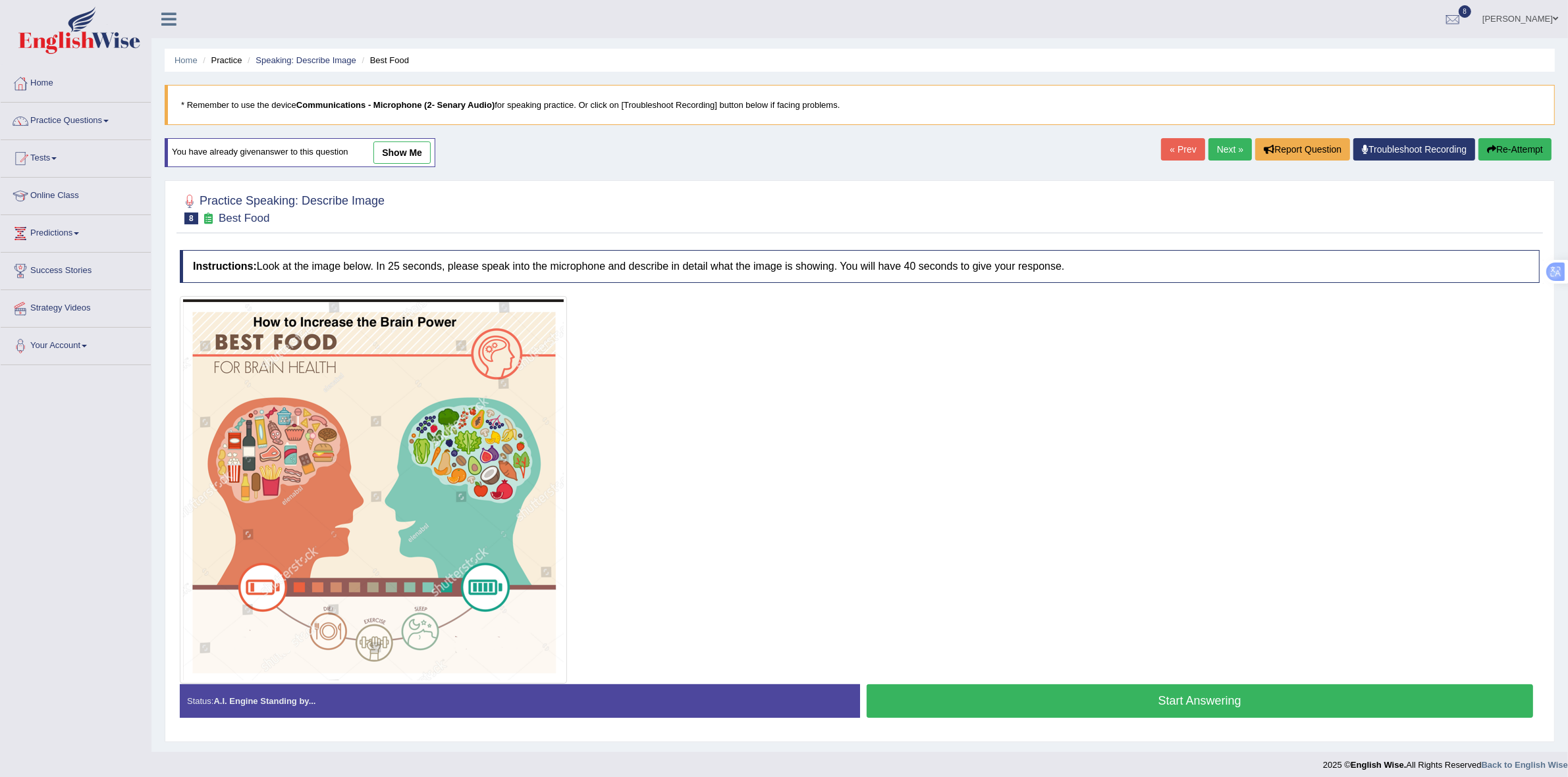
click at [966, 710] on button "Start Answering" at bounding box center [1200, 701] width 667 height 34
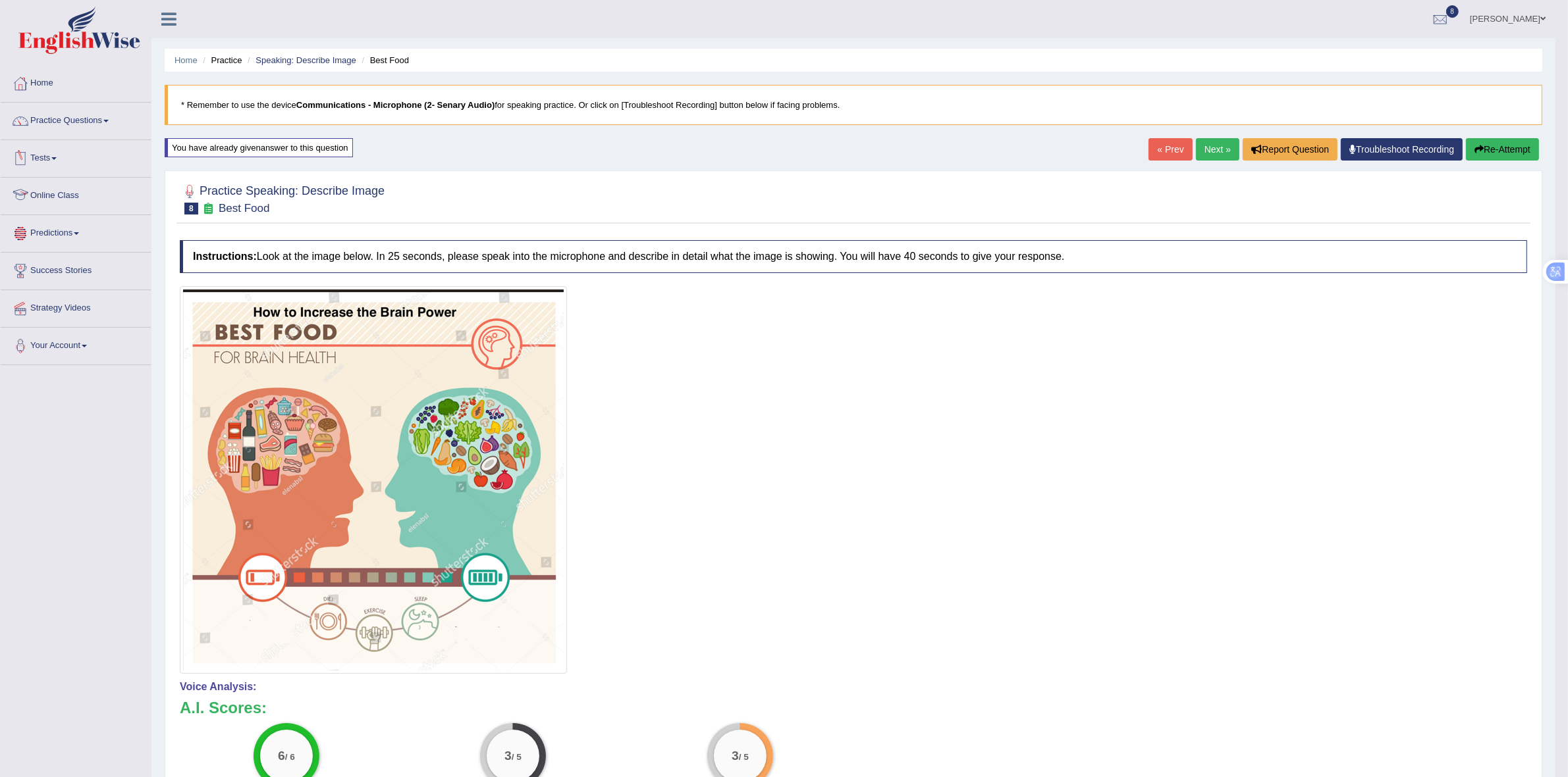
click at [53, 158] on link "Tests" at bounding box center [76, 157] width 150 height 33
click at [41, 239] on link "History" at bounding box center [86, 236] width 123 height 23
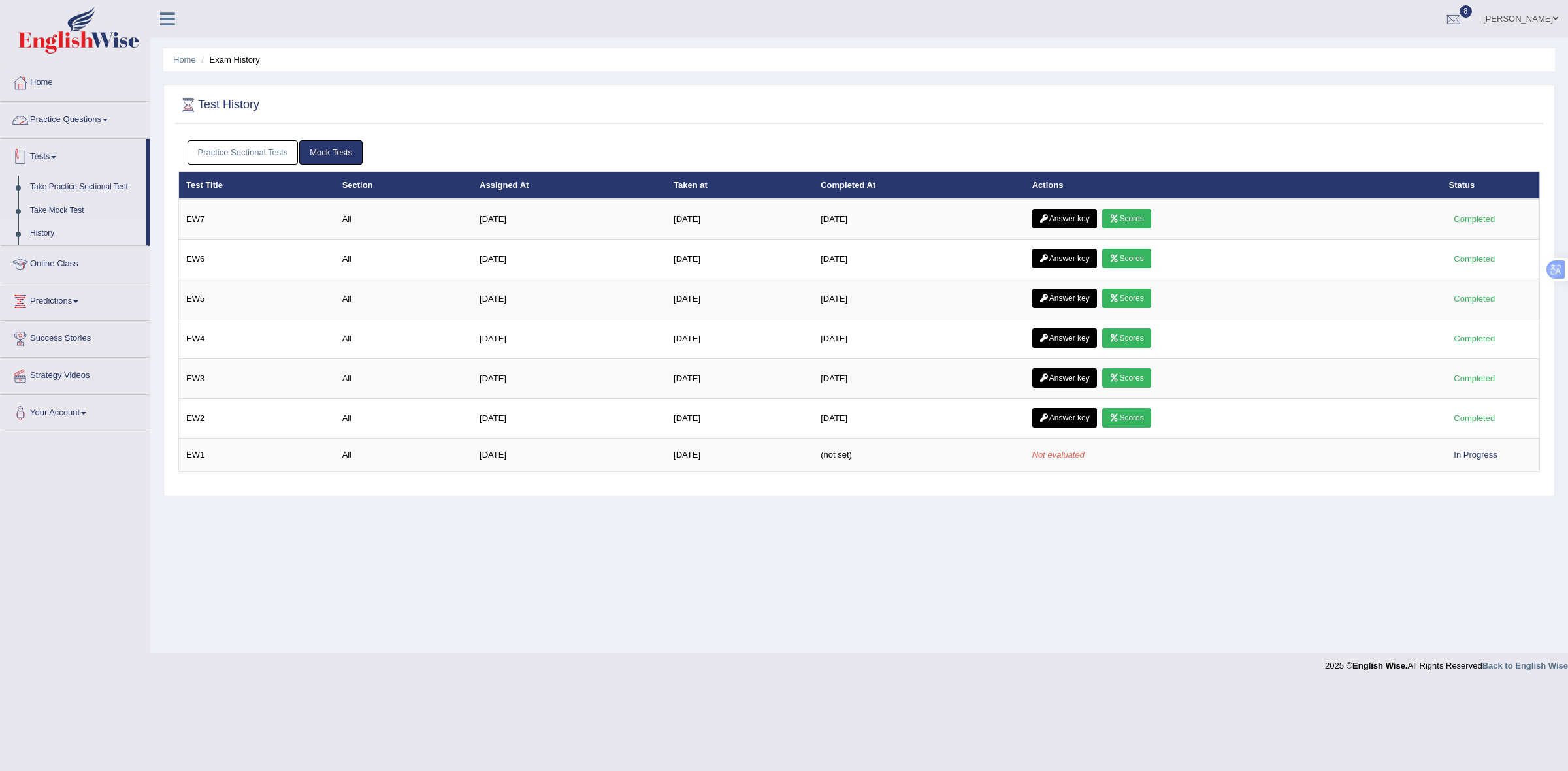
click at [266, 151] on link "Practice Sectional Tests" at bounding box center [242, 152] width 111 height 24
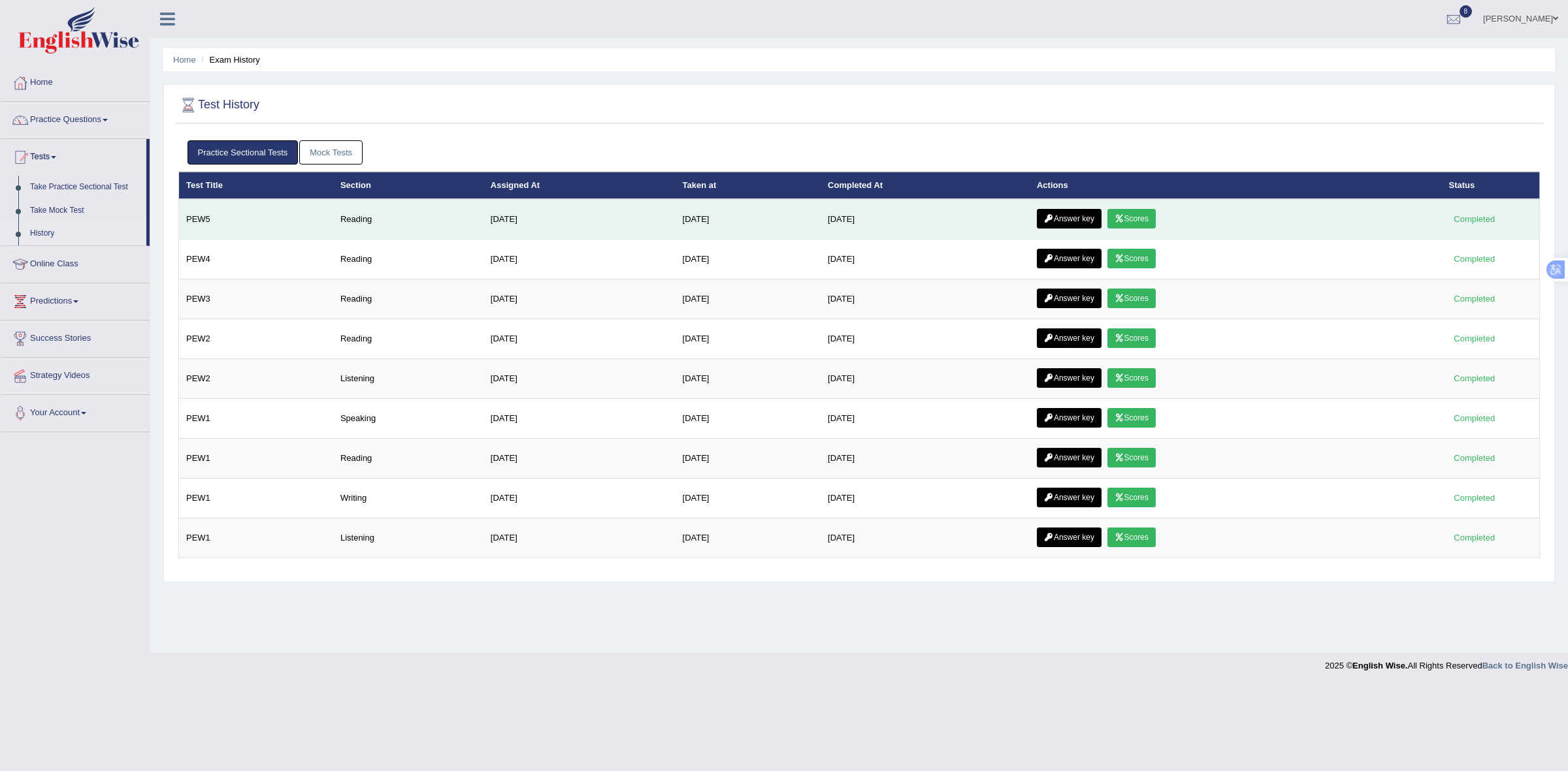
click at [1148, 221] on link "Scores" at bounding box center [1131, 218] width 48 height 19
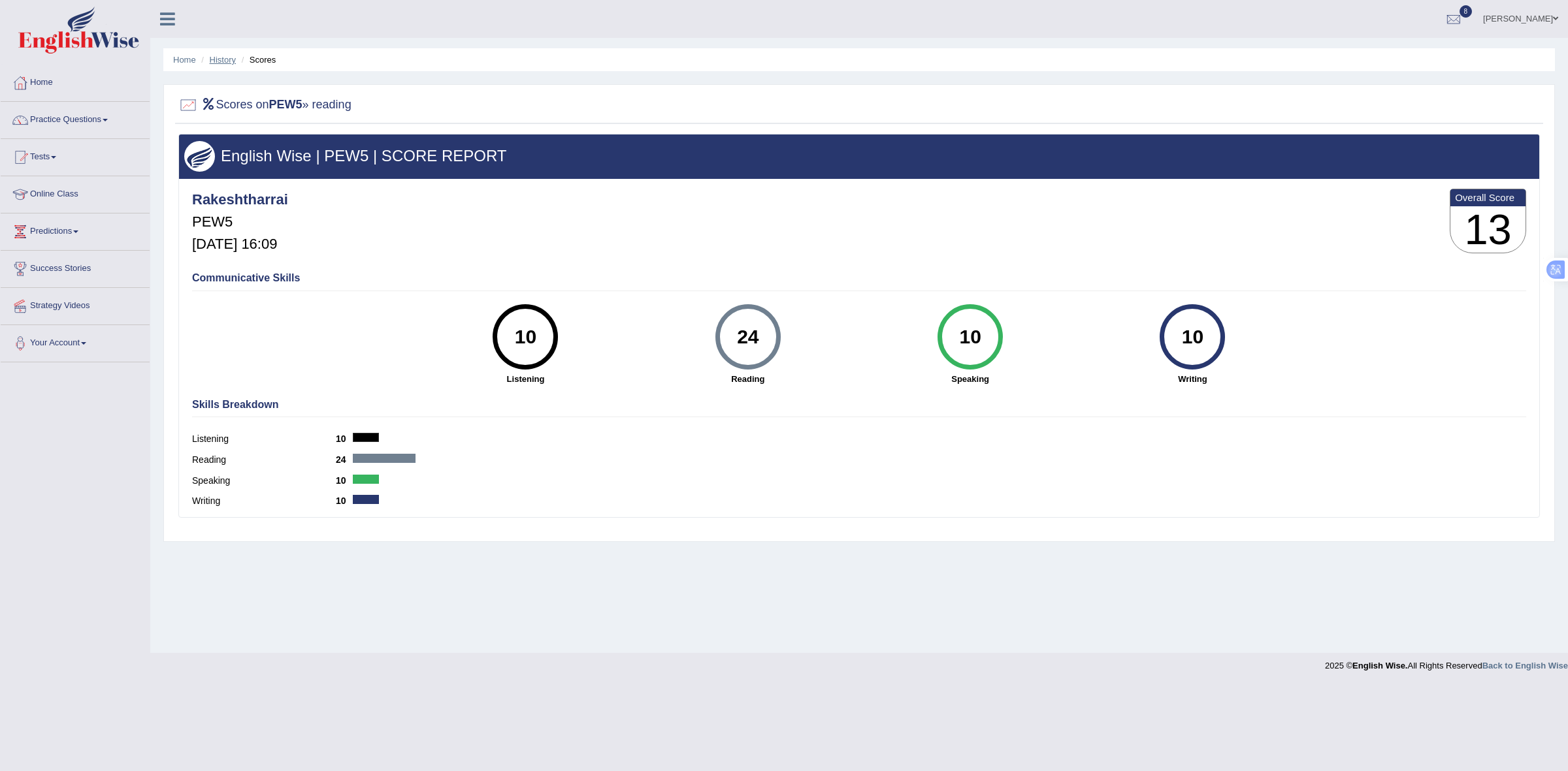
click at [219, 62] on link "History" at bounding box center [223, 60] width 26 height 10
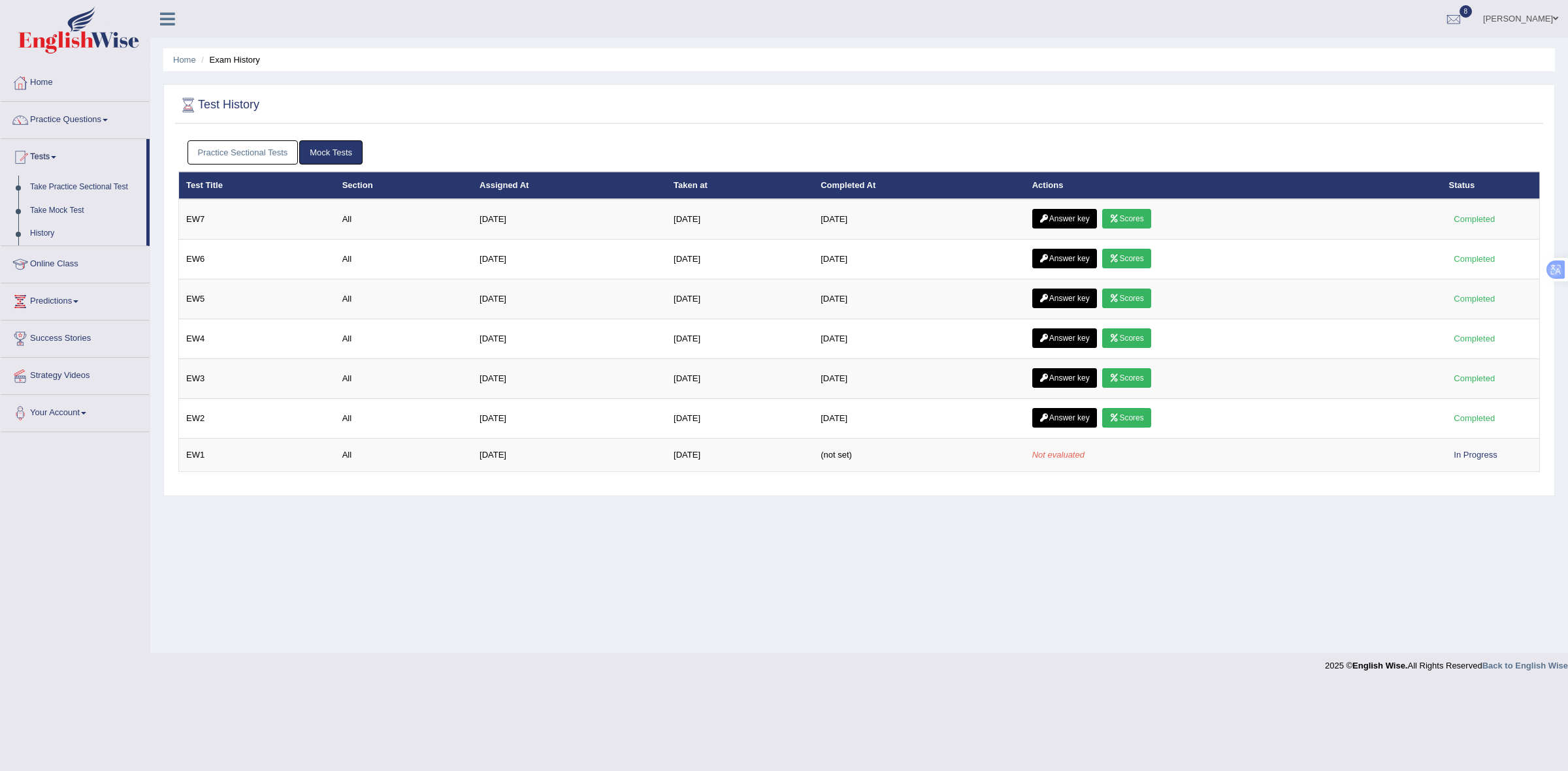
click at [212, 151] on link "Practice Sectional Tests" at bounding box center [242, 152] width 111 height 24
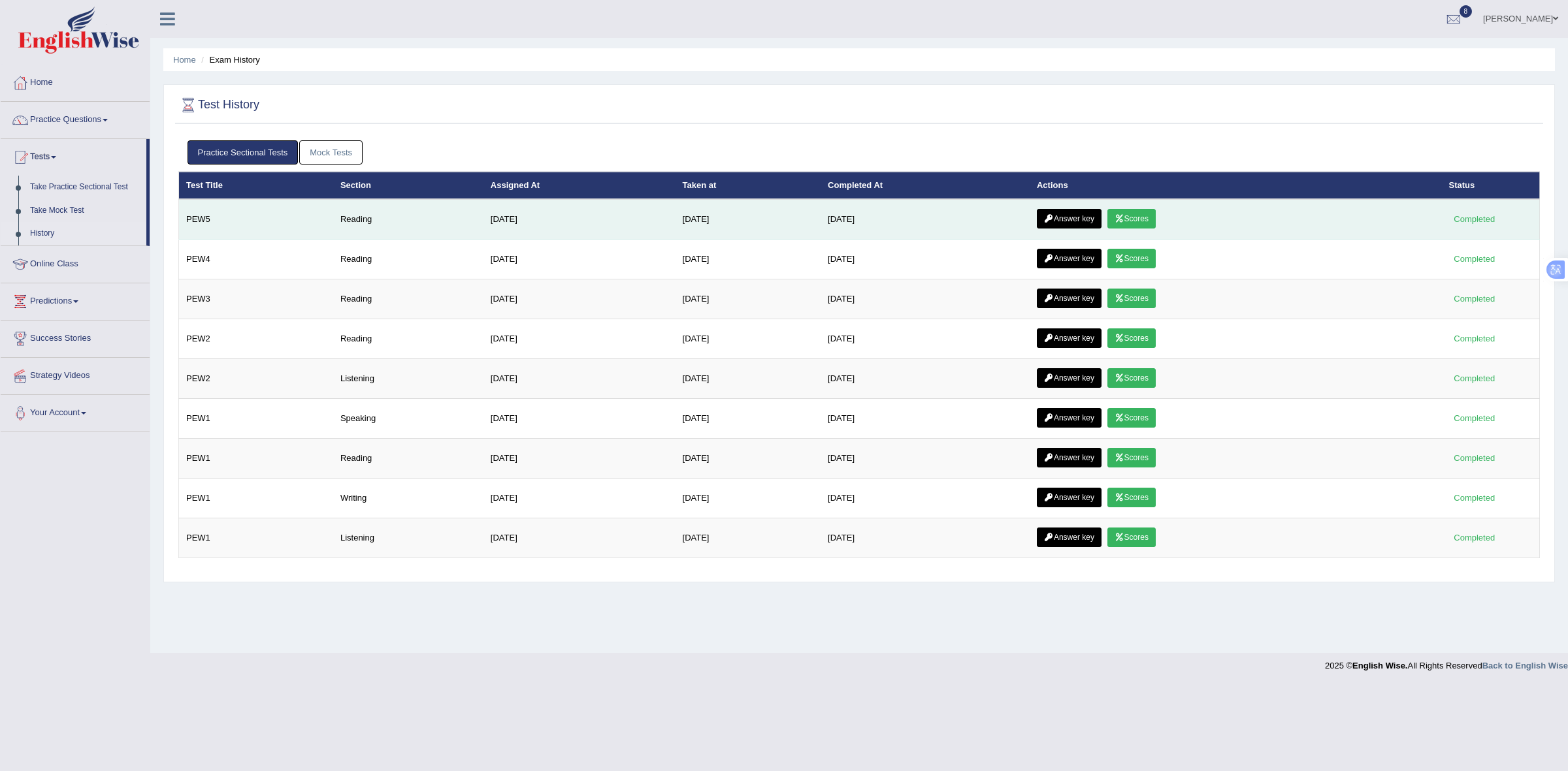
click at [1098, 217] on link "Answer key" at bounding box center [1069, 218] width 65 height 19
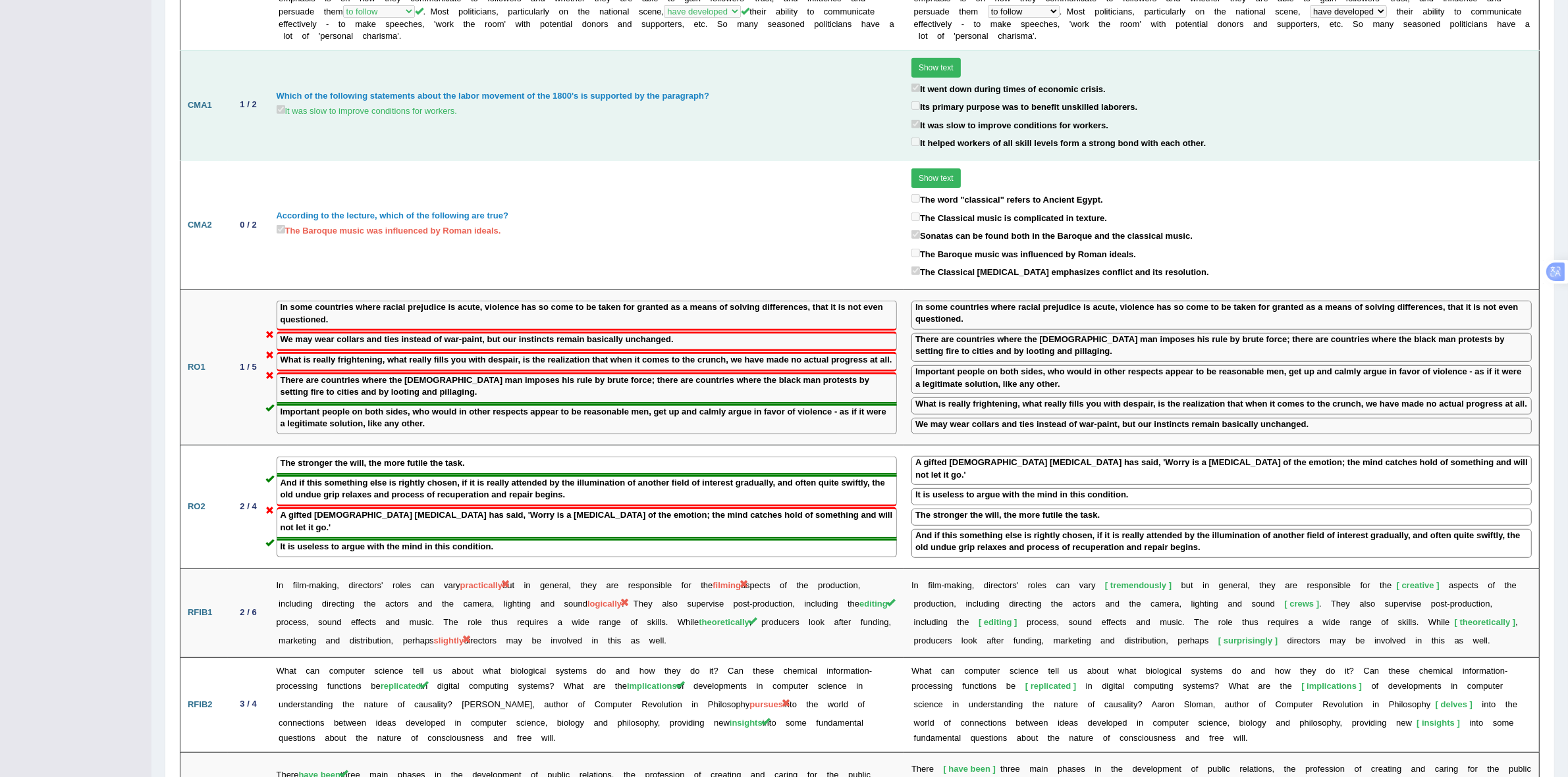
scroll to position [594, 0]
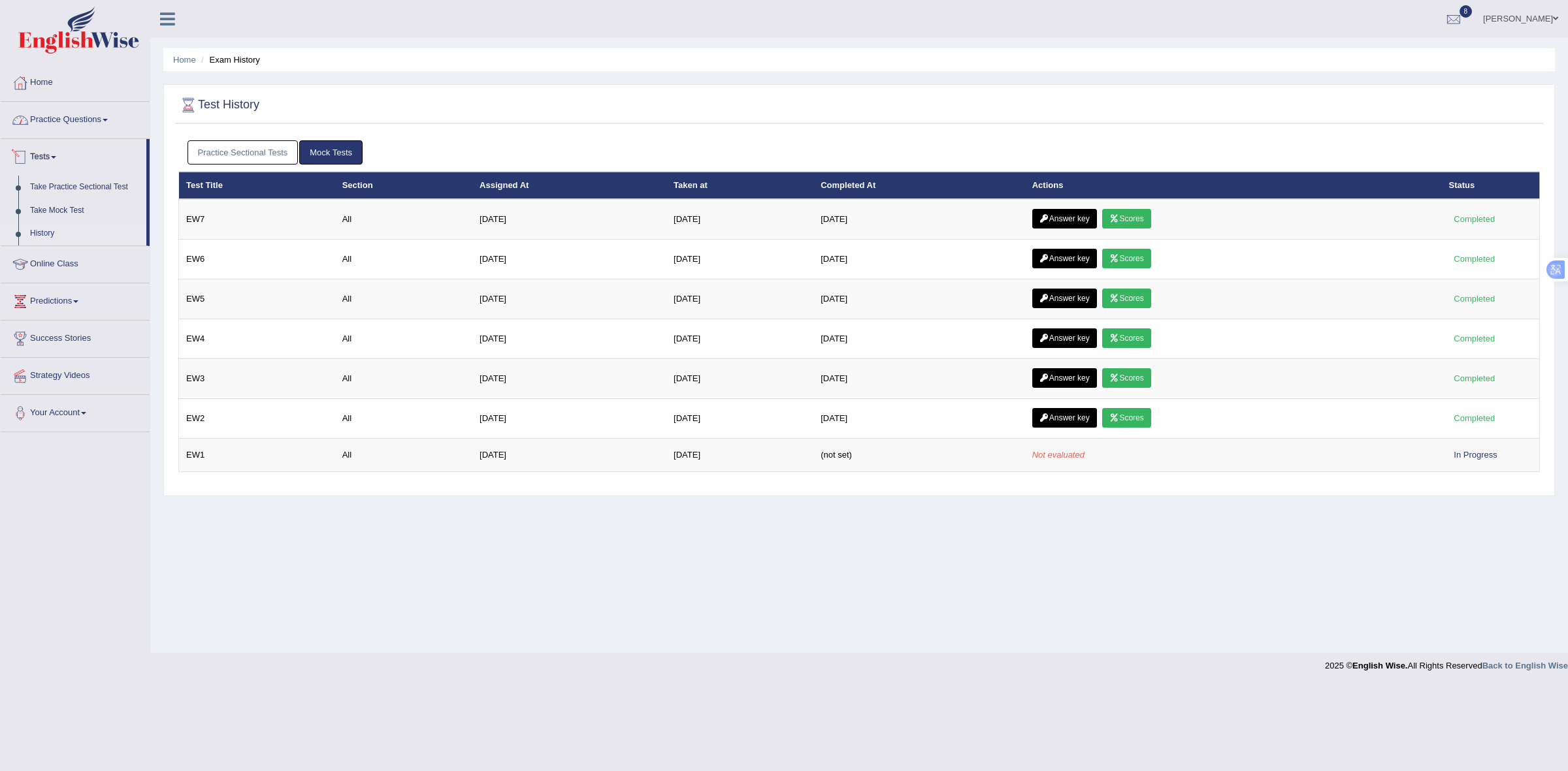
click at [79, 125] on link "Practice Questions" at bounding box center [75, 118] width 149 height 33
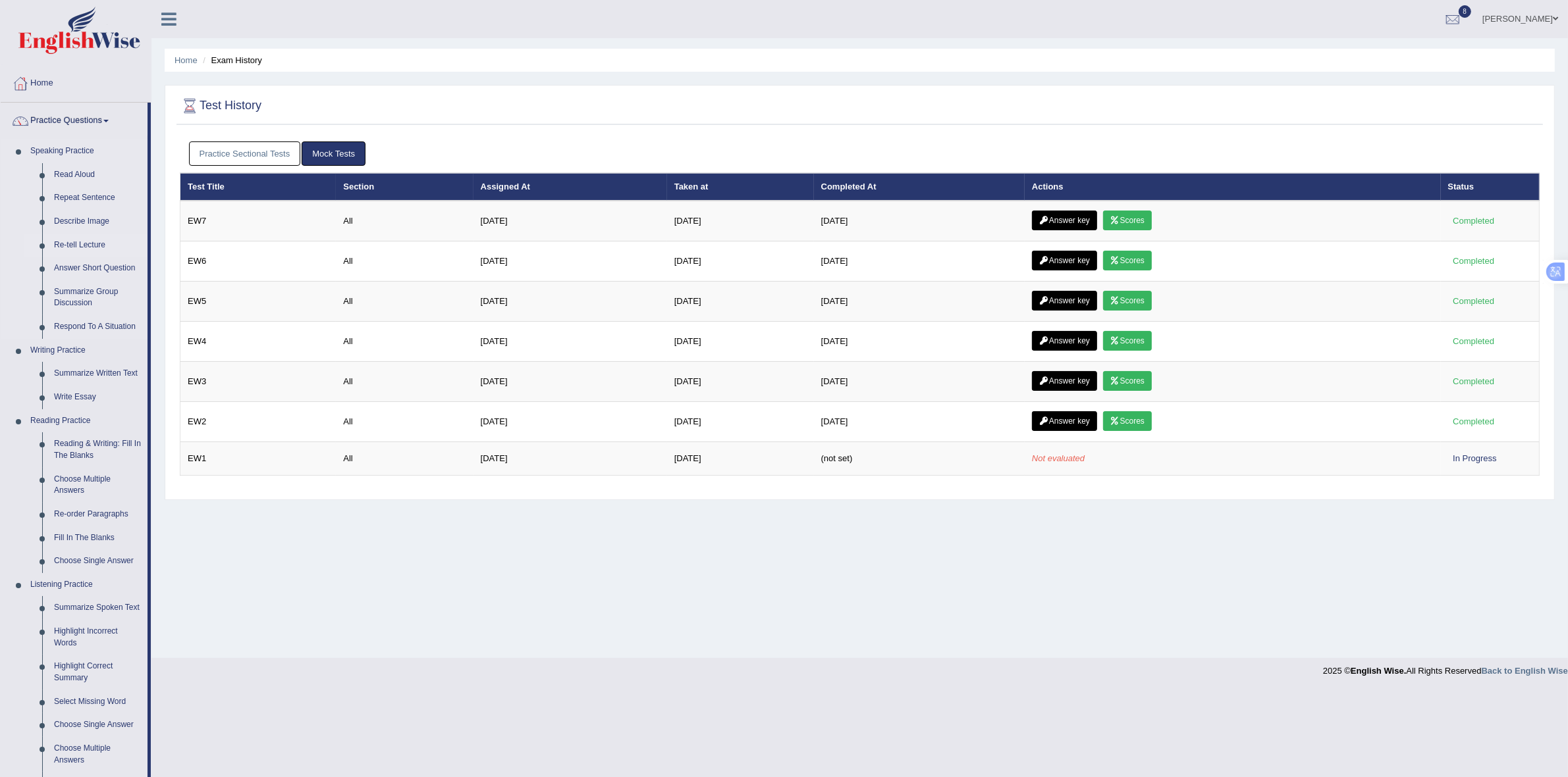
click at [67, 239] on link "Re-tell Lecture" at bounding box center [98, 246] width 99 height 23
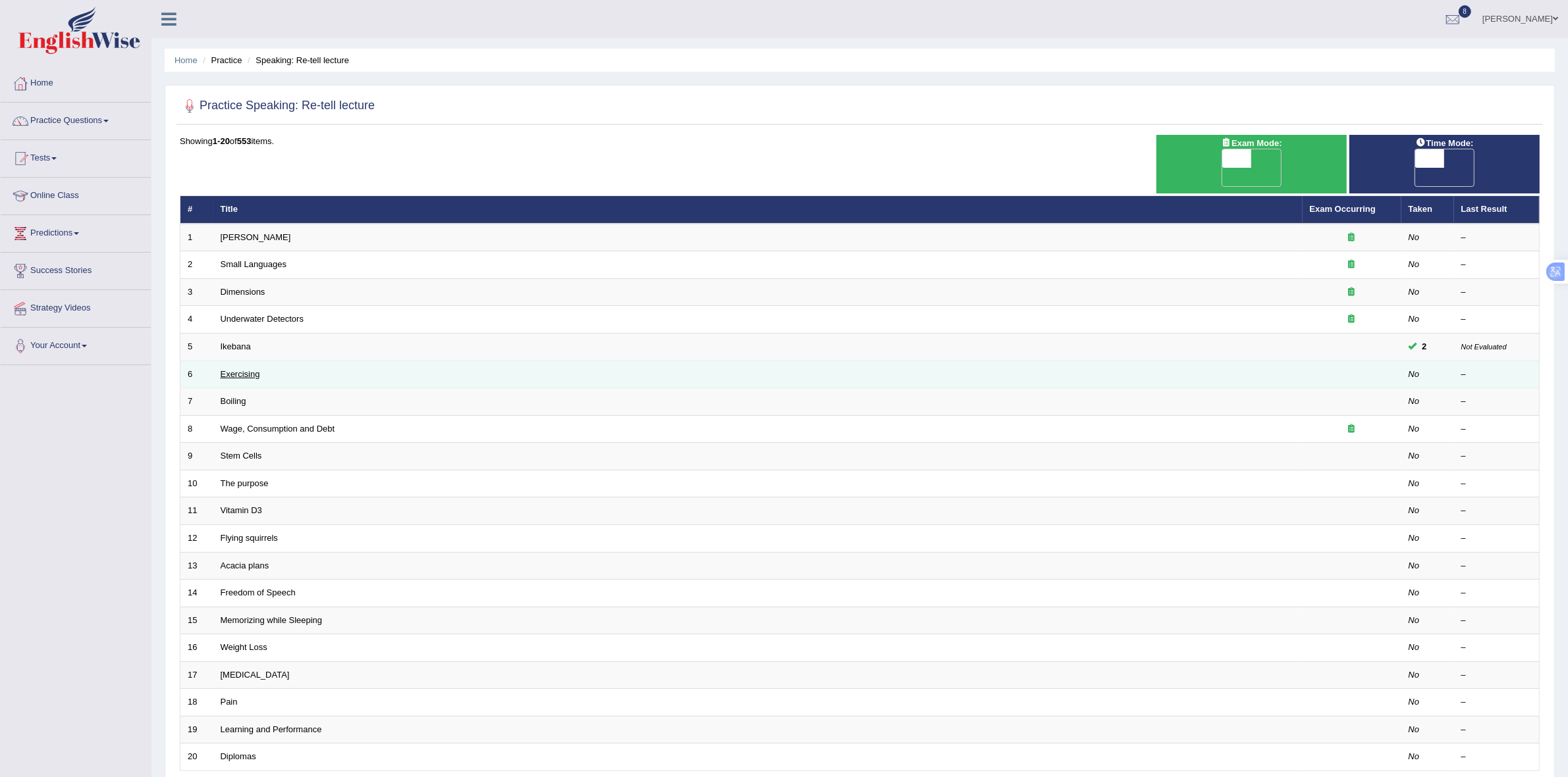
click at [242, 369] on link "Exercising" at bounding box center [240, 374] width 40 height 10
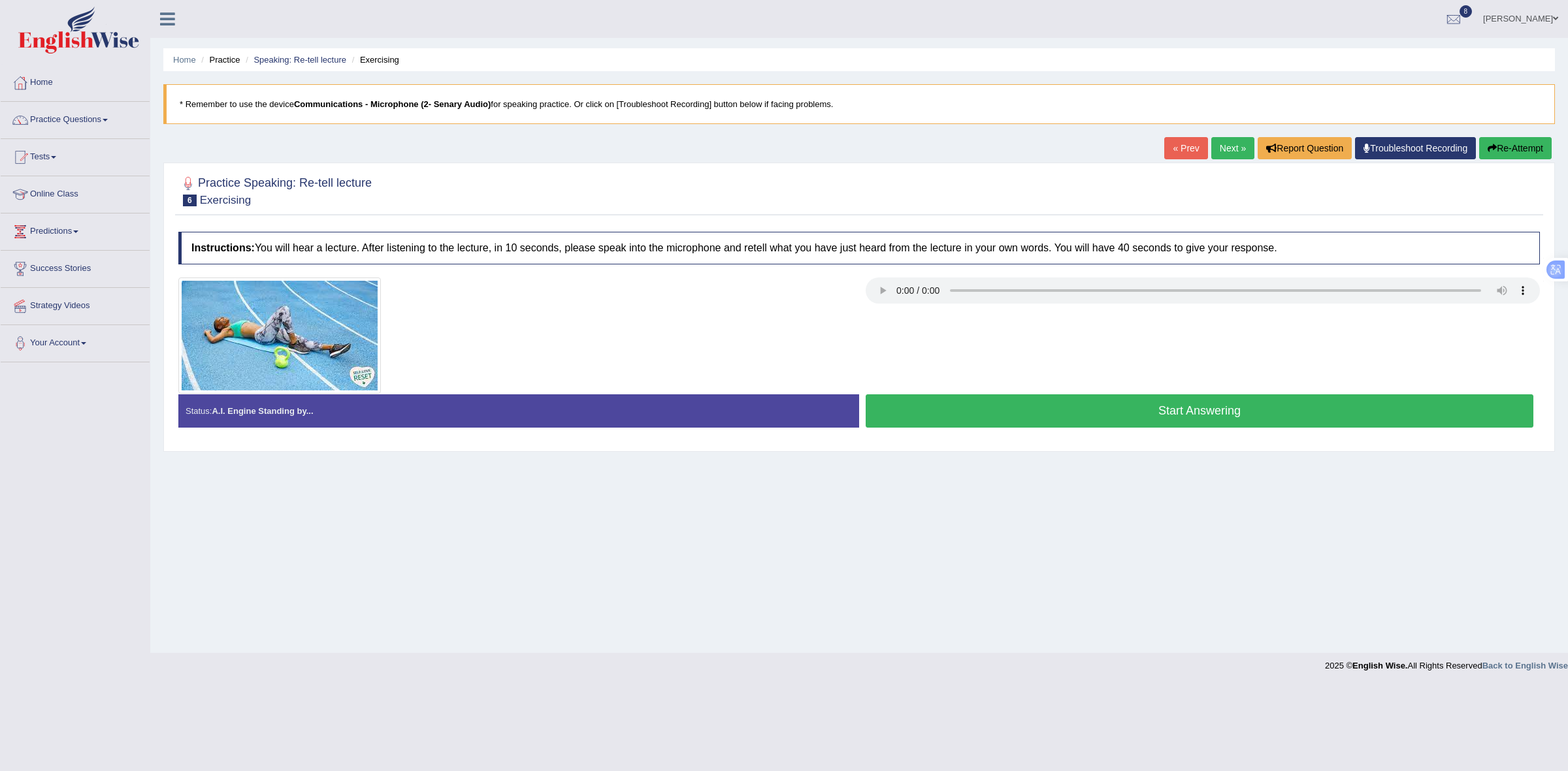
click at [942, 408] on button "Start Answering" at bounding box center [1199, 411] width 667 height 33
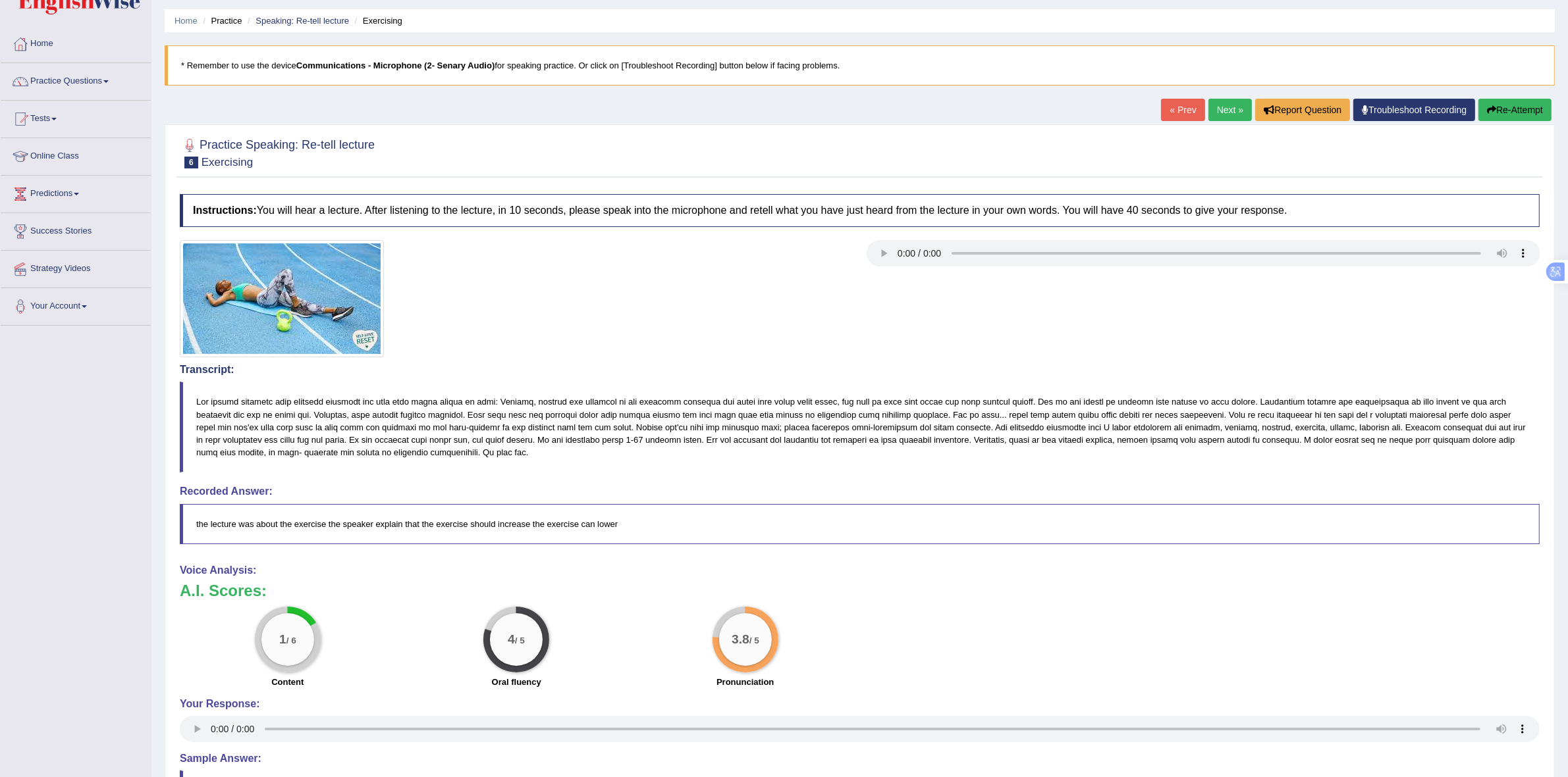
scroll to position [37, 0]
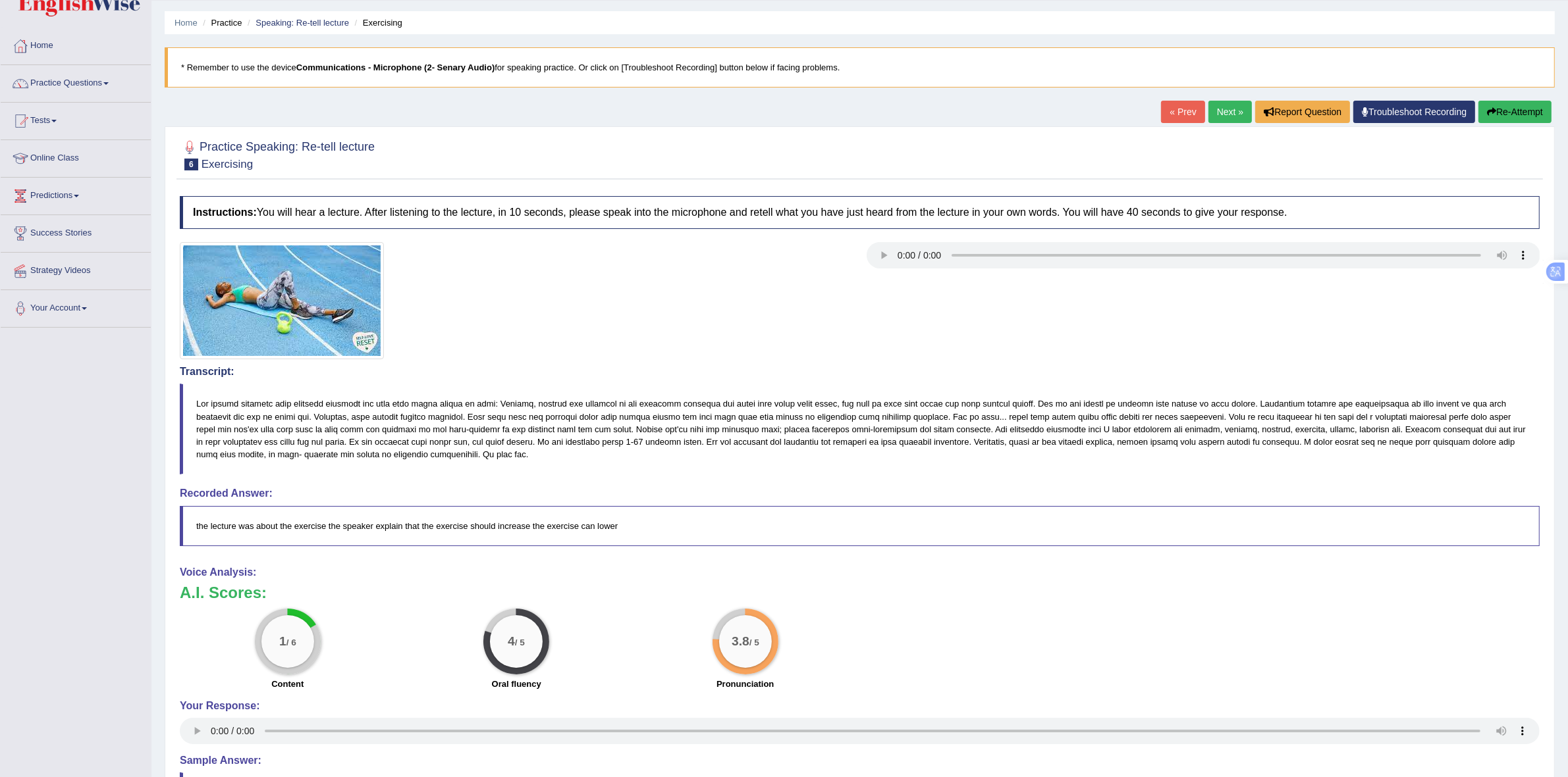
drag, startPoint x: 1505, startPoint y: 109, endPoint x: 1513, endPoint y: 115, distance: 10.0
click at [1511, 115] on button "Re-Attempt" at bounding box center [1515, 112] width 73 height 23
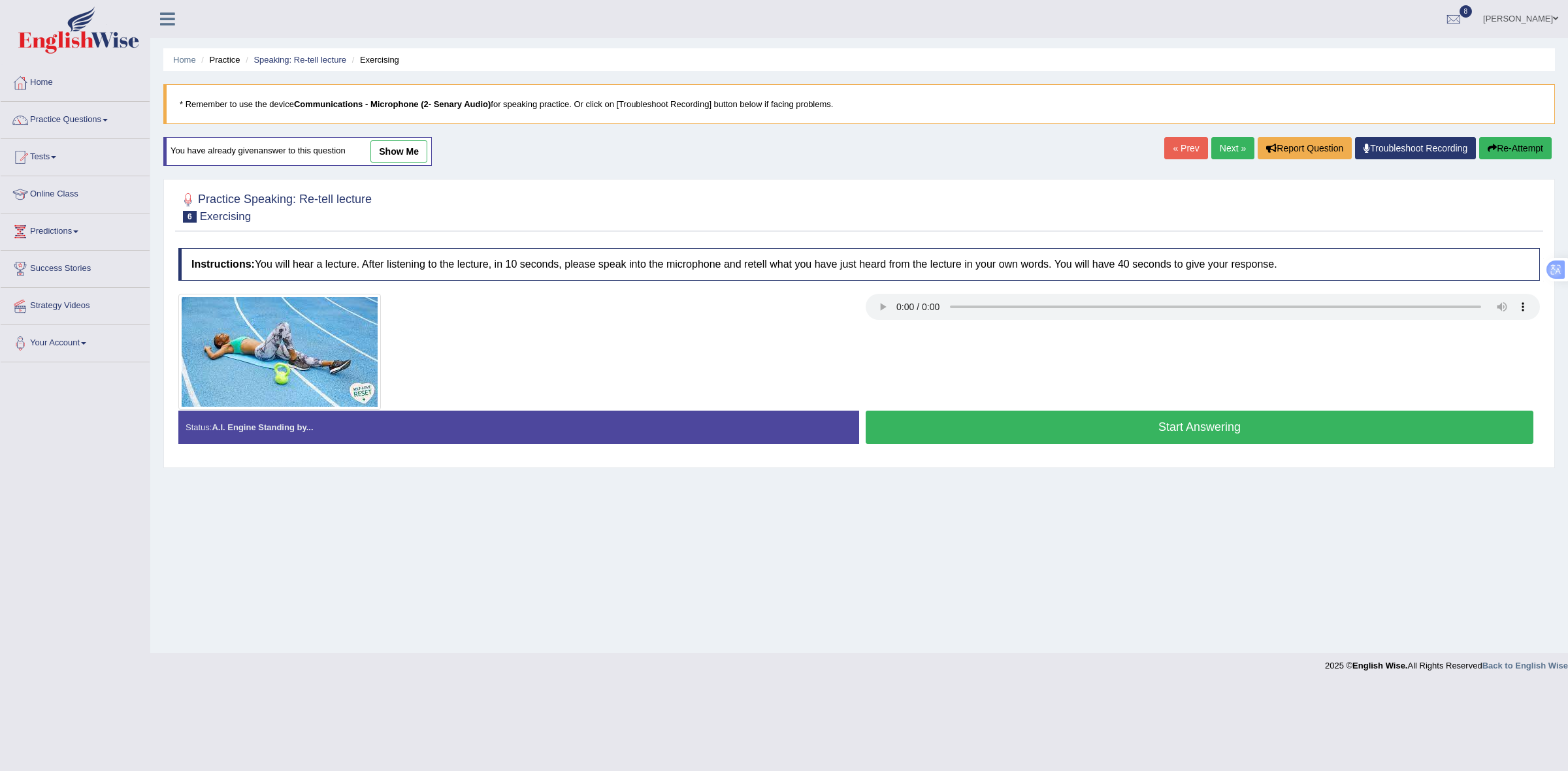
click at [949, 435] on button "Start Answering" at bounding box center [1199, 427] width 667 height 33
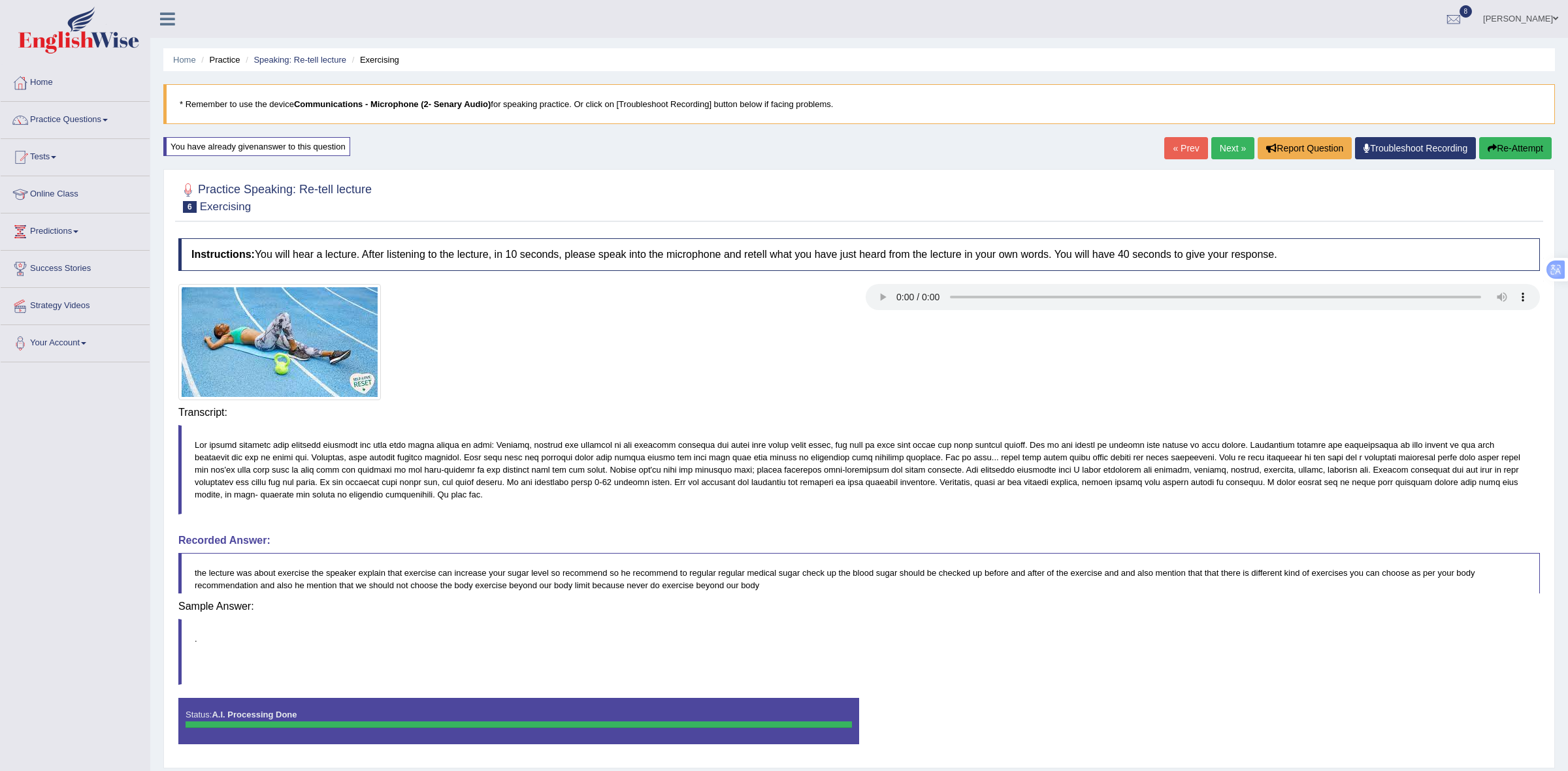
click at [0, 0] on div "Saving your answer..." at bounding box center [0, 0] width 0 height 0
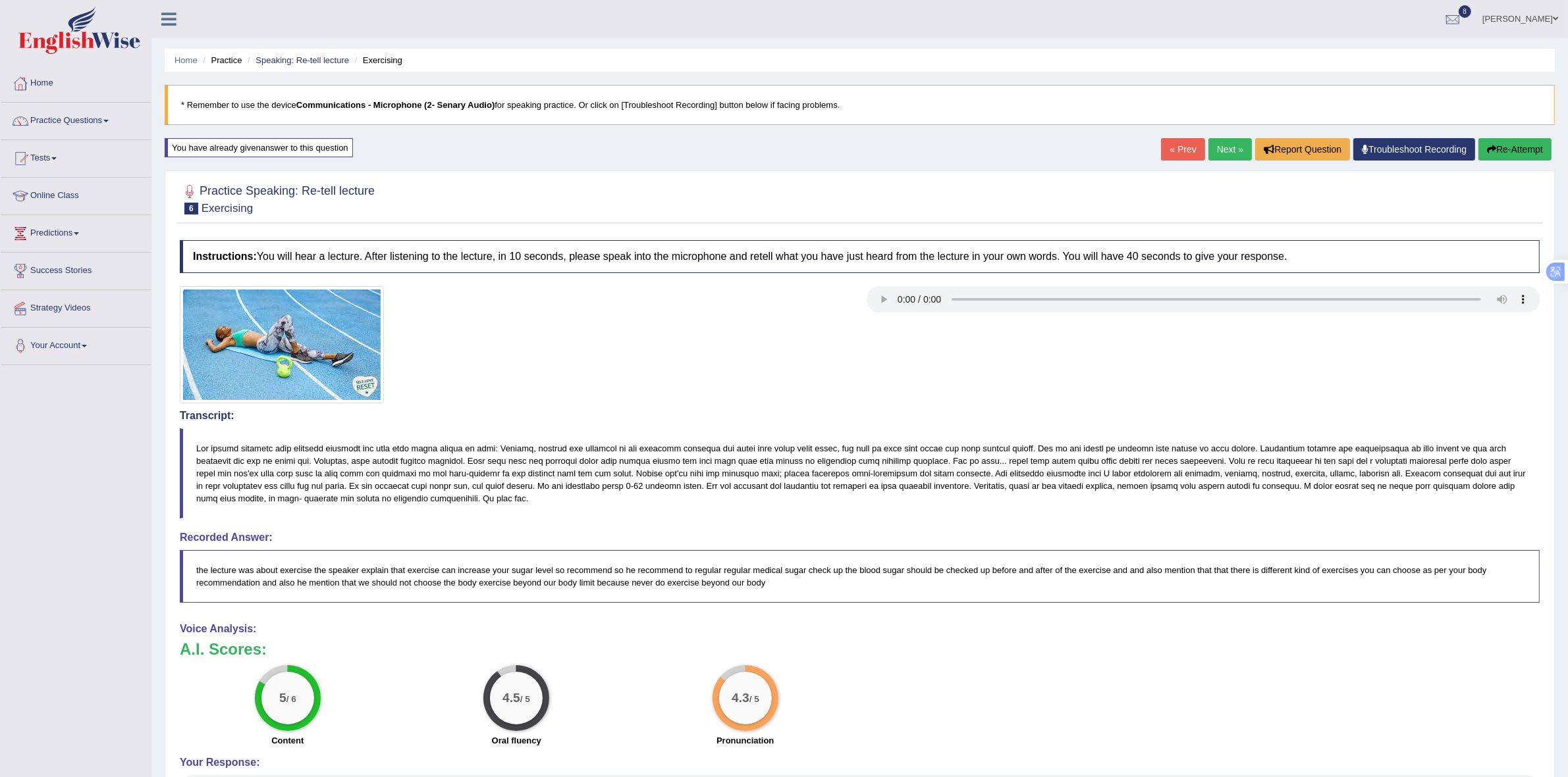
click at [1236, 152] on link "Next »" at bounding box center [1230, 149] width 44 height 23
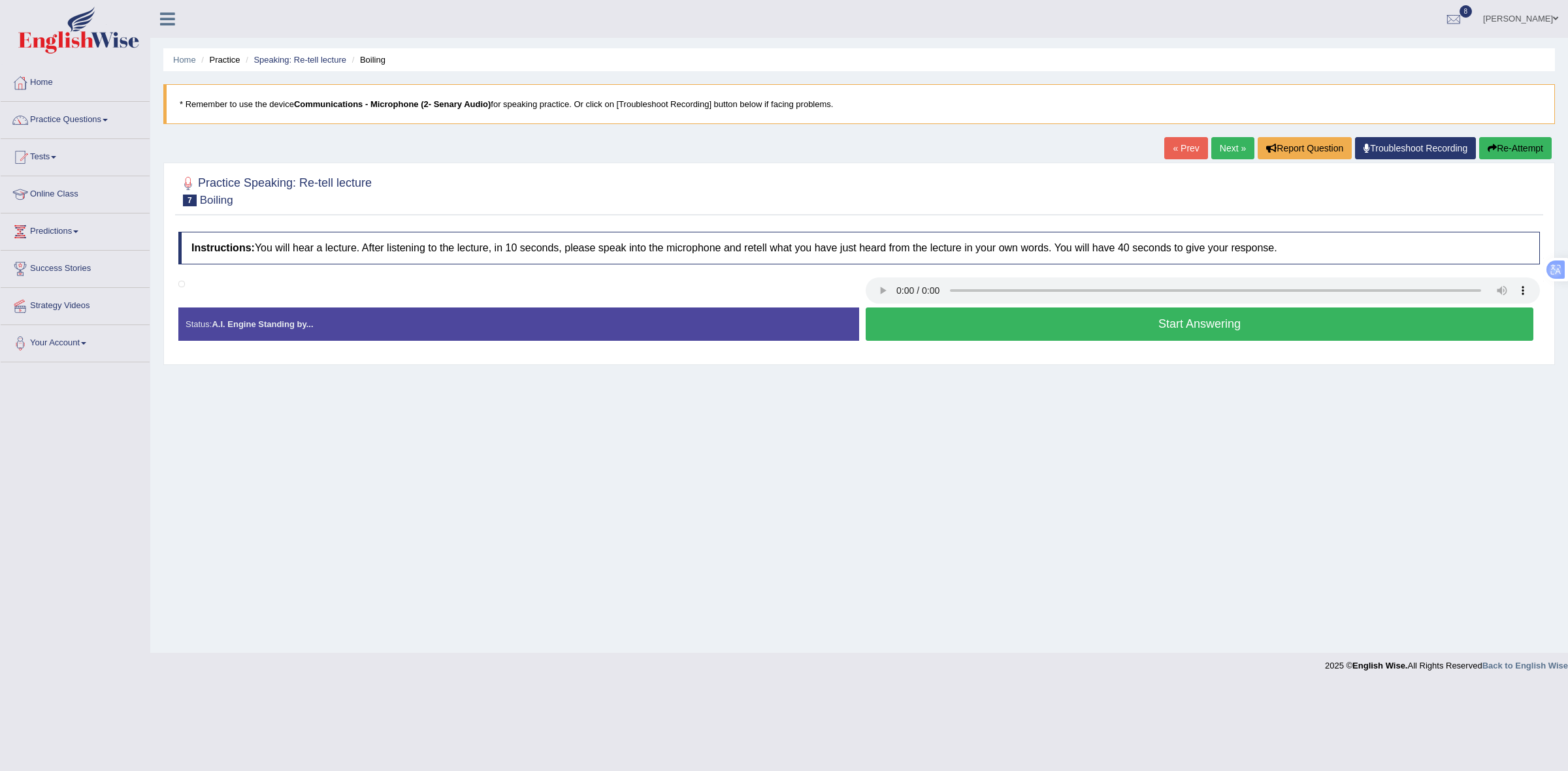
click at [1231, 324] on button "Start Answering" at bounding box center [1199, 324] width 667 height 33
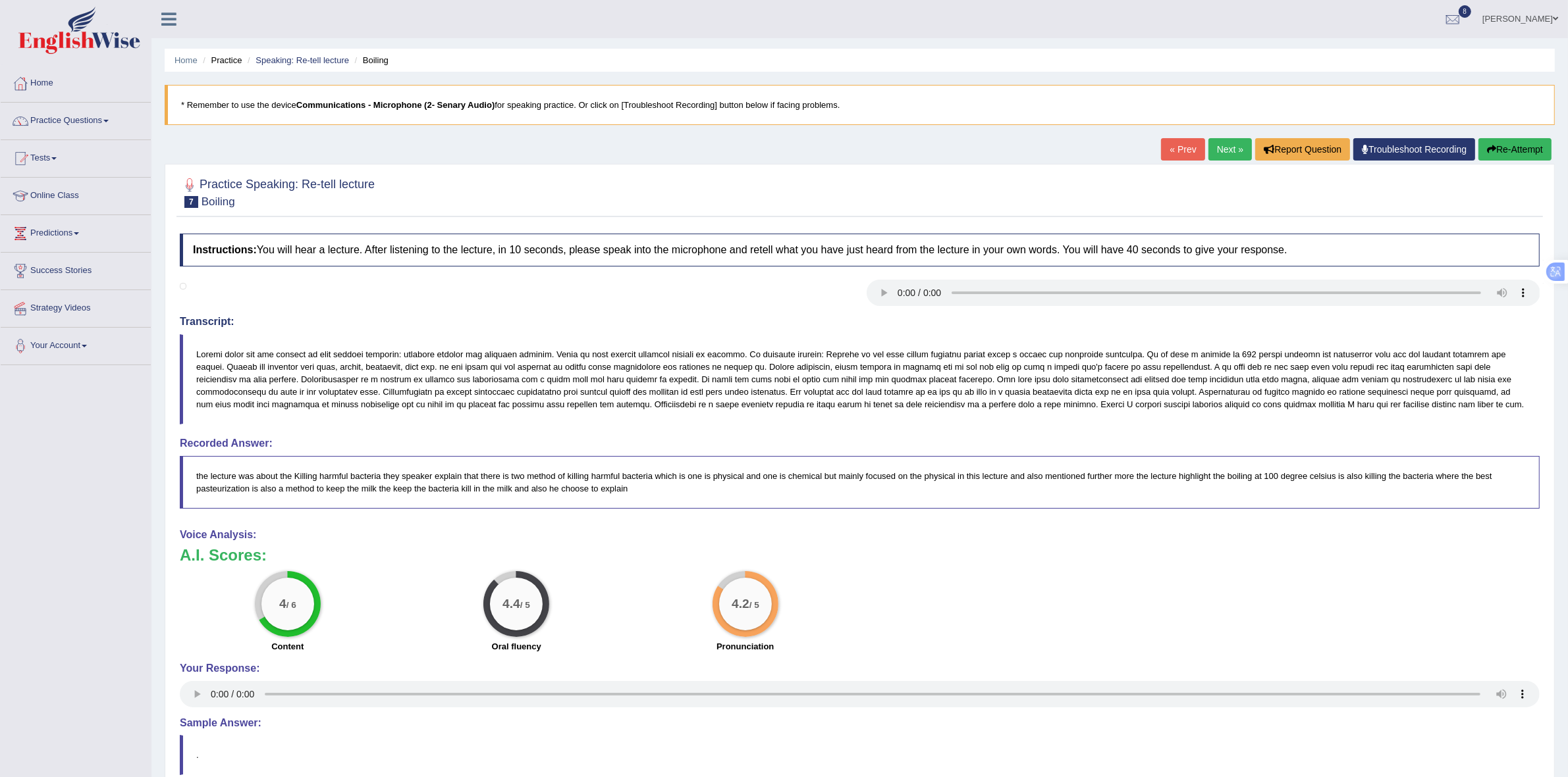
click at [231, 67] on ul "Home Practice Speaking: Re-tell lecture Boiling" at bounding box center [859, 60] width 1390 height 23
click at [91, 115] on link "Practice Questions" at bounding box center [76, 119] width 150 height 33
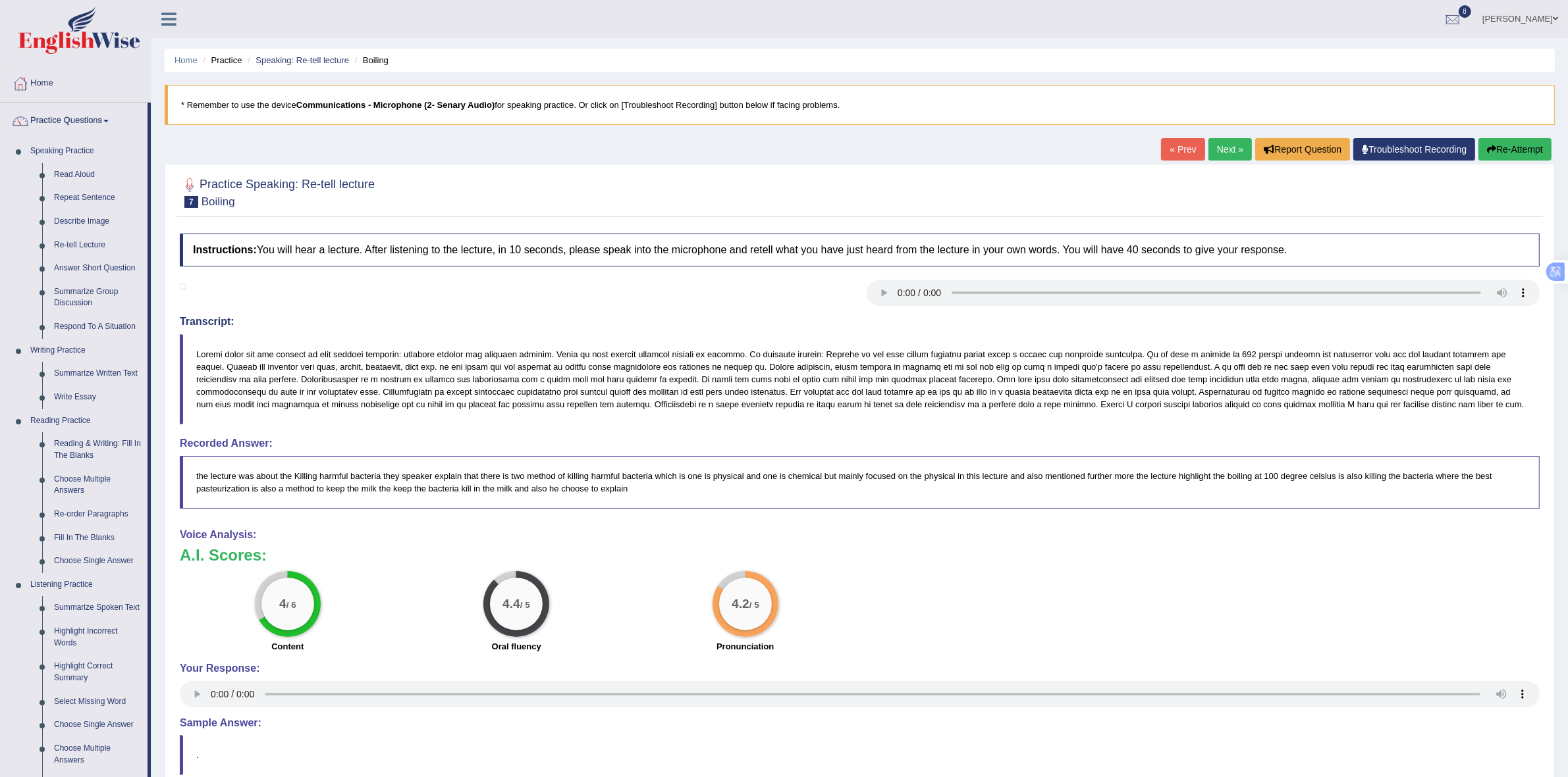
click at [1222, 140] on link "Next »" at bounding box center [1230, 149] width 44 height 23
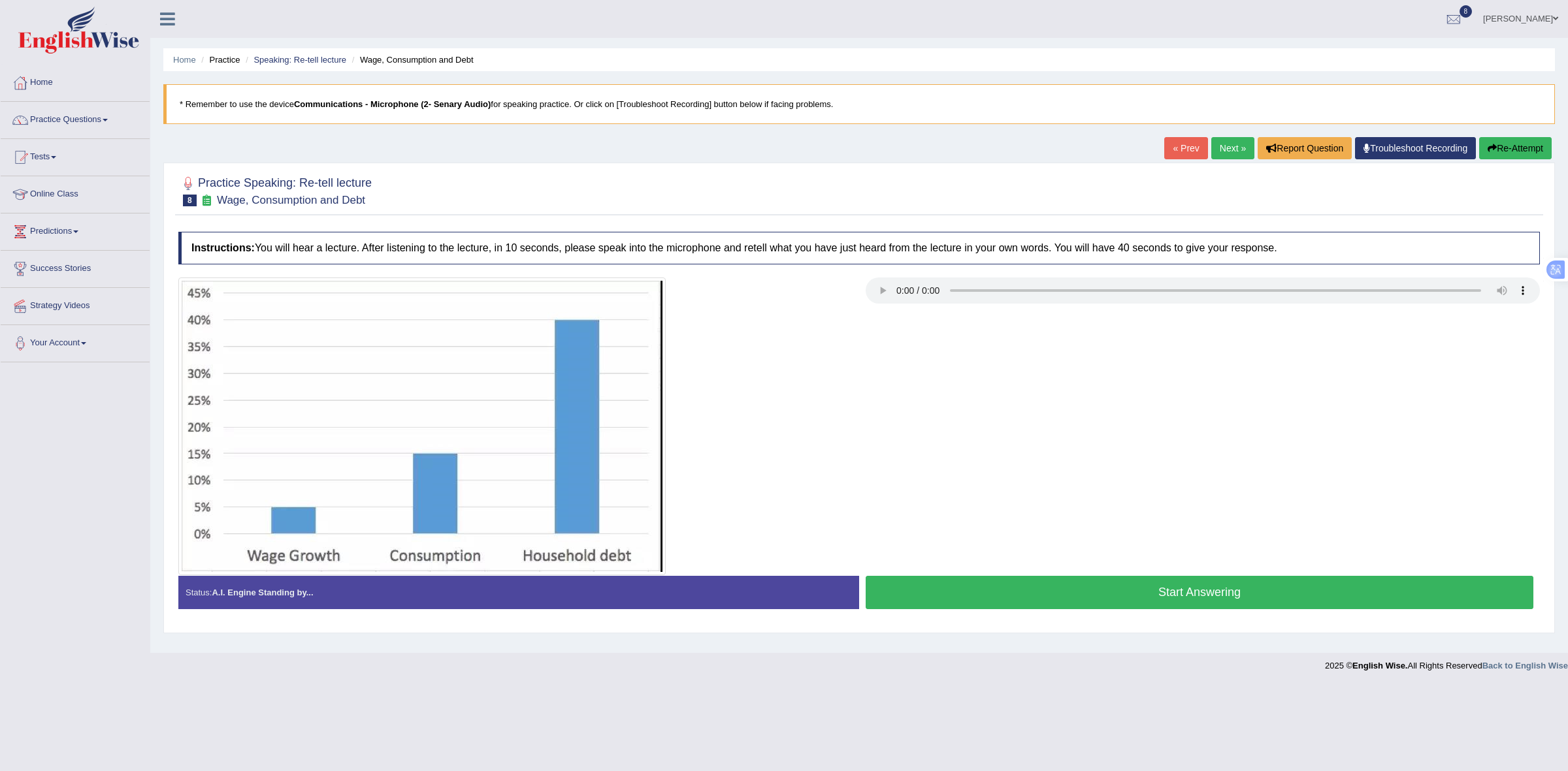
click at [1055, 593] on button "Start Answering" at bounding box center [1199, 592] width 667 height 33
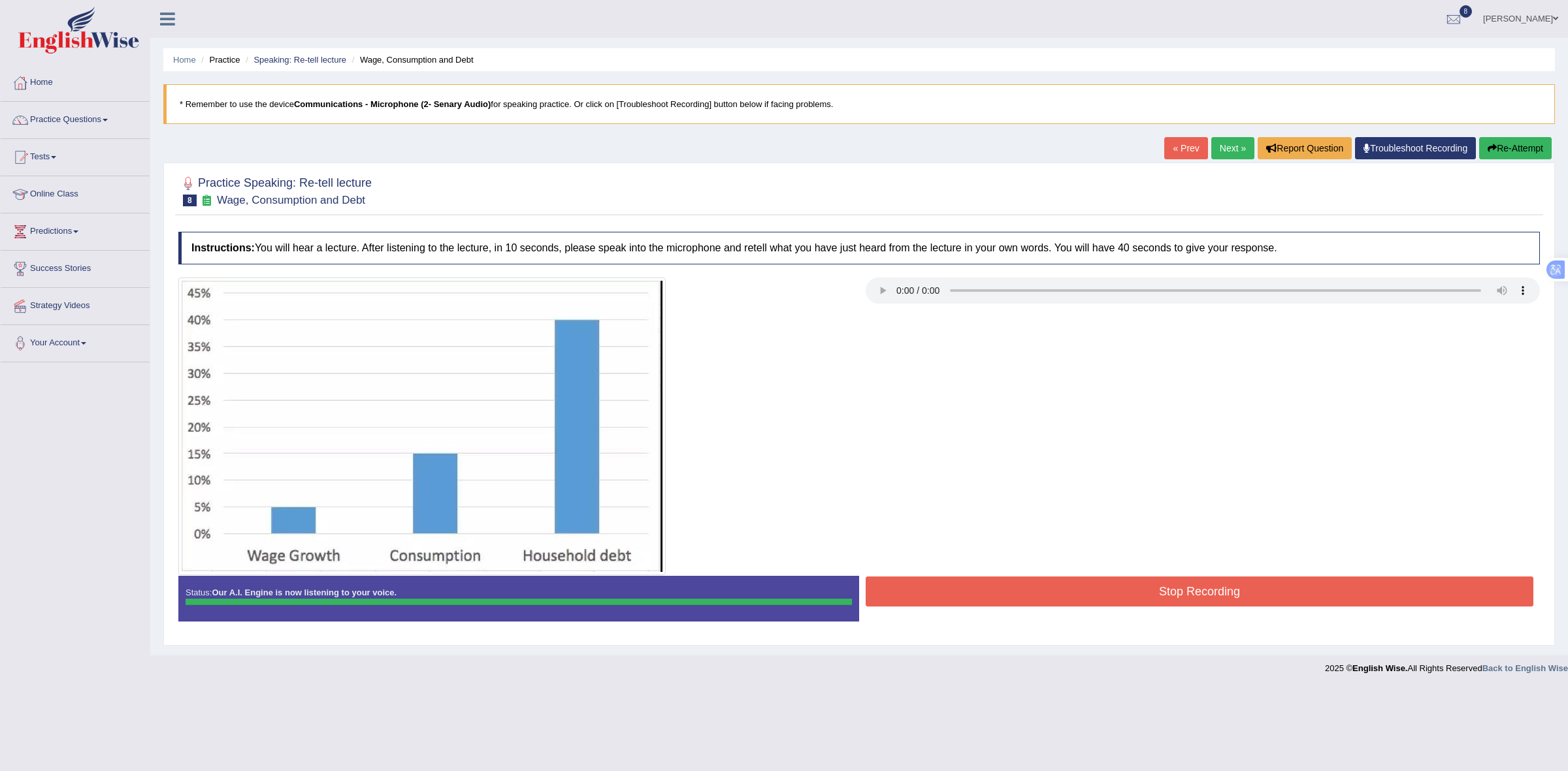
click at [1030, 593] on div "Instructions: You will hear a lecture. After listening to the lecture, in 10 se…" at bounding box center [859, 432] width 1368 height 413
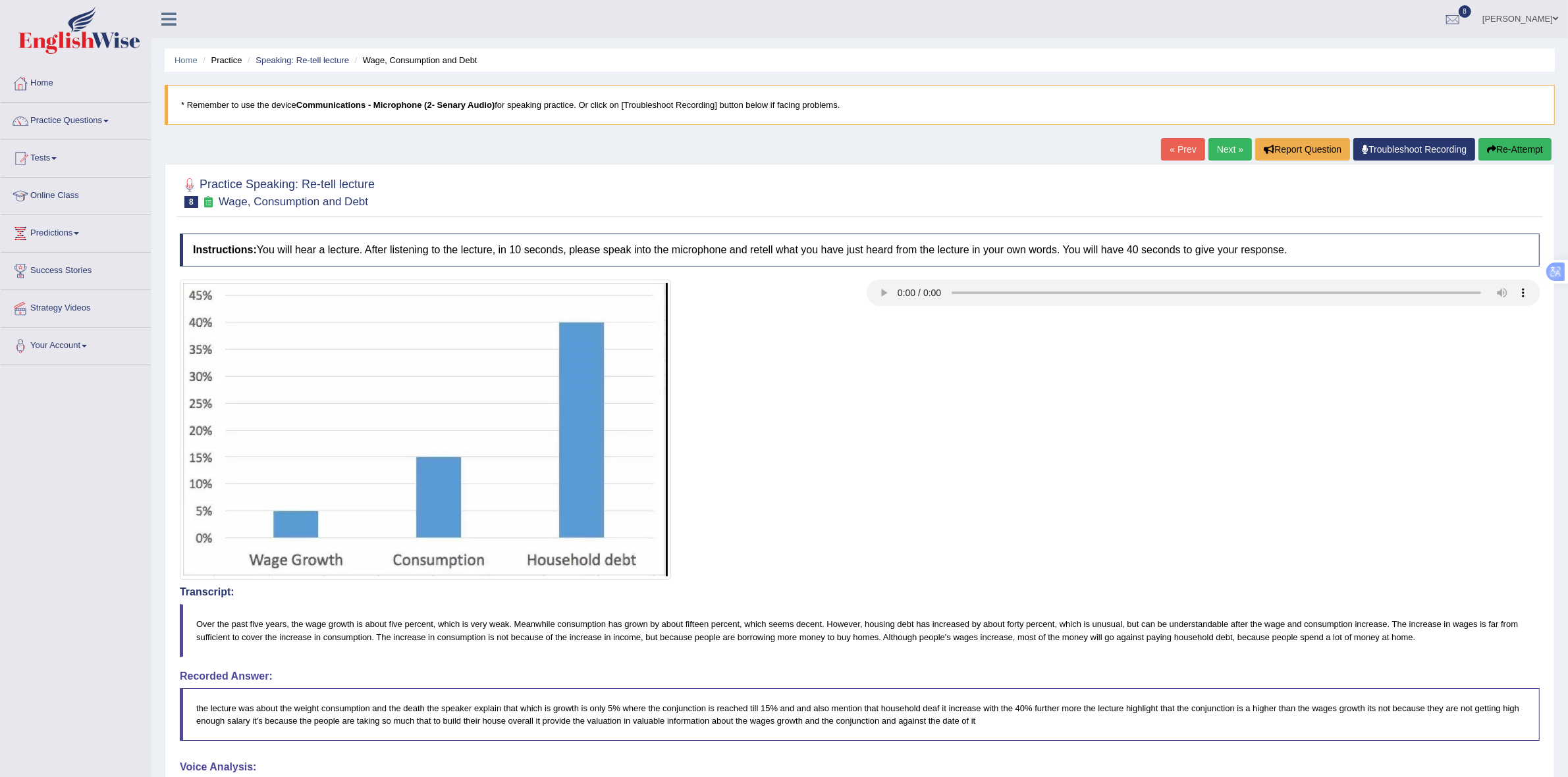
click at [1519, 155] on button "Re-Attempt" at bounding box center [1515, 149] width 73 height 23
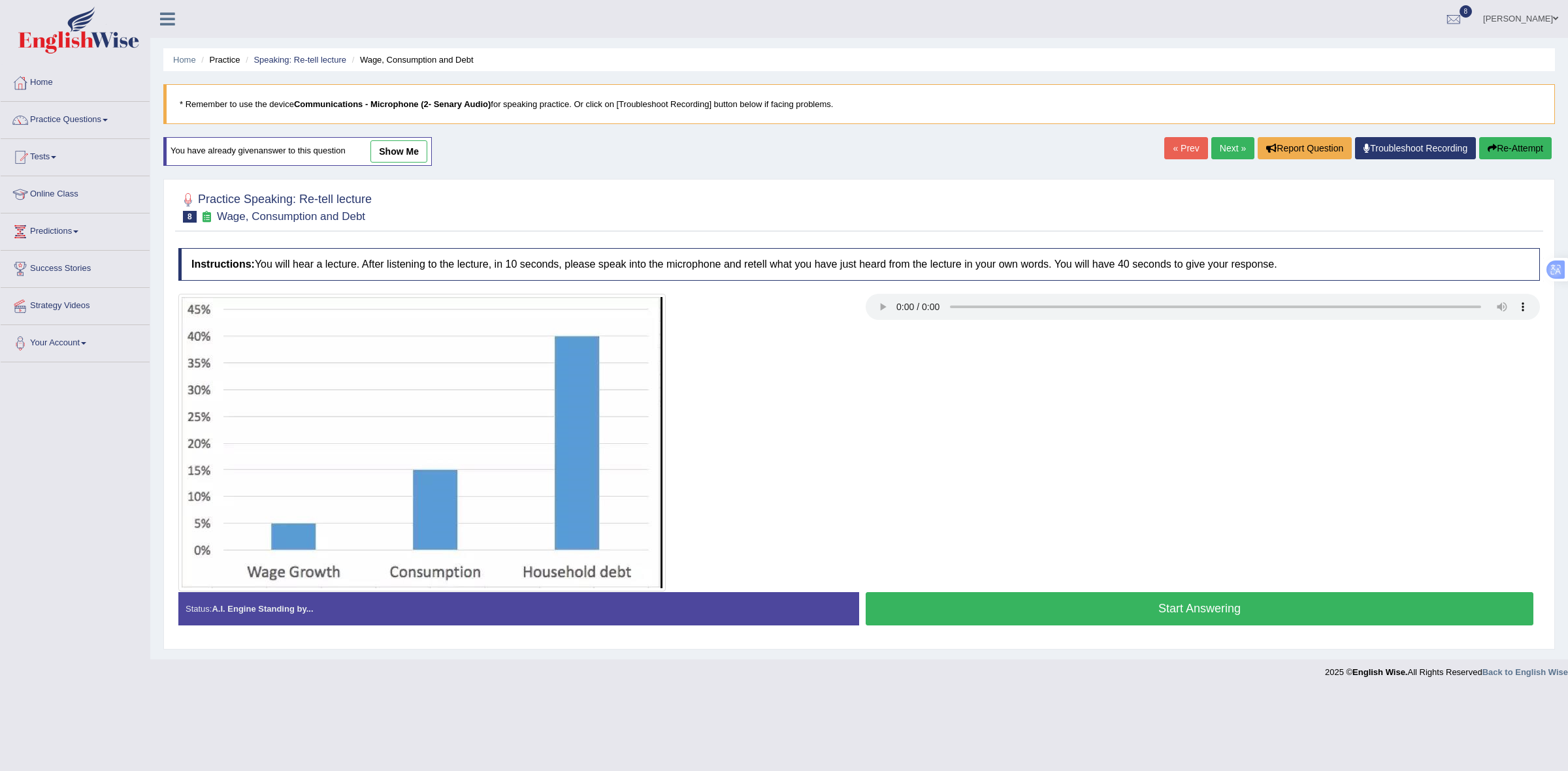
click at [954, 618] on button "Start Answering" at bounding box center [1199, 608] width 667 height 33
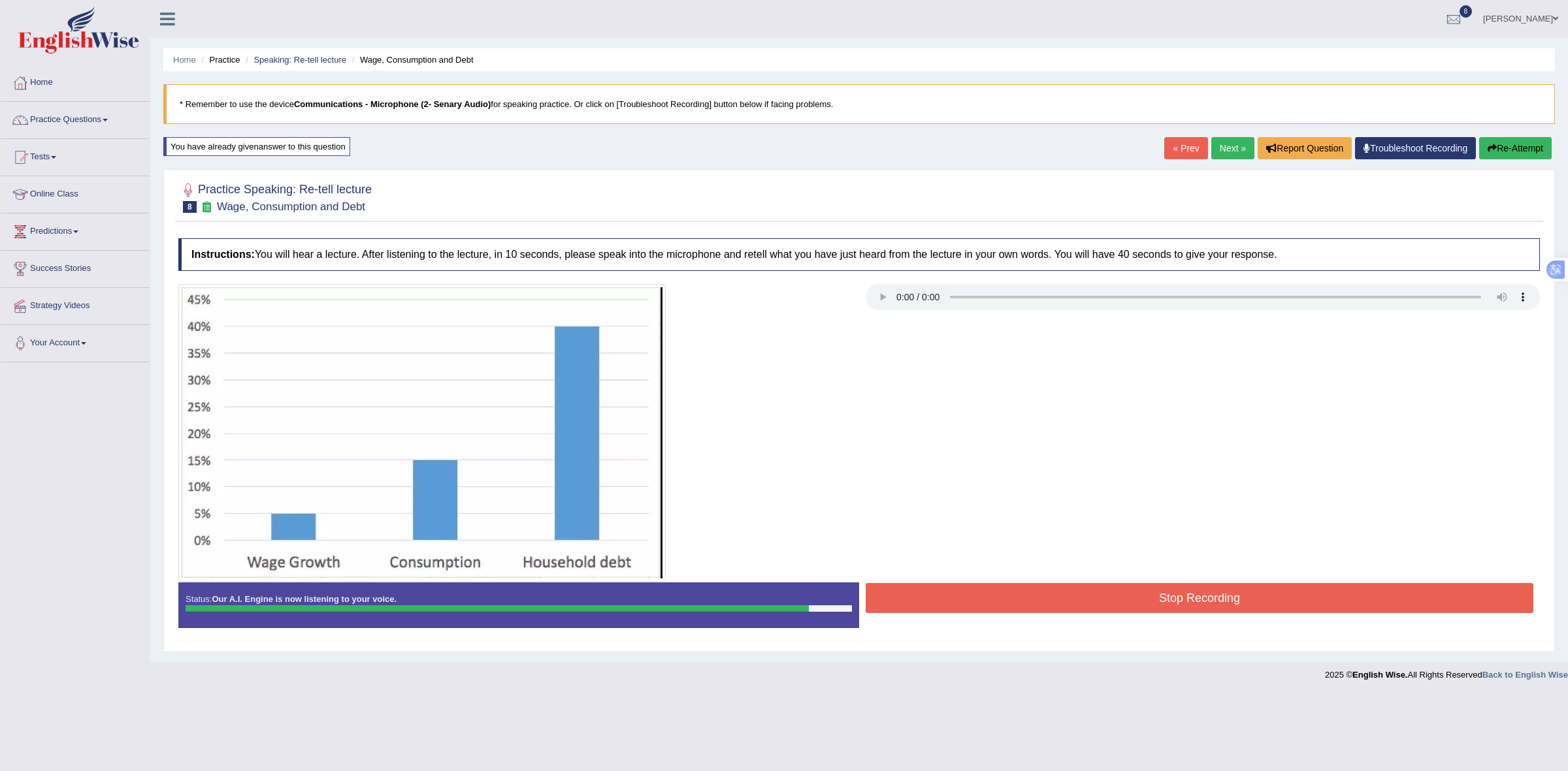
click at [978, 606] on button "Stop Recording" at bounding box center [1199, 598] width 667 height 30
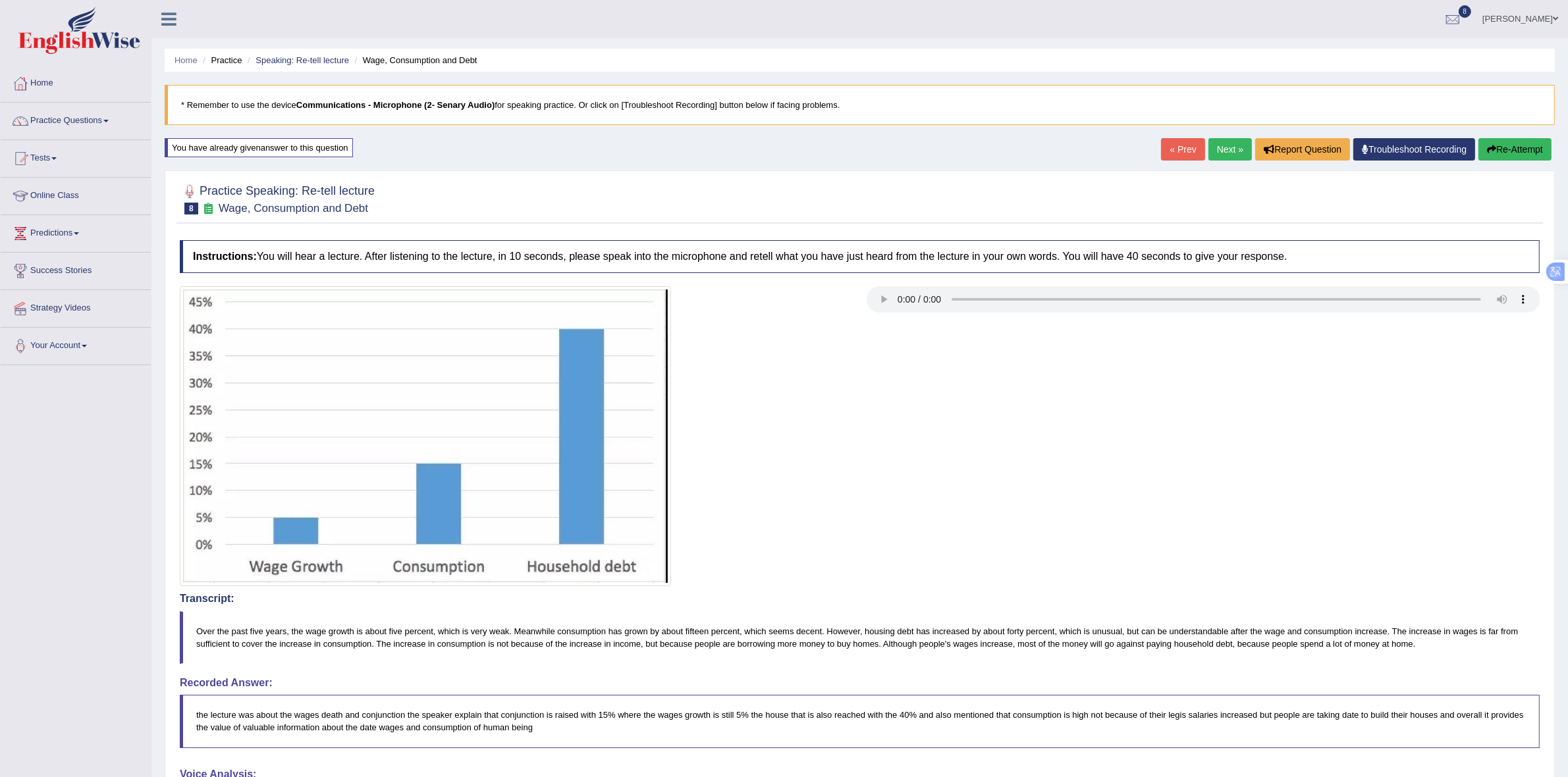
click at [1509, 148] on button "Re-Attempt" at bounding box center [1515, 149] width 73 height 23
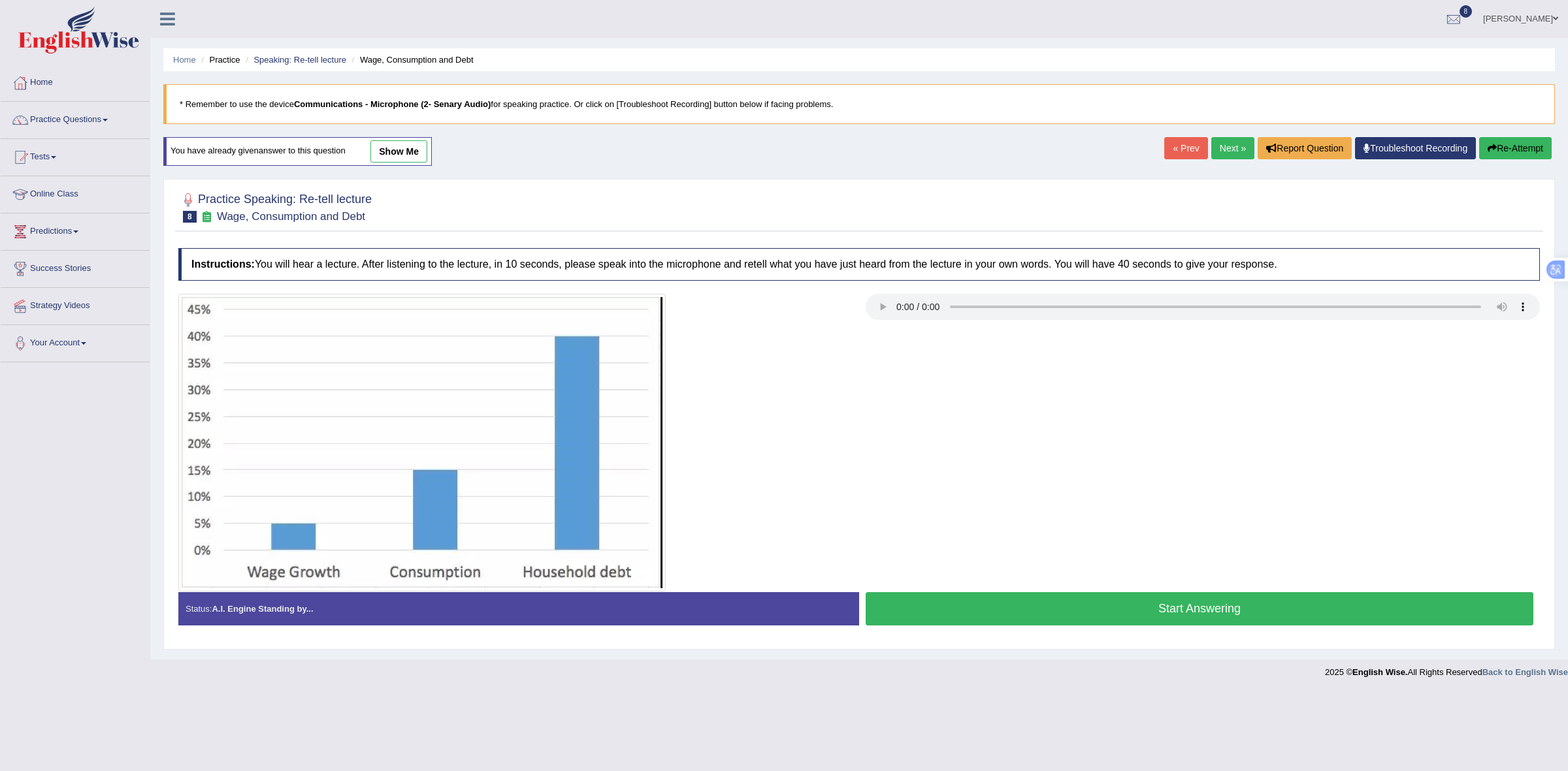
click at [906, 618] on button "Start Answering" at bounding box center [1199, 608] width 667 height 33
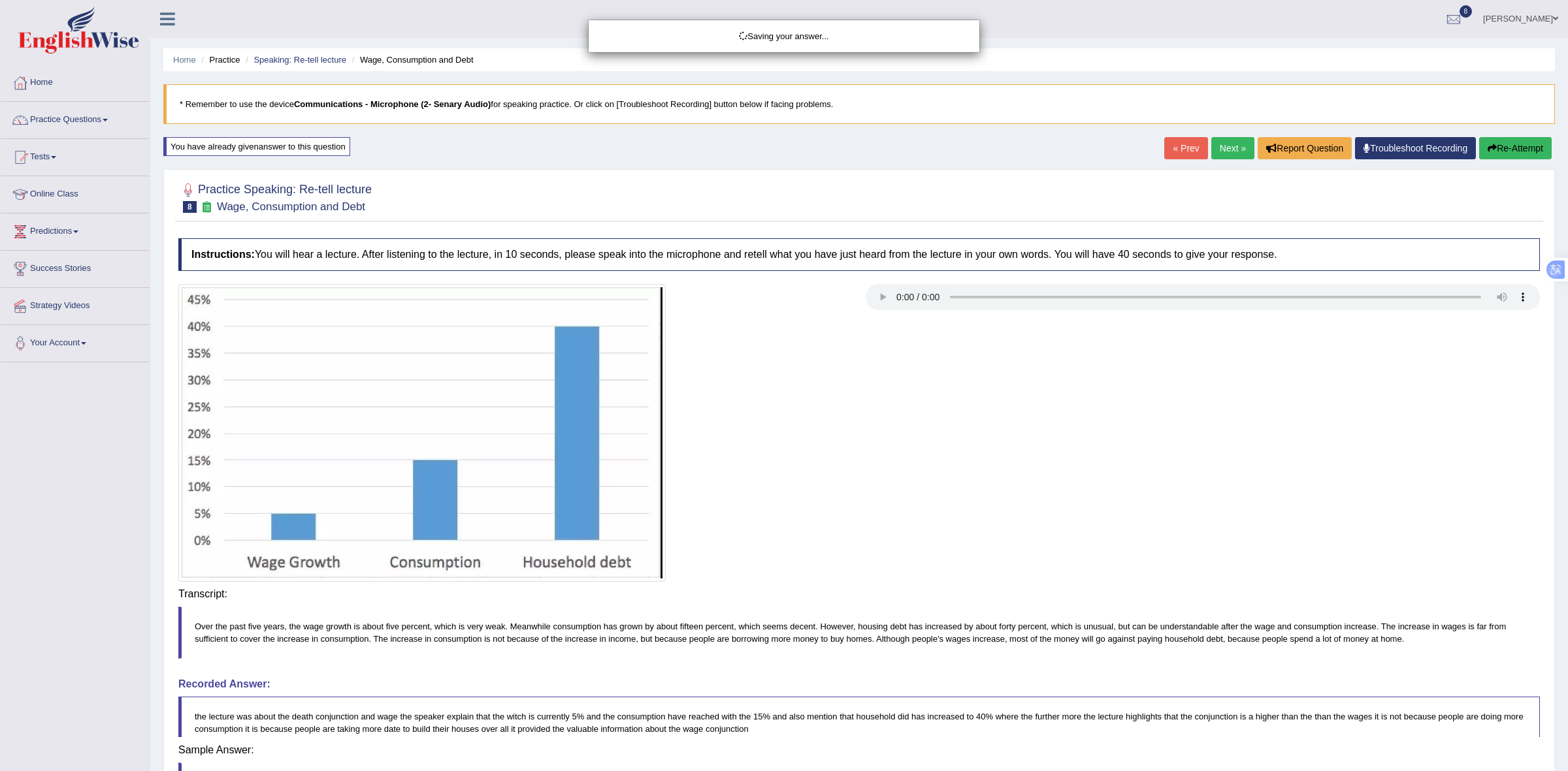
click at [1008, 591] on div "Saving your answer..." at bounding box center [784, 386] width 1568 height 771
